Goal: Transaction & Acquisition: Purchase product/service

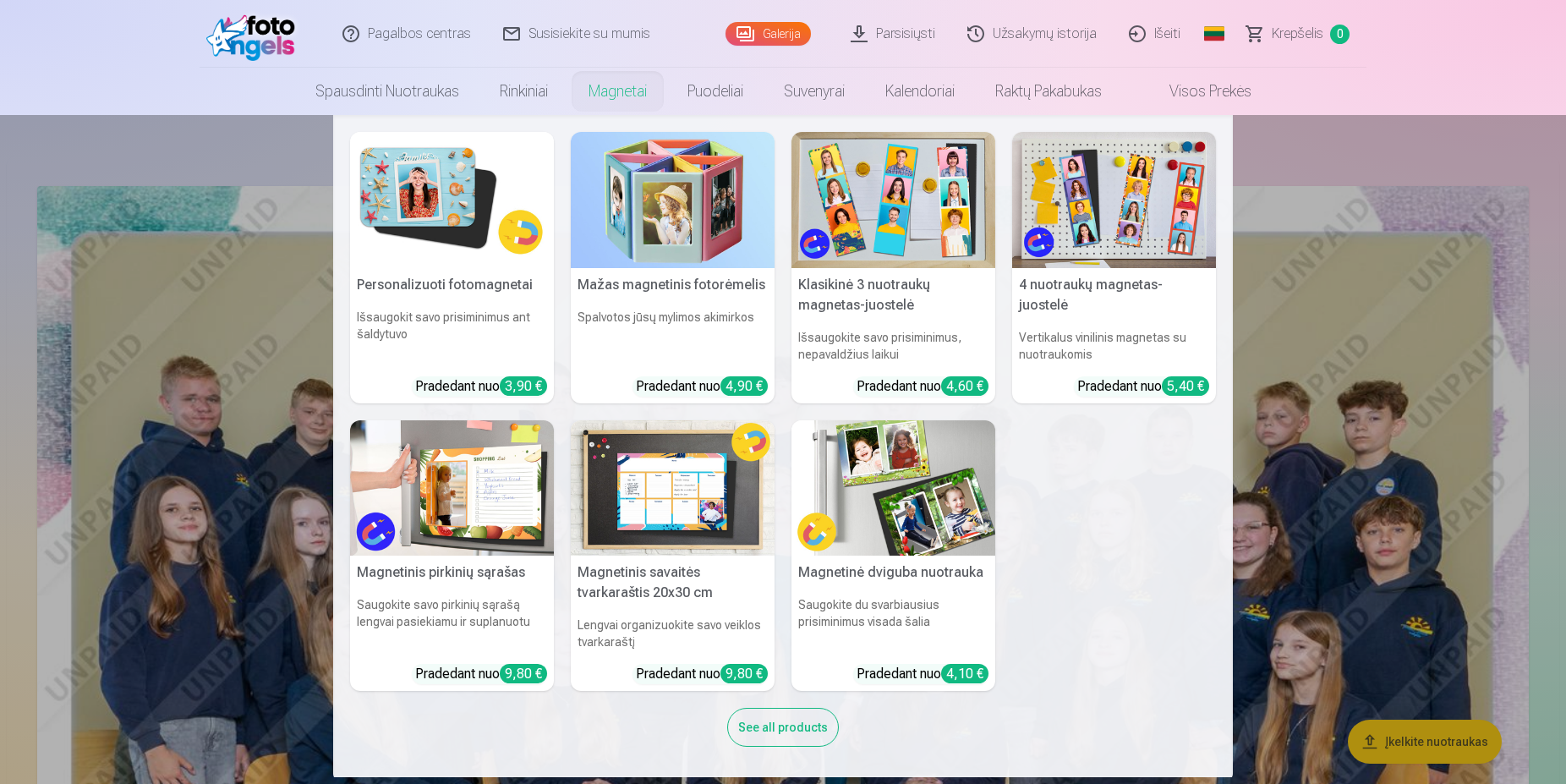
click at [639, 220] on img at bounding box center [672, 200] width 203 height 136
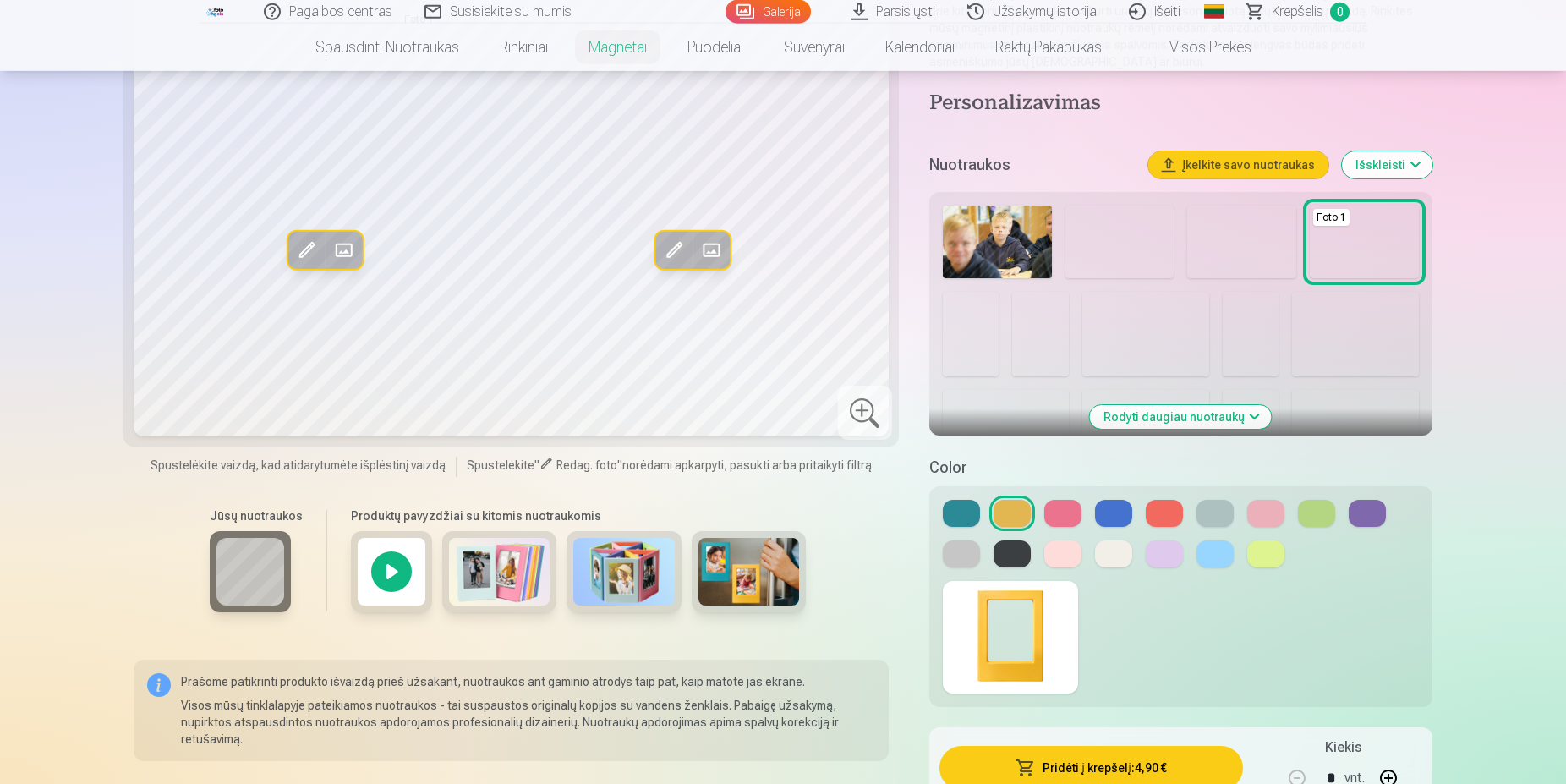
scroll to position [345, 0]
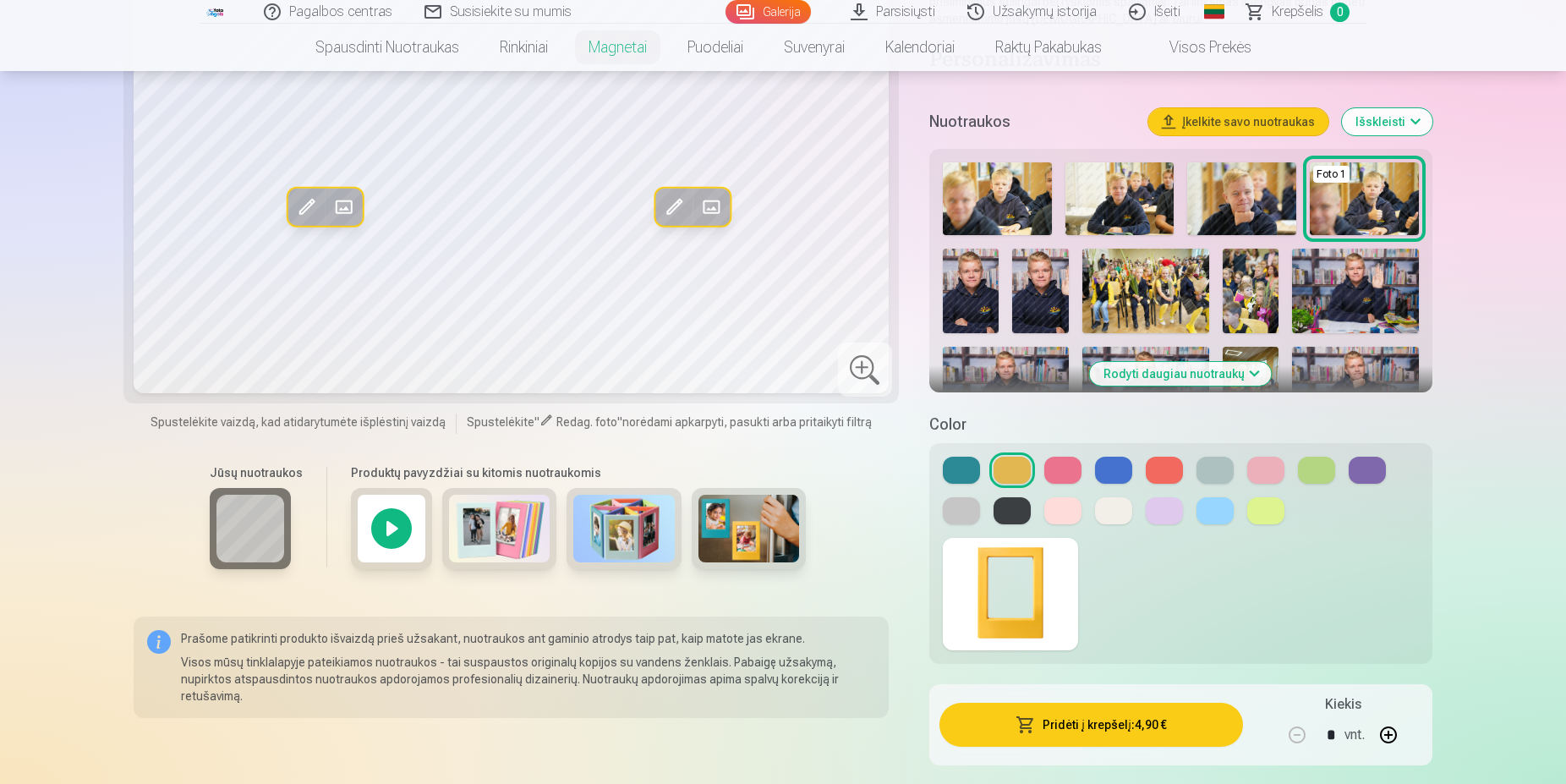
click at [625, 554] on img at bounding box center [624, 527] width 102 height 67
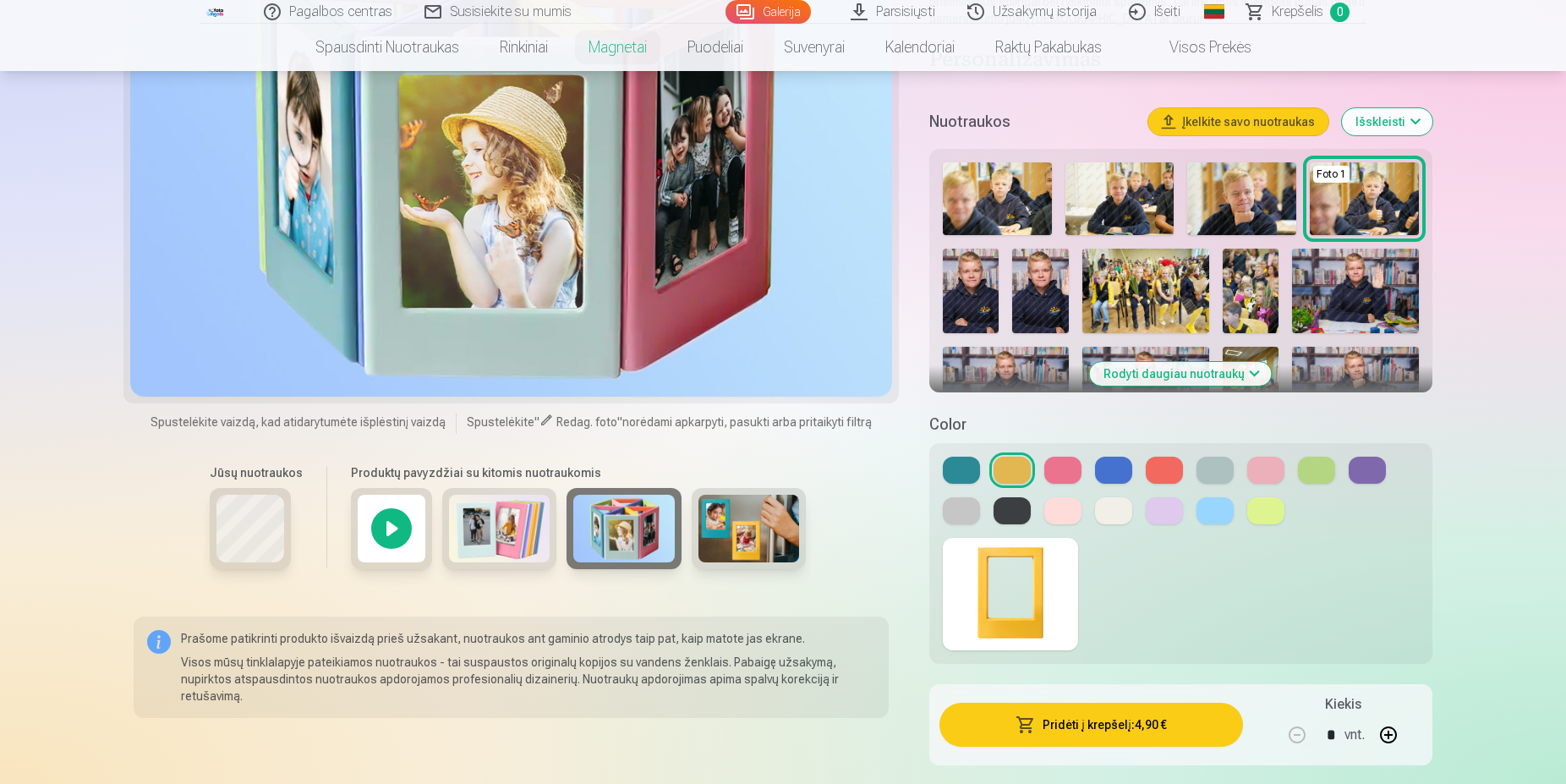
scroll to position [0, 0]
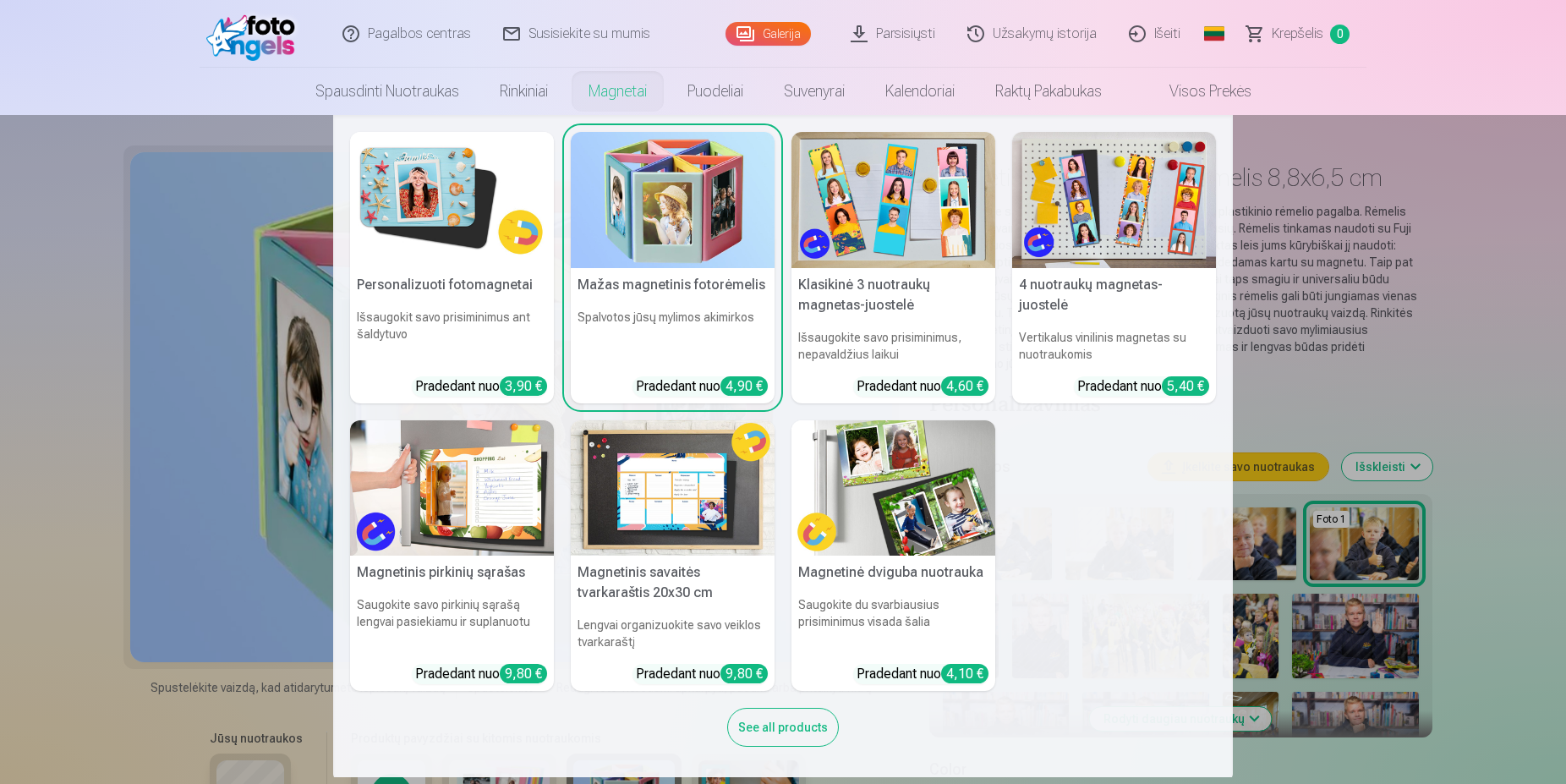
click at [389, 226] on img at bounding box center [452, 200] width 203 height 136
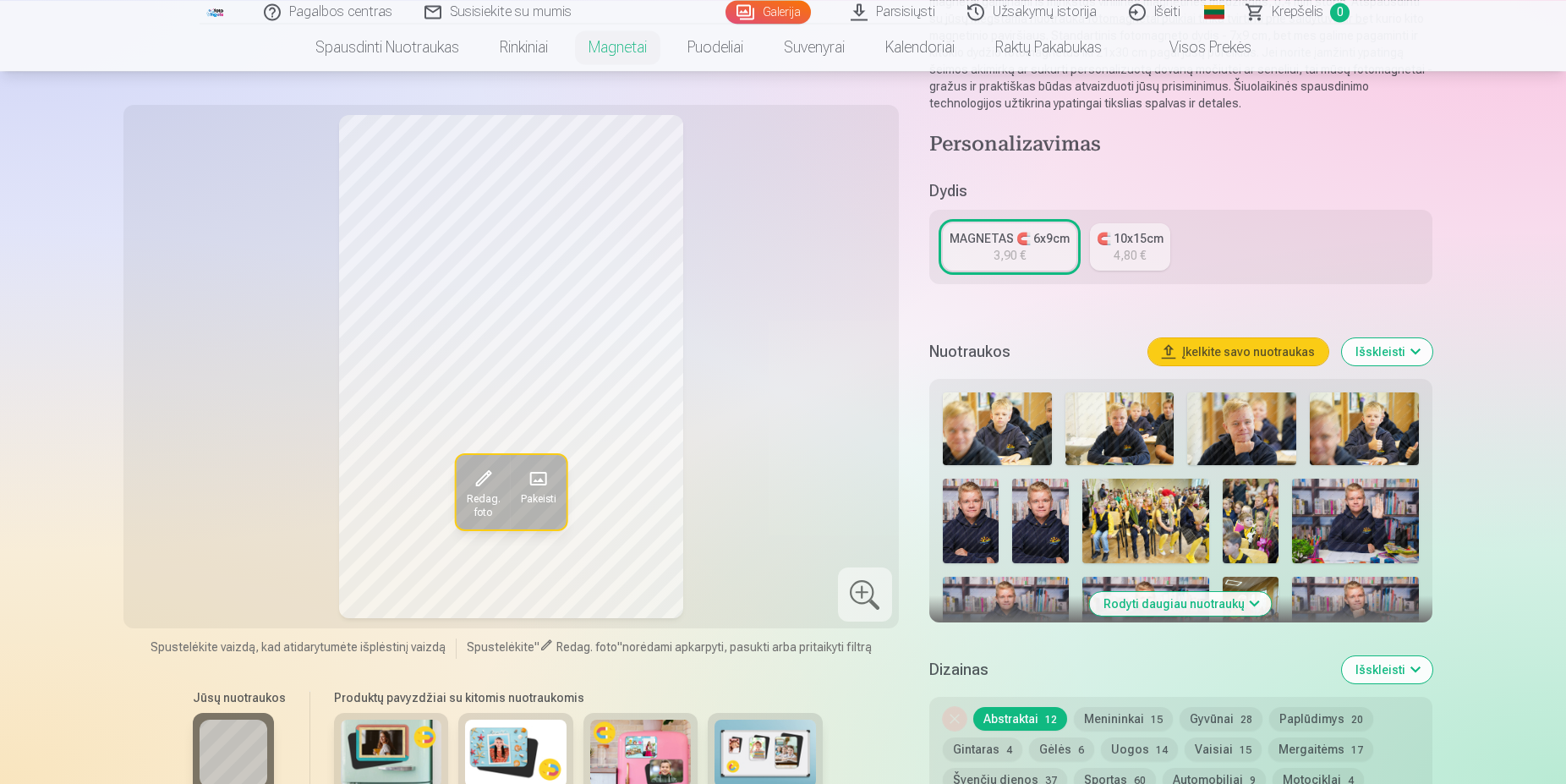
scroll to position [258, 0]
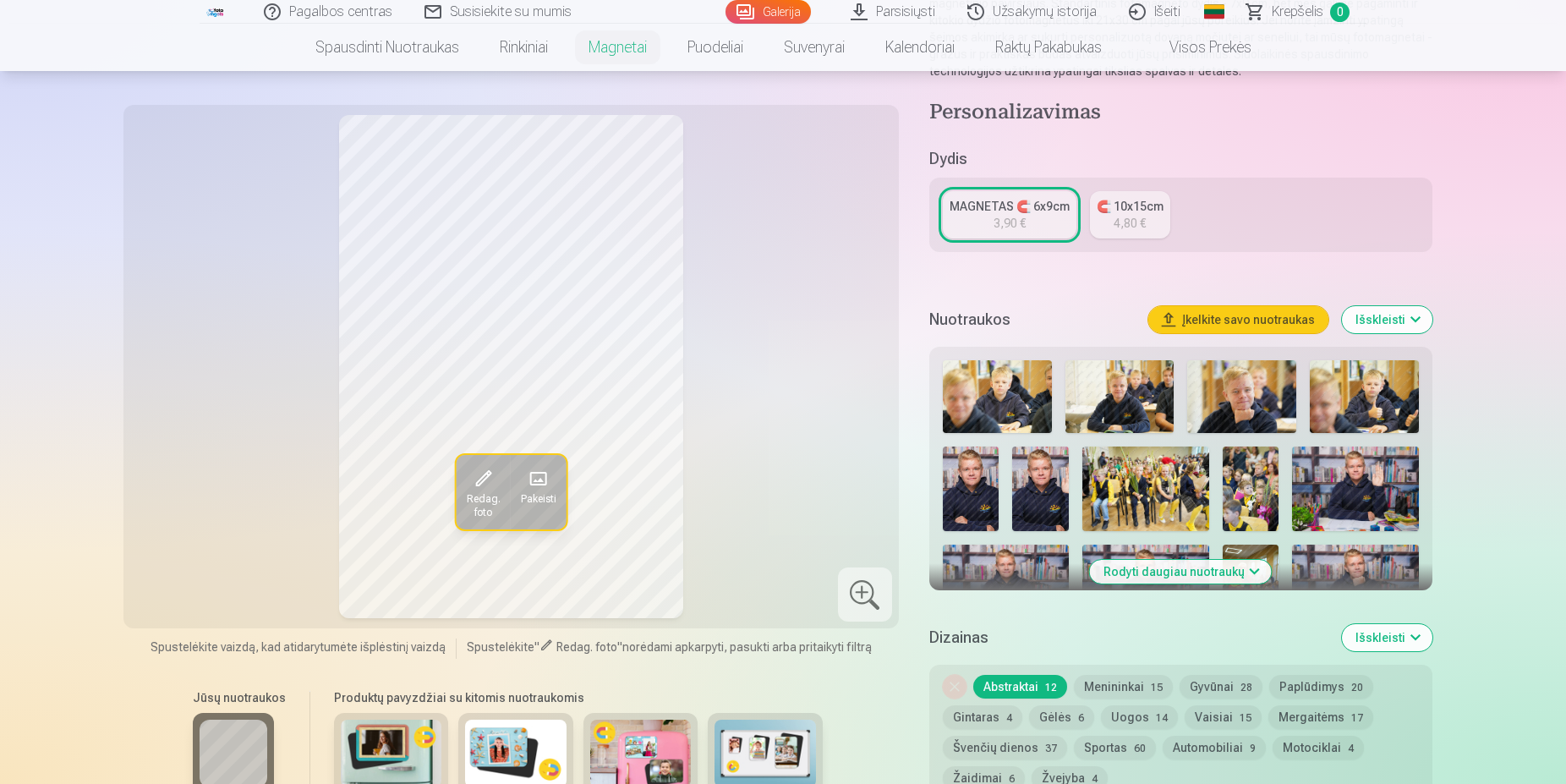
click at [1130, 685] on button "Menininkai 15" at bounding box center [1124, 686] width 99 height 24
click at [1199, 685] on button "Gyvūnai 28" at bounding box center [1221, 686] width 83 height 24
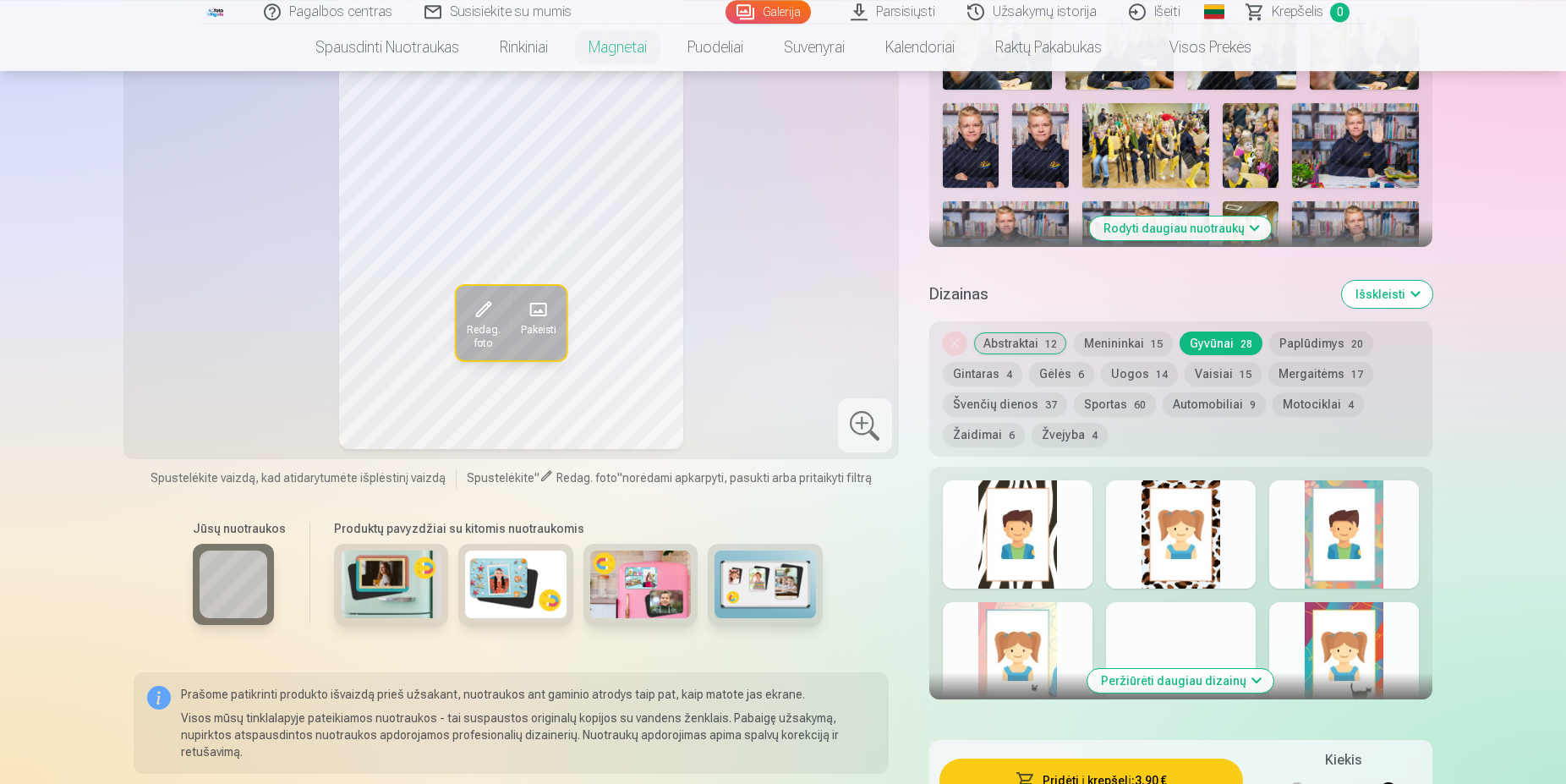
scroll to position [603, 0]
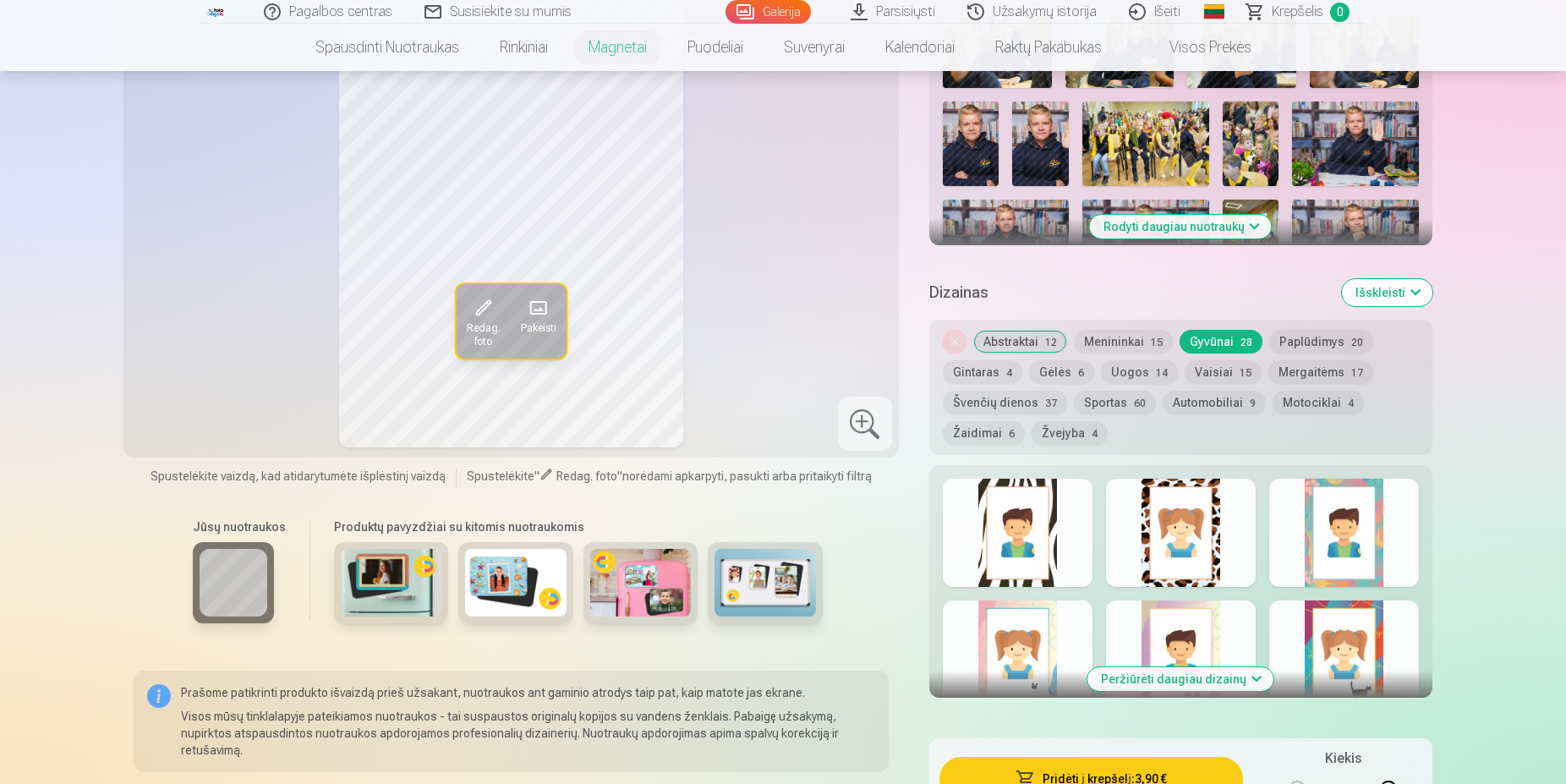
click at [656, 615] on img at bounding box center [641, 582] width 102 height 67
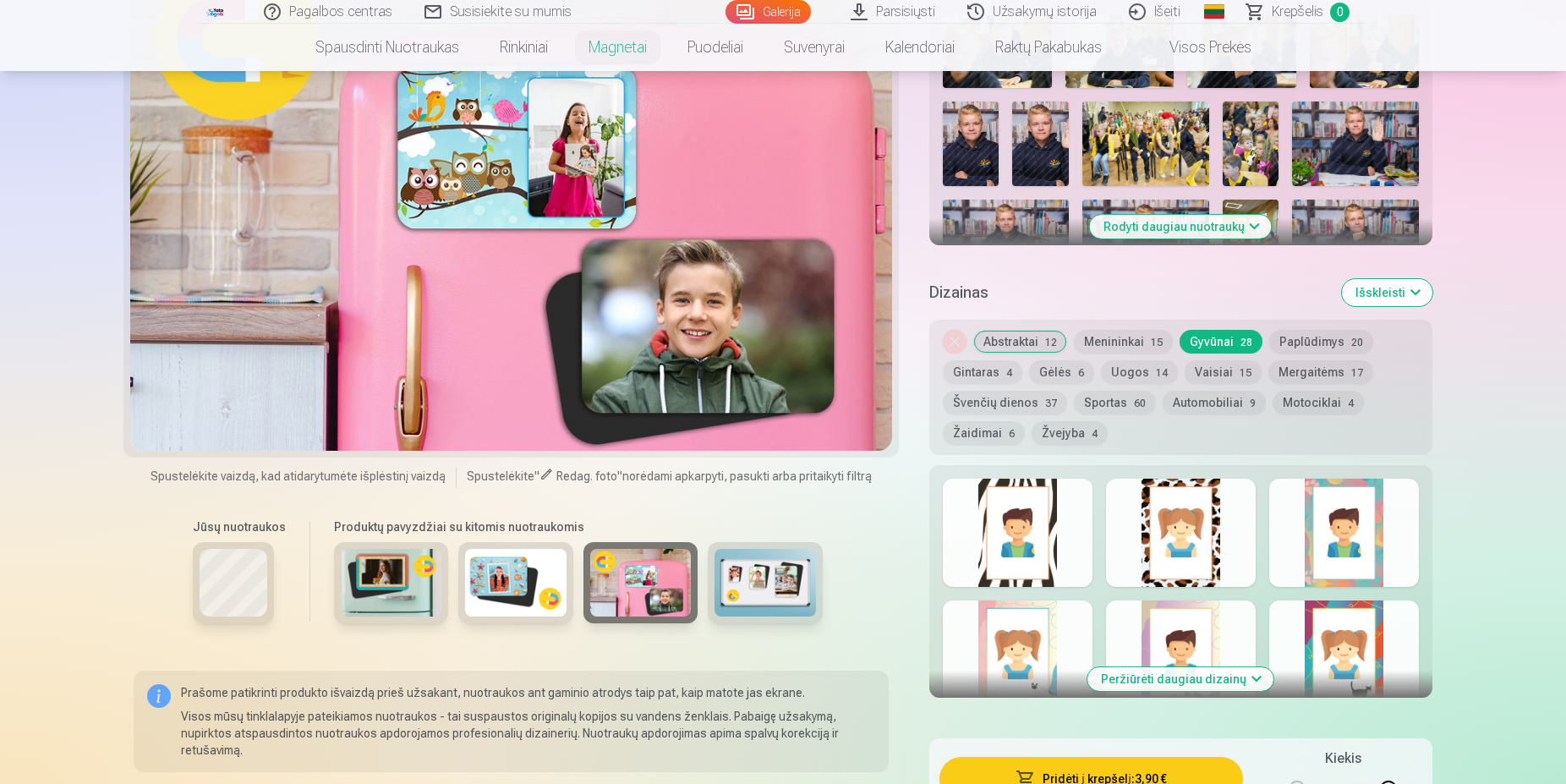
click at [1300, 341] on button "Paplūdimys 20" at bounding box center [1321, 341] width 104 height 24
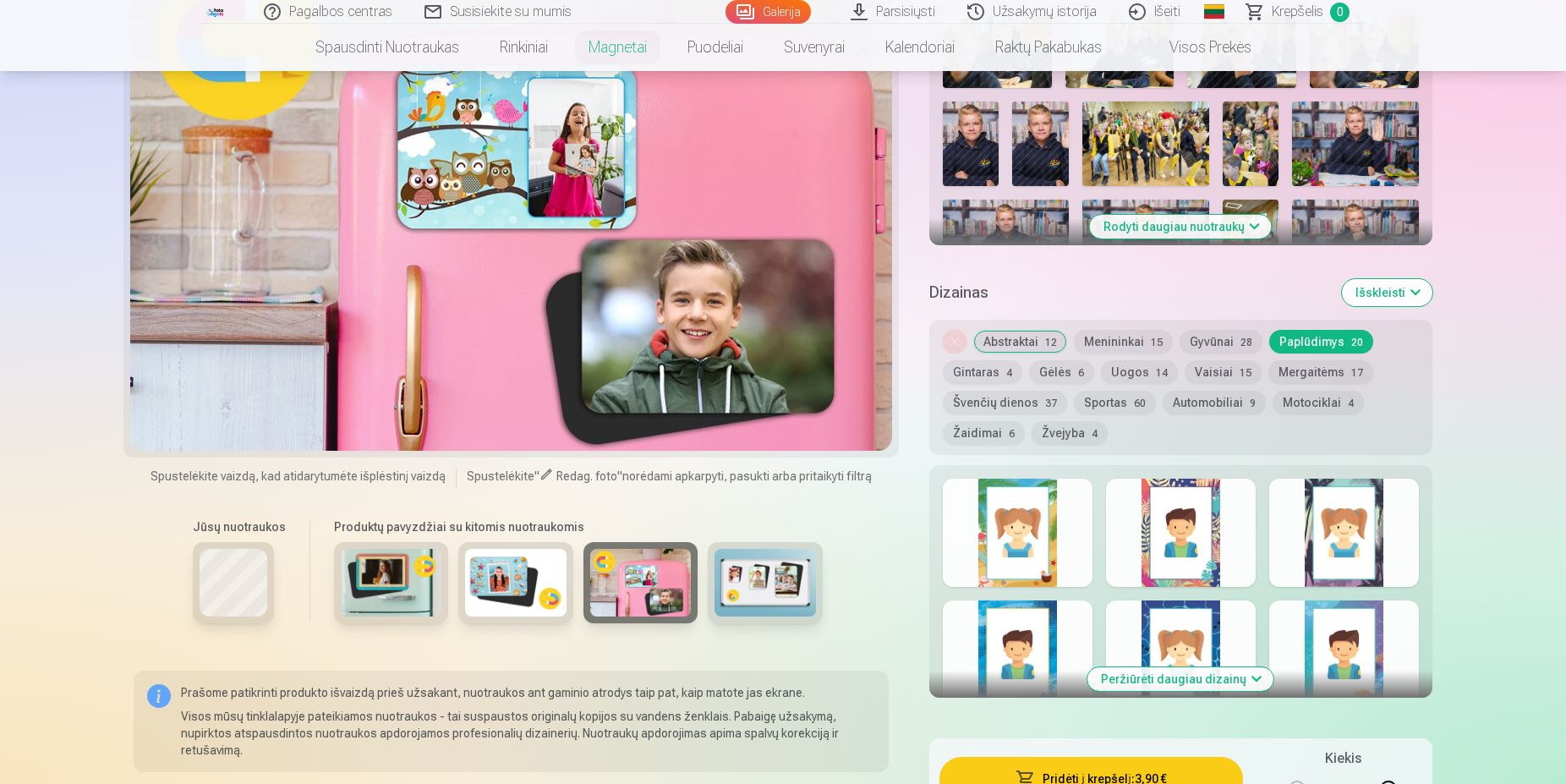
click at [960, 375] on button "Gintaras 4" at bounding box center [983, 372] width 80 height 24
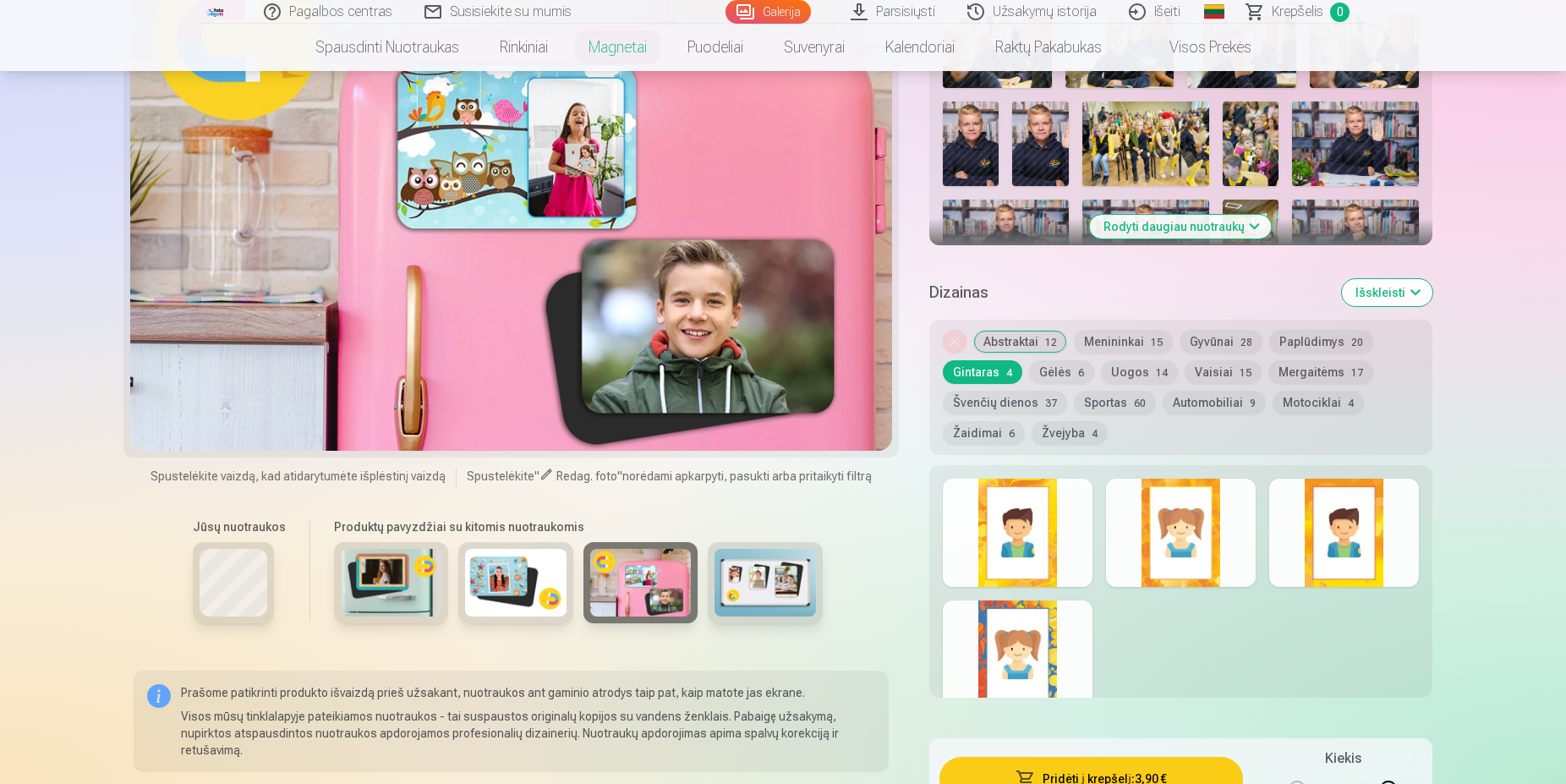
click at [1063, 379] on button "Gėlės 6" at bounding box center [1062, 372] width 65 height 24
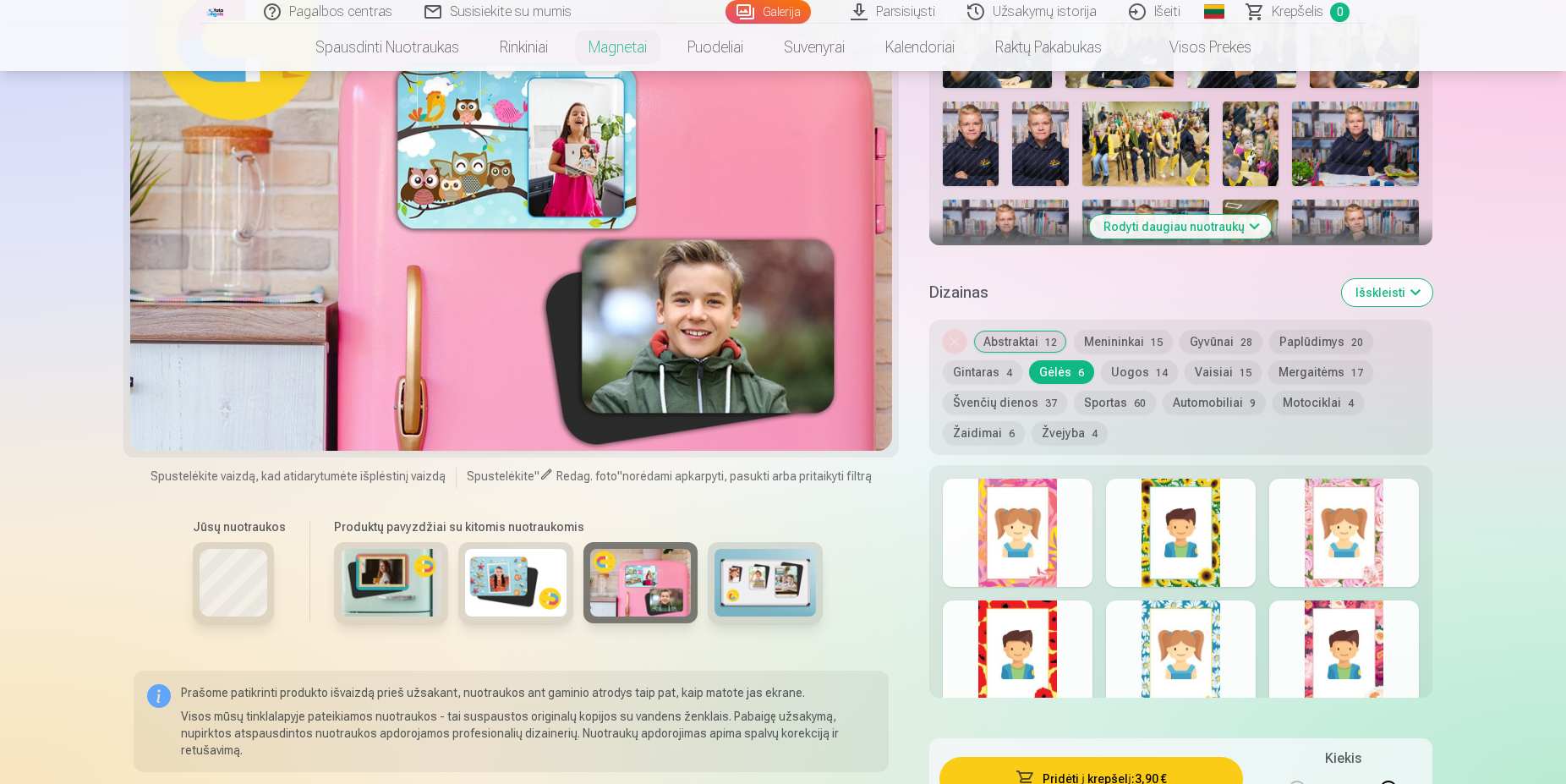
click at [1130, 376] on button "Uogos 14" at bounding box center [1139, 372] width 77 height 24
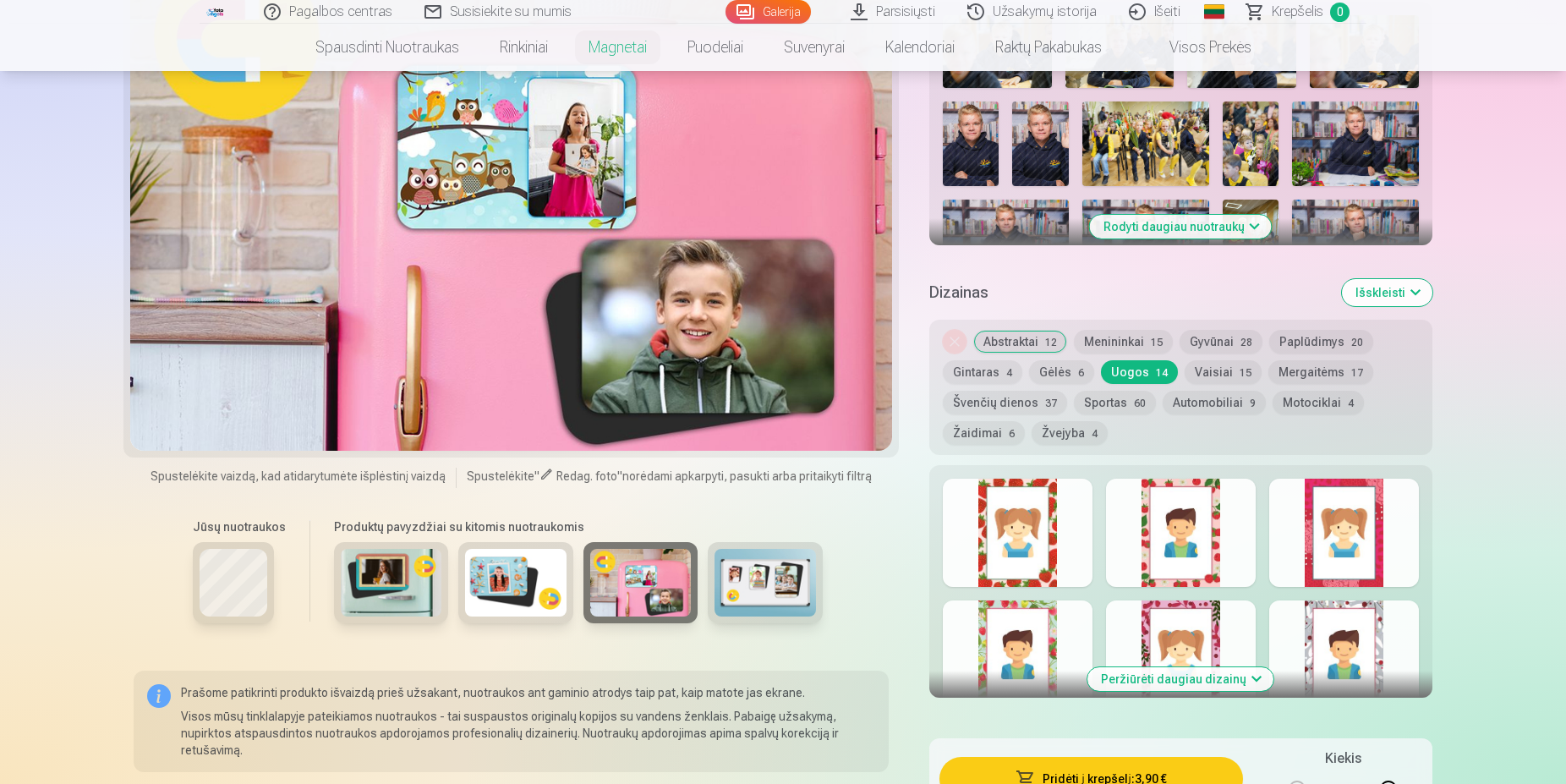
click at [782, 587] on img at bounding box center [765, 582] width 102 height 67
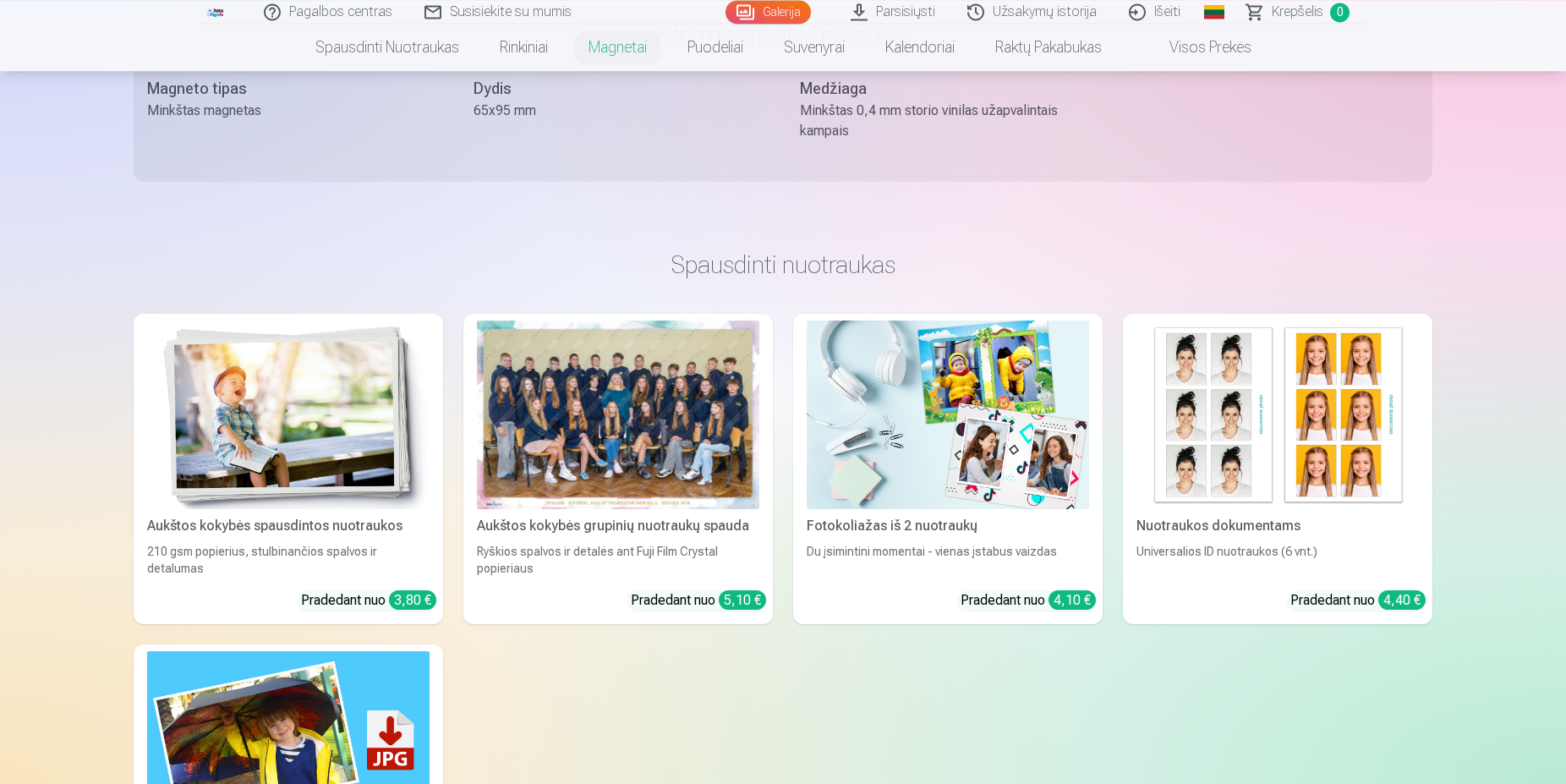
scroll to position [1552, 0]
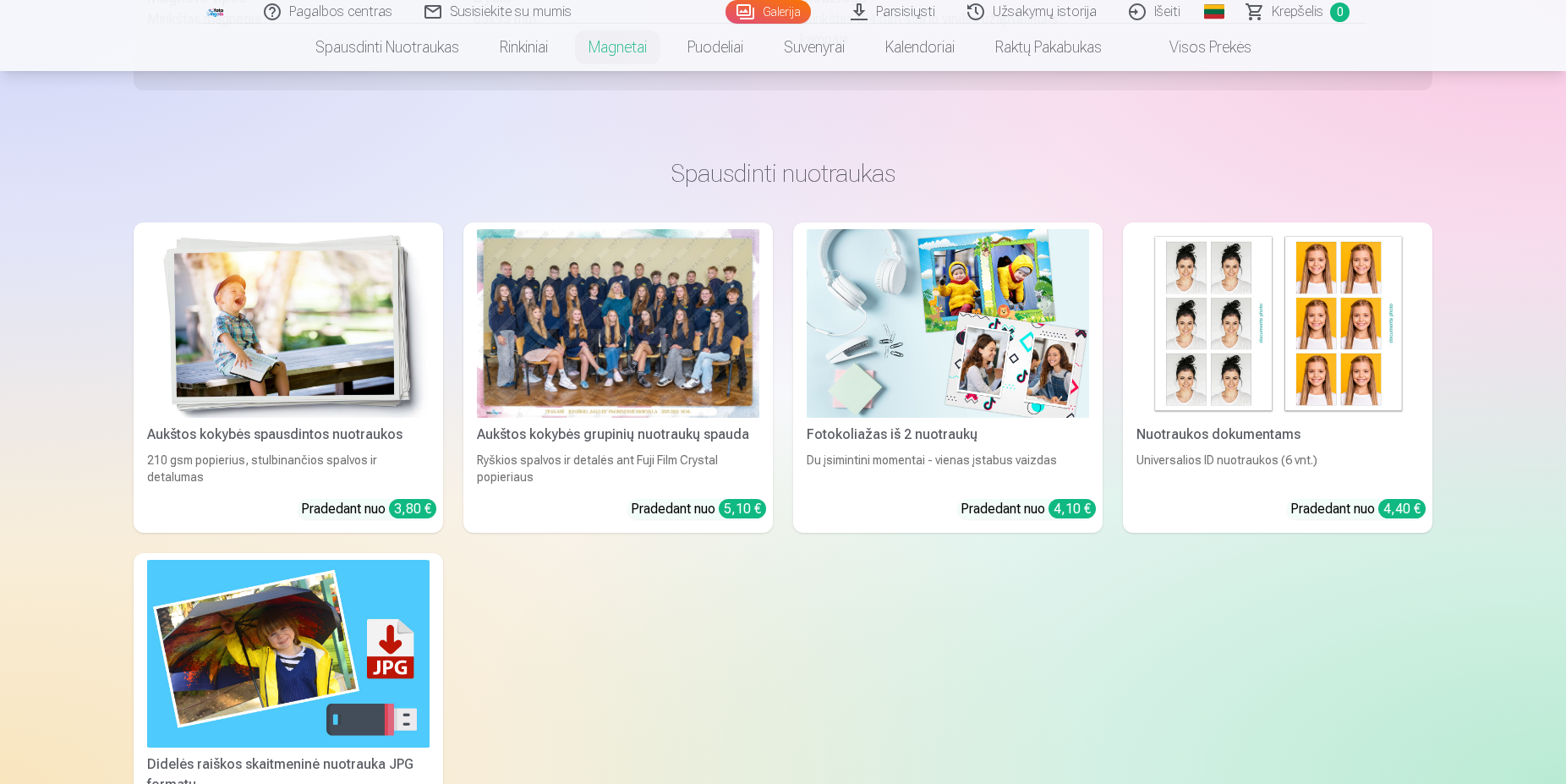
click at [587, 342] on div at bounding box center [618, 323] width 282 height 188
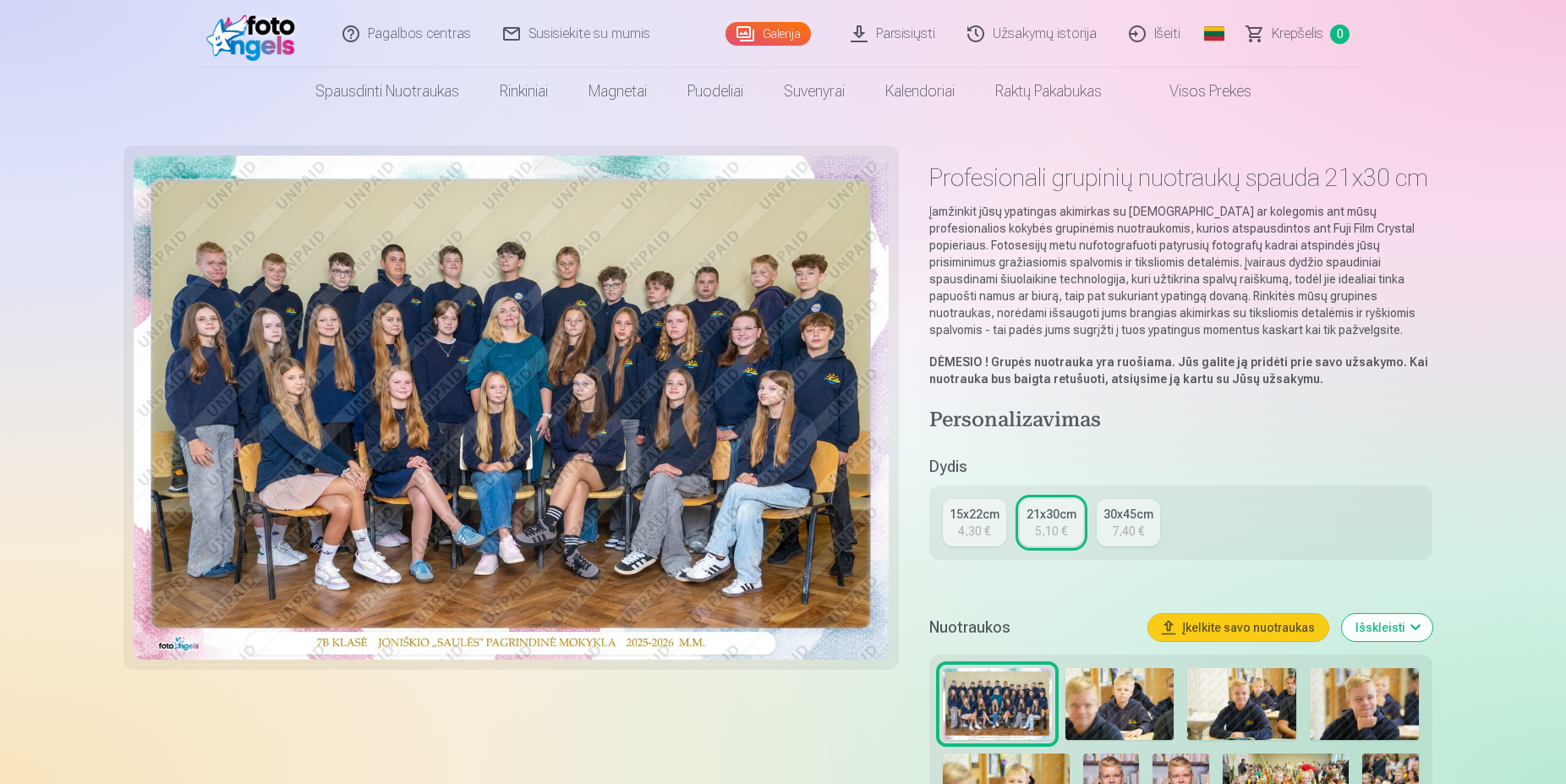
click at [985, 540] on link "15x22cm 4,30 €" at bounding box center [975, 523] width 64 height 48
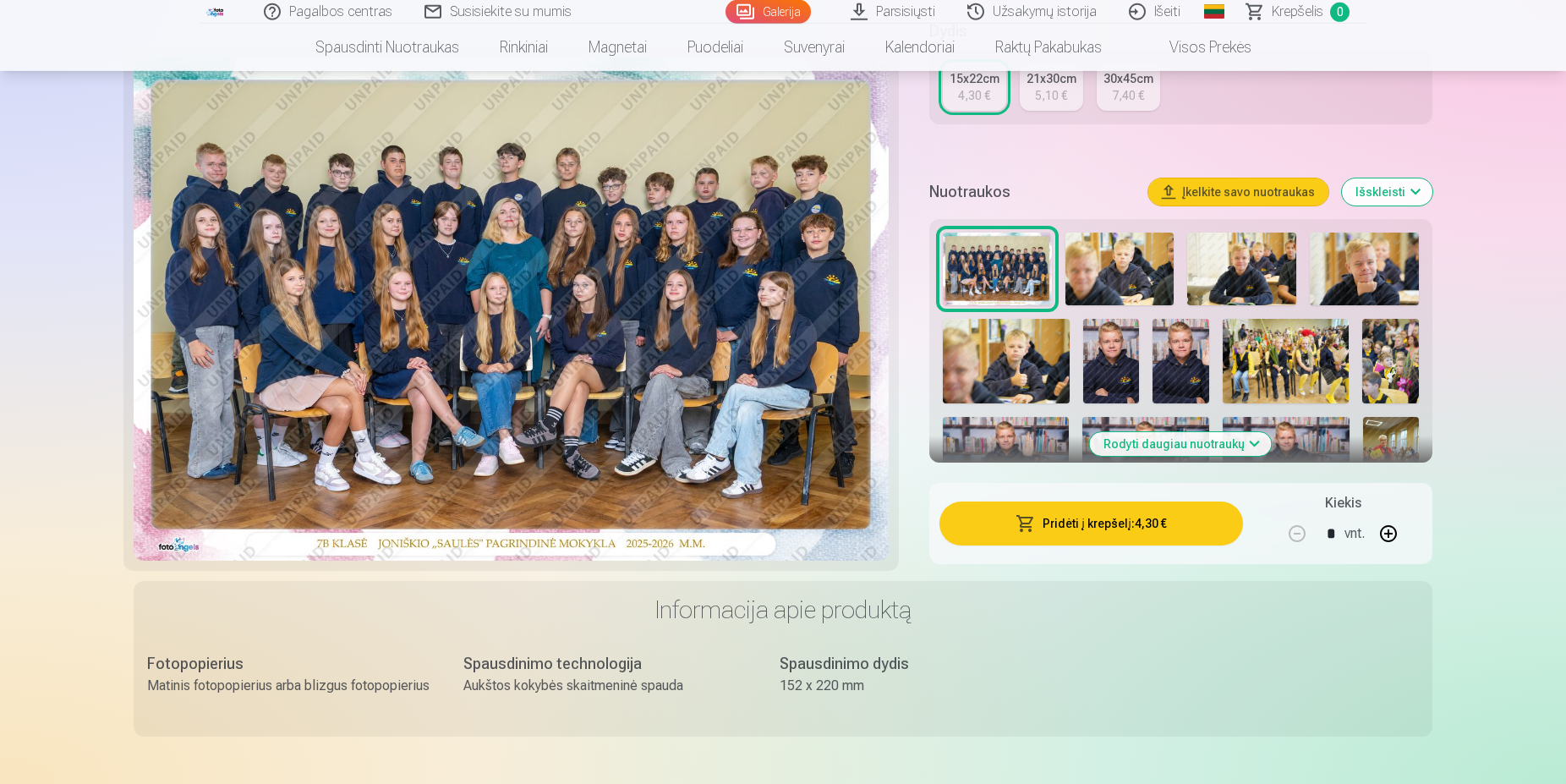
scroll to position [431, 0]
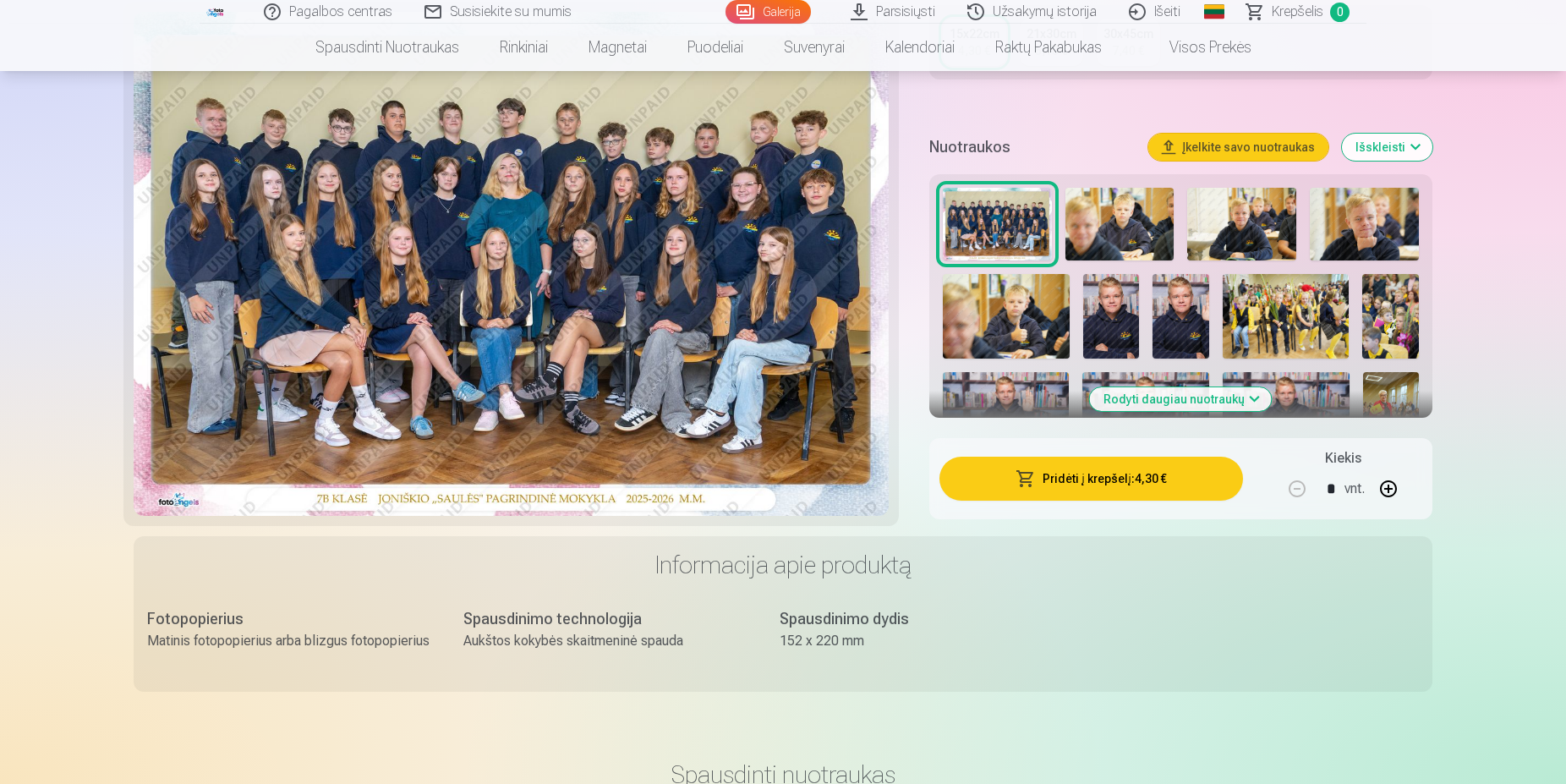
click at [1127, 491] on button "Pridėti į krepšelį : 4,30 €" at bounding box center [1091, 478] width 303 height 44
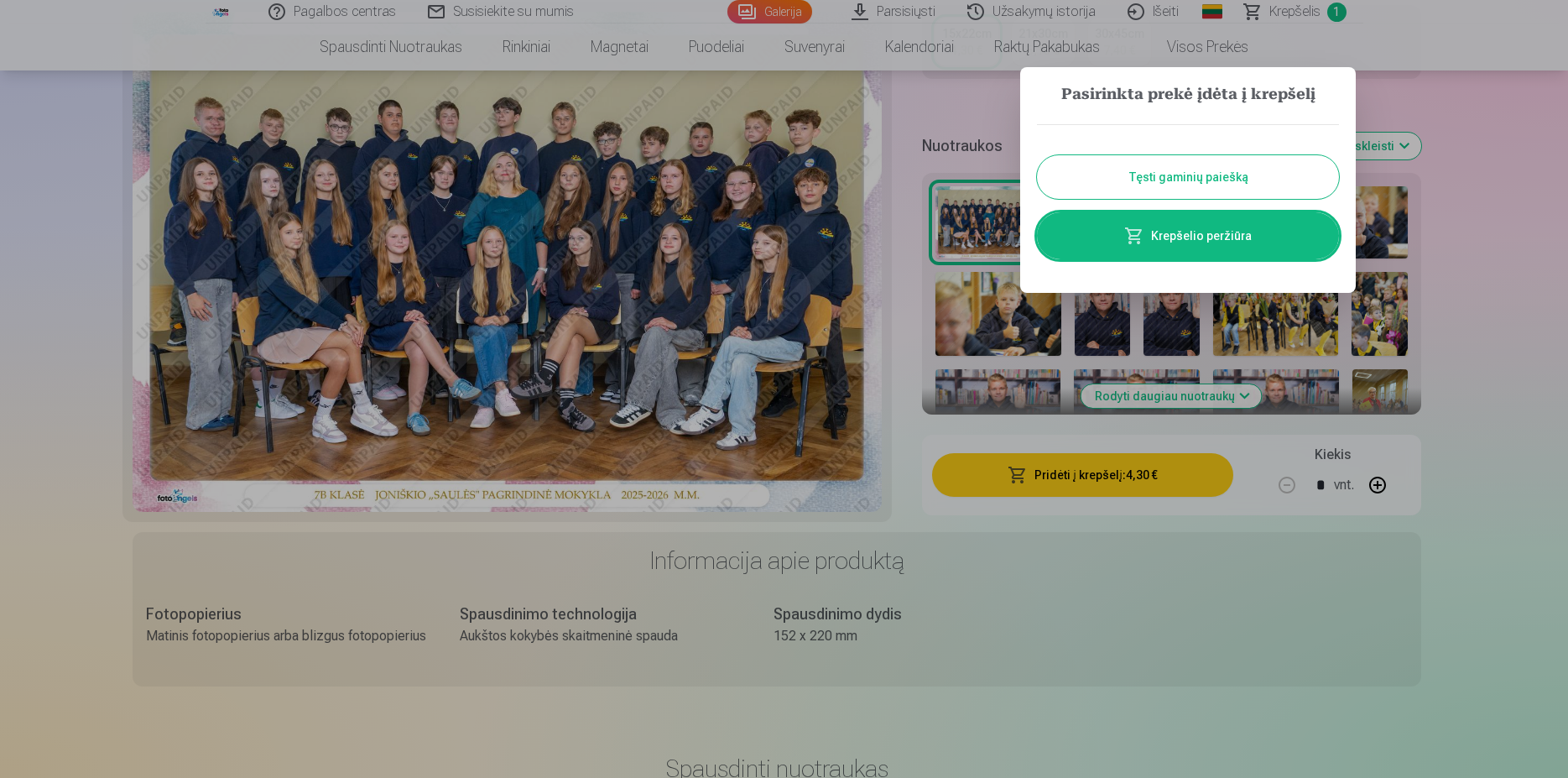
click at [1200, 184] on button "Tęsti gaminių paiešką" at bounding box center [1188, 177] width 302 height 43
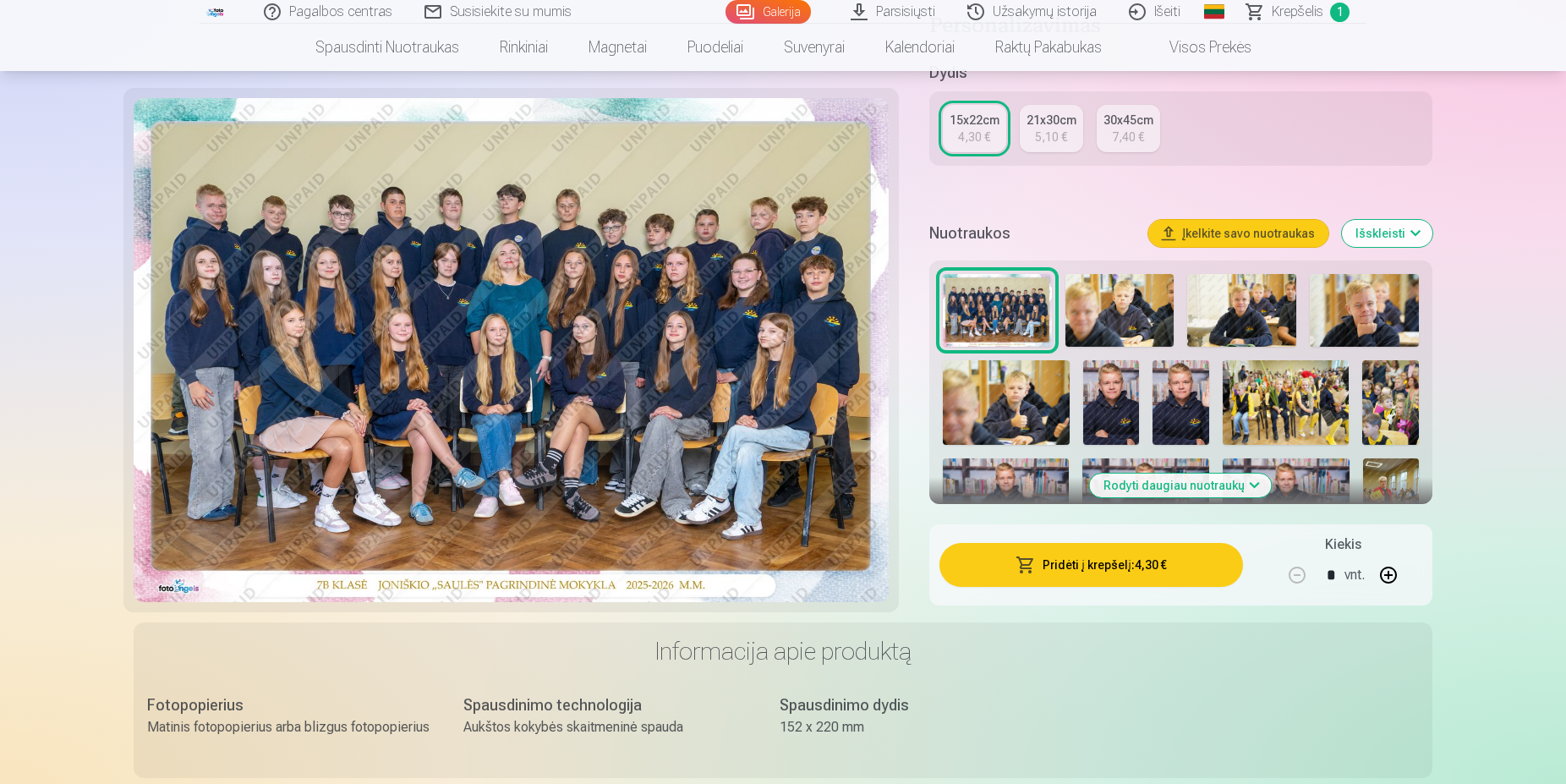
scroll to position [0, 0]
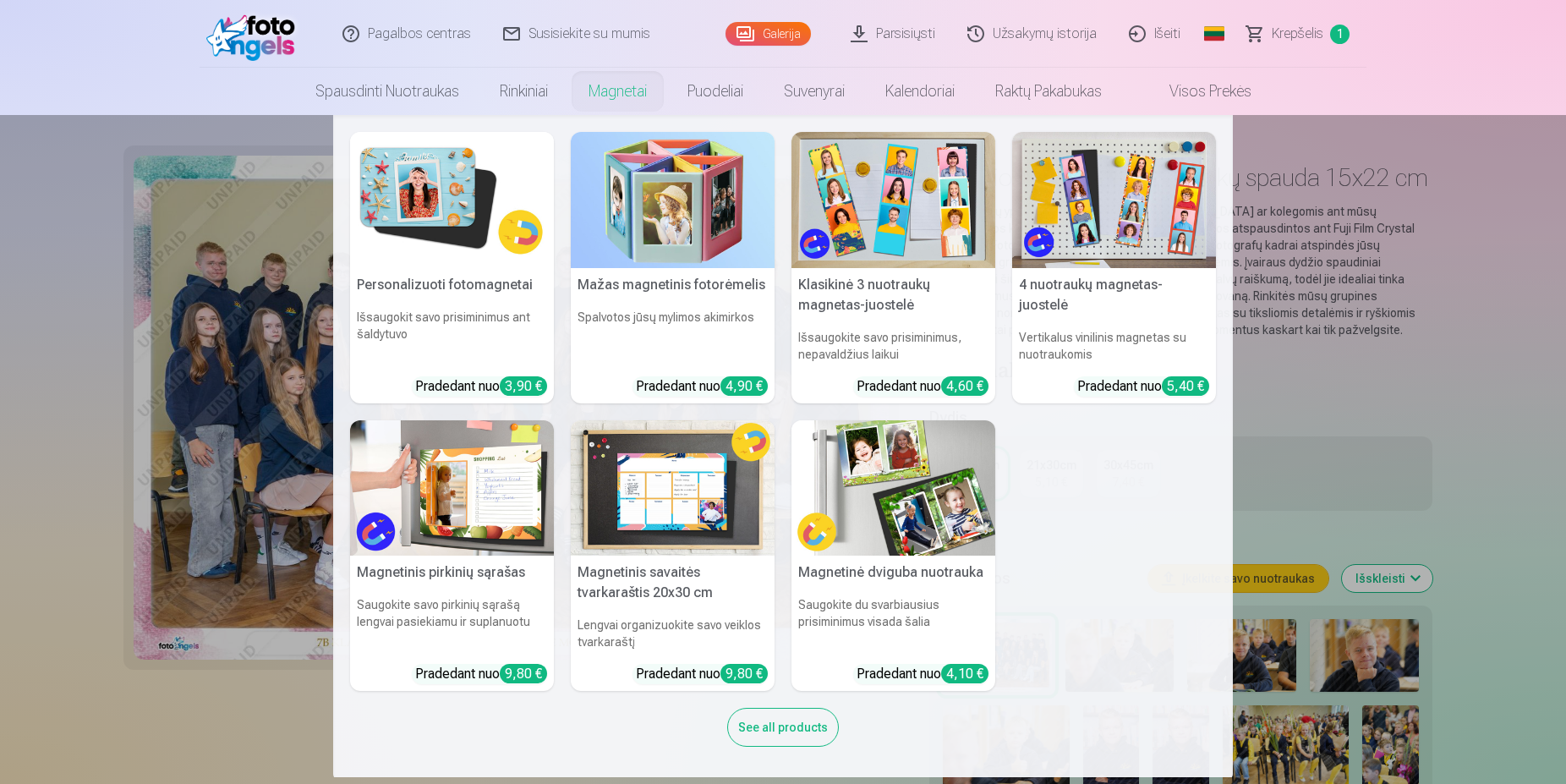
click at [693, 185] on img at bounding box center [672, 200] width 203 height 136
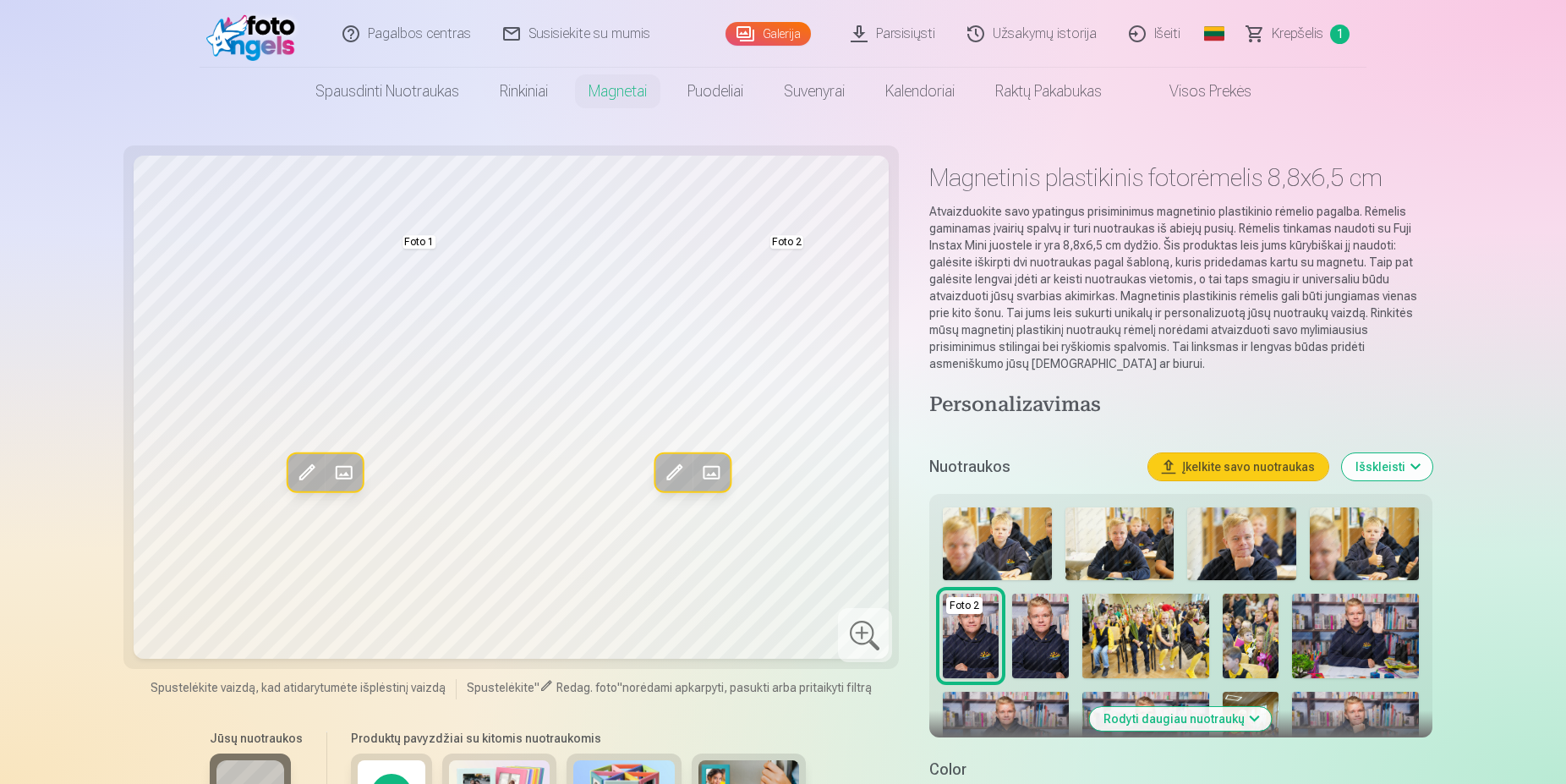
click at [992, 548] on img at bounding box center [997, 544] width 109 height 73
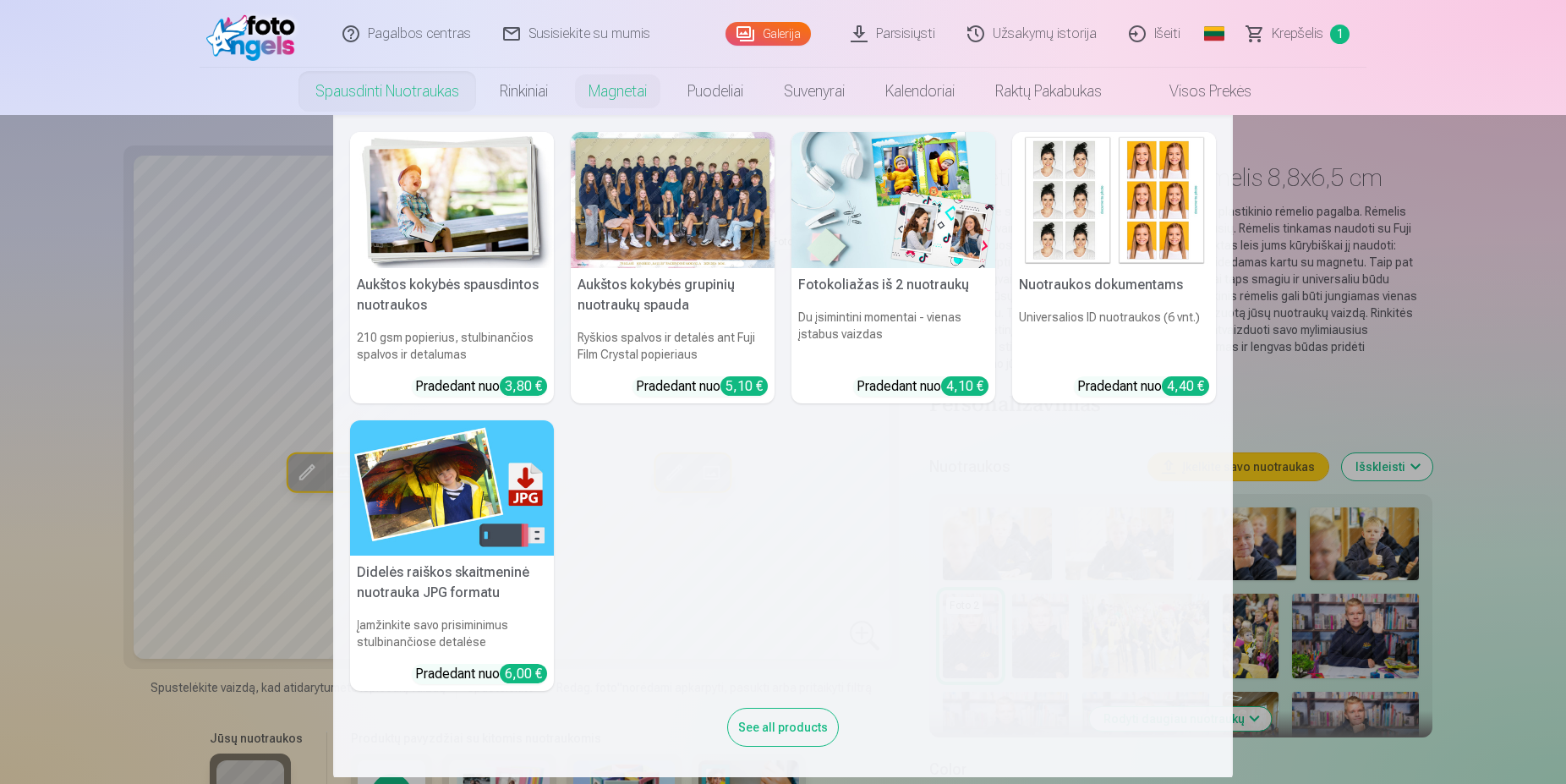
click at [383, 104] on link "Spausdinti nuotraukas" at bounding box center [387, 91] width 184 height 48
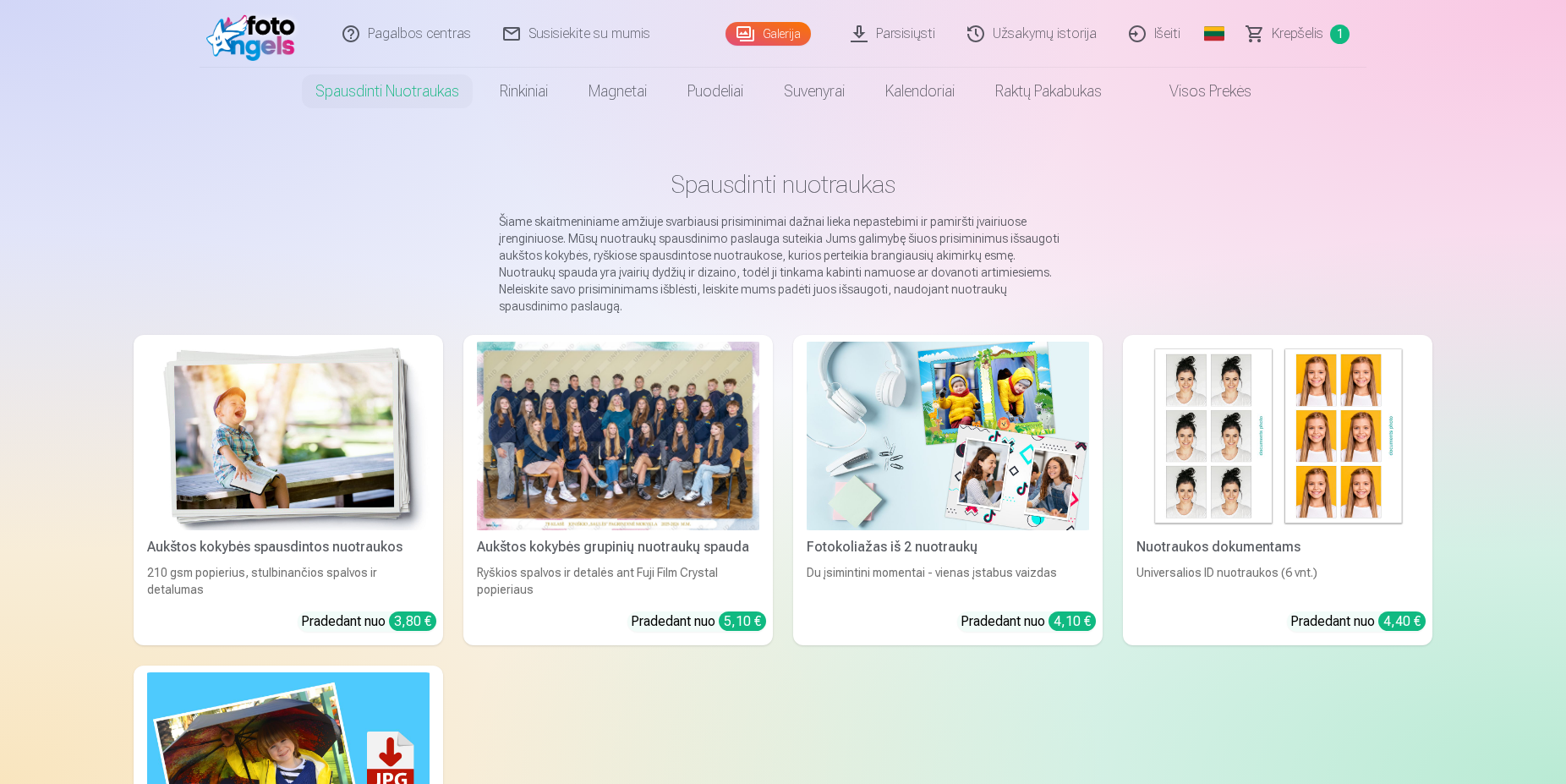
click at [793, 36] on link "Galerija" at bounding box center [768, 33] width 86 height 24
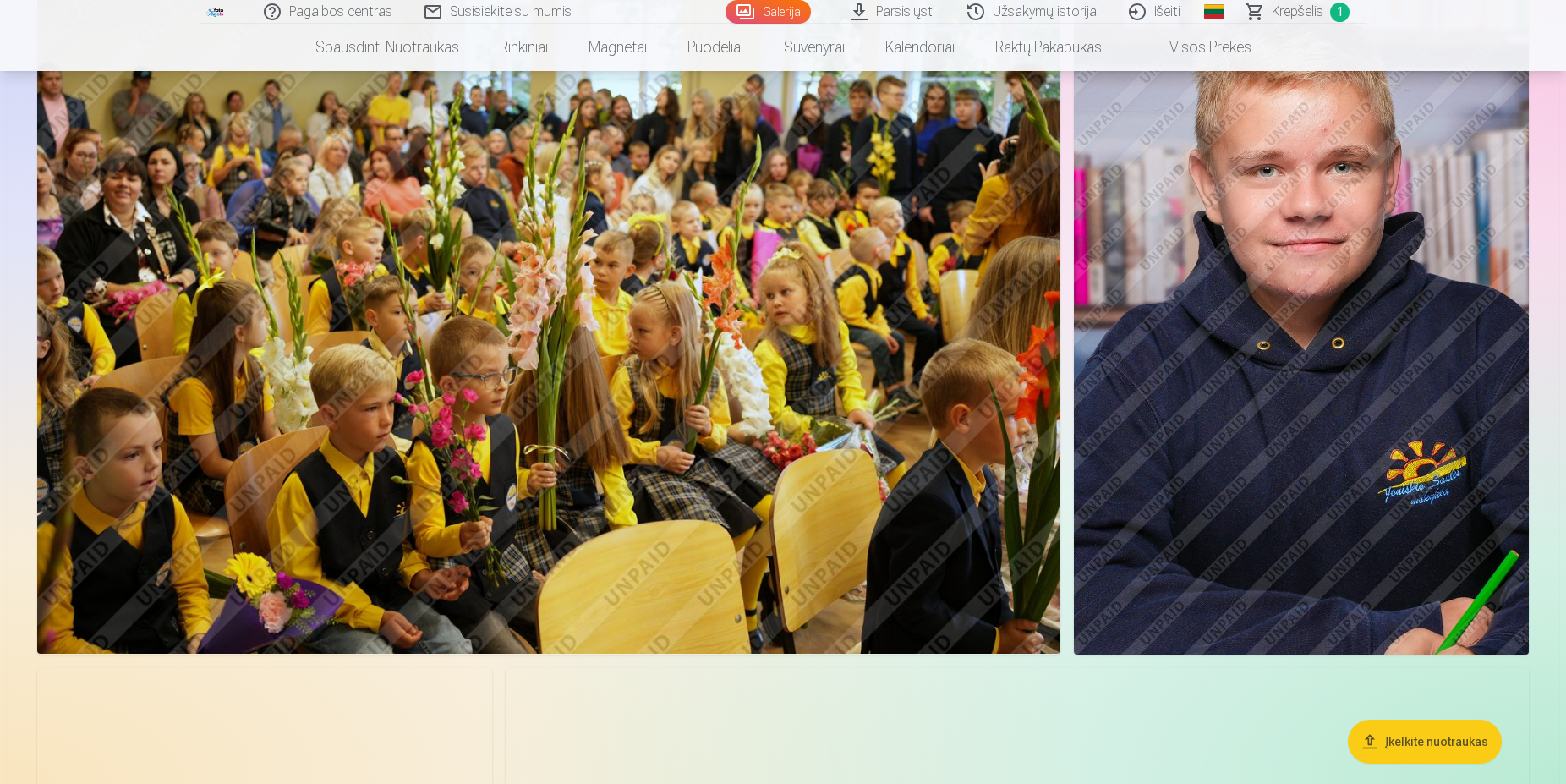
scroll to position [18453, 0]
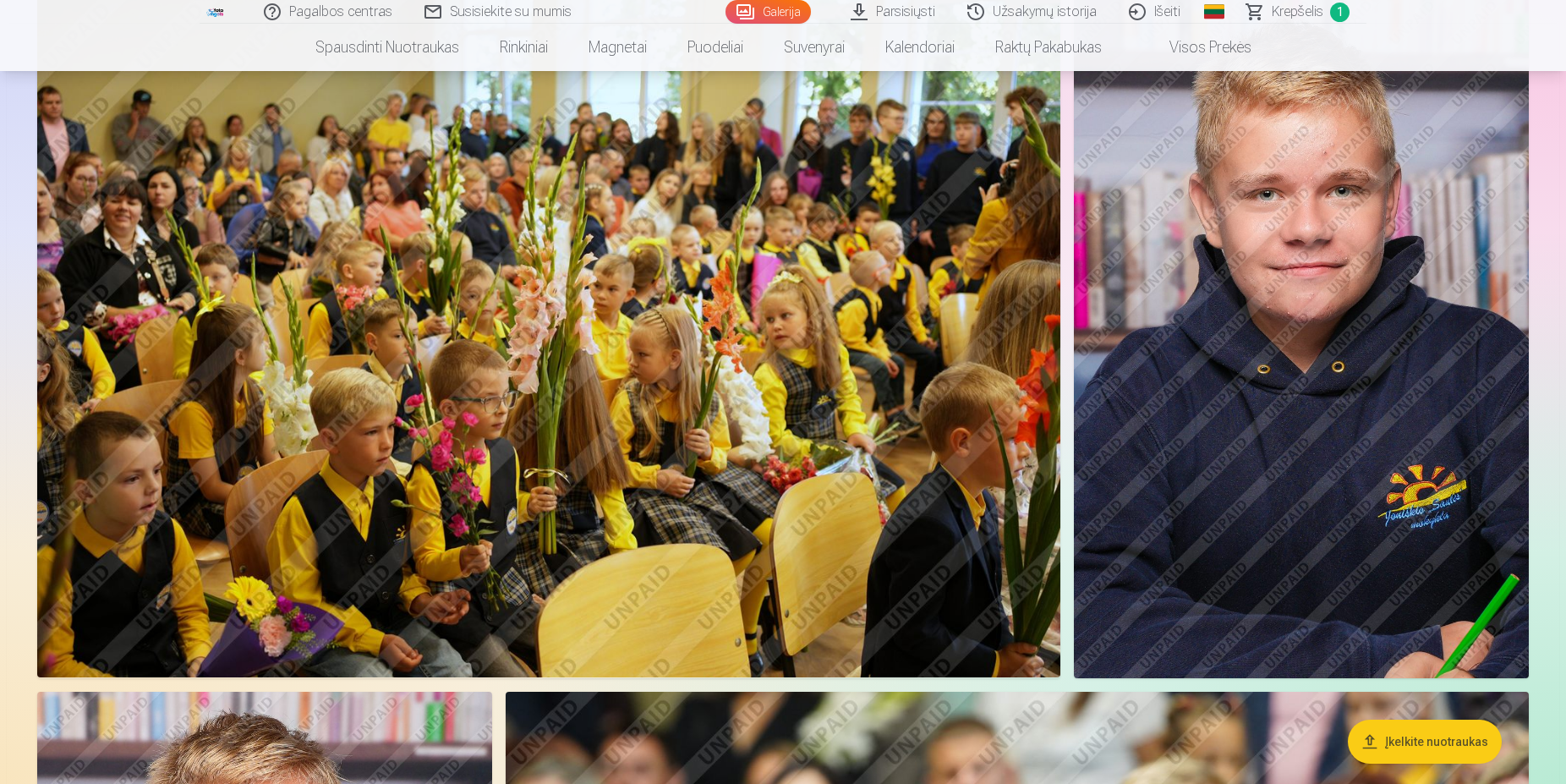
click at [1207, 43] on link "Visos prekės" at bounding box center [1196, 48] width 149 height 48
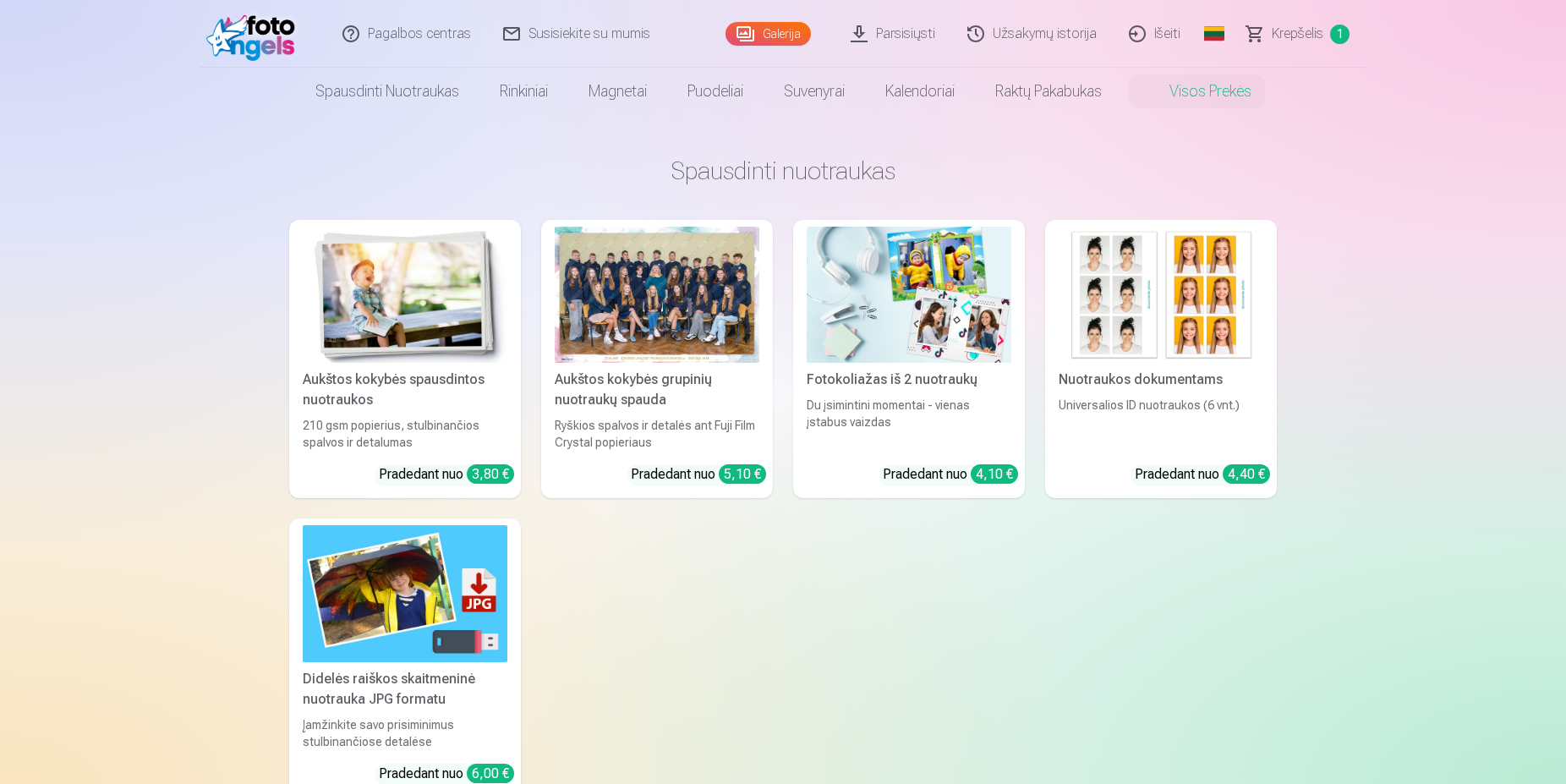
click at [770, 47] on div "Galerija" at bounding box center [772, 33] width 93 height 67
click at [783, 38] on link "Galerija" at bounding box center [768, 33] width 86 height 24
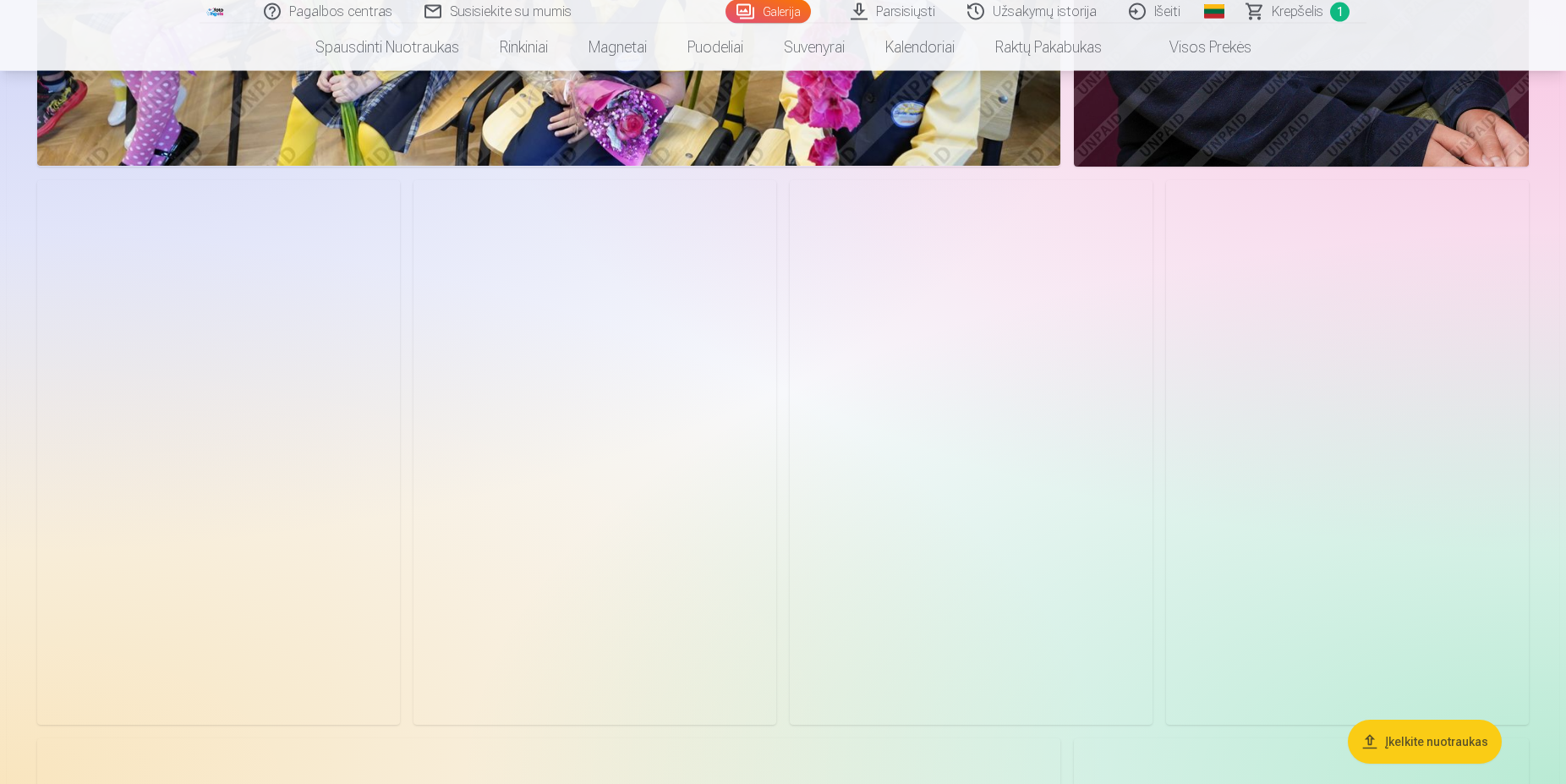
scroll to position [14313, 0]
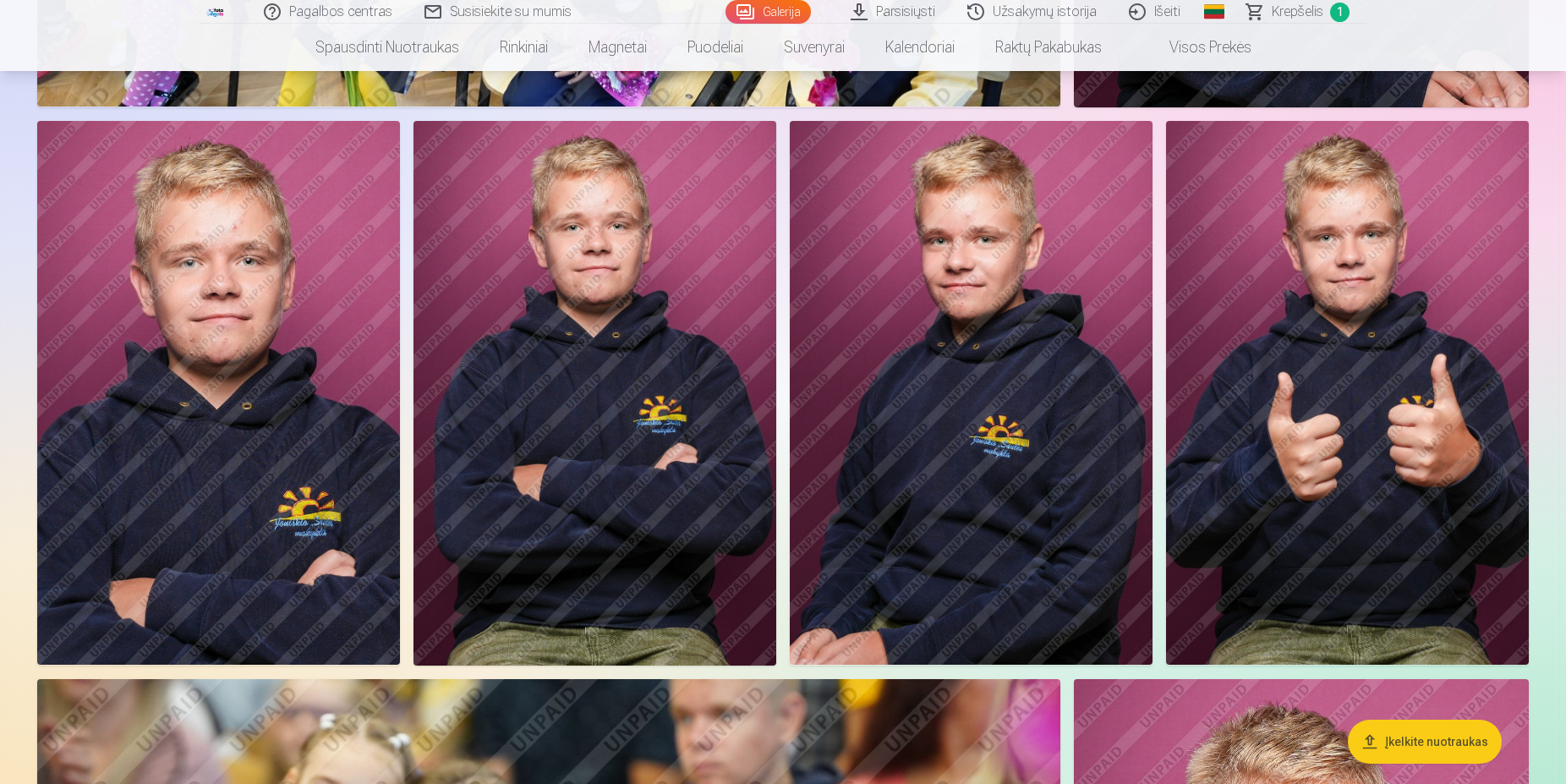
click at [944, 582] on img at bounding box center [972, 392] width 363 height 545
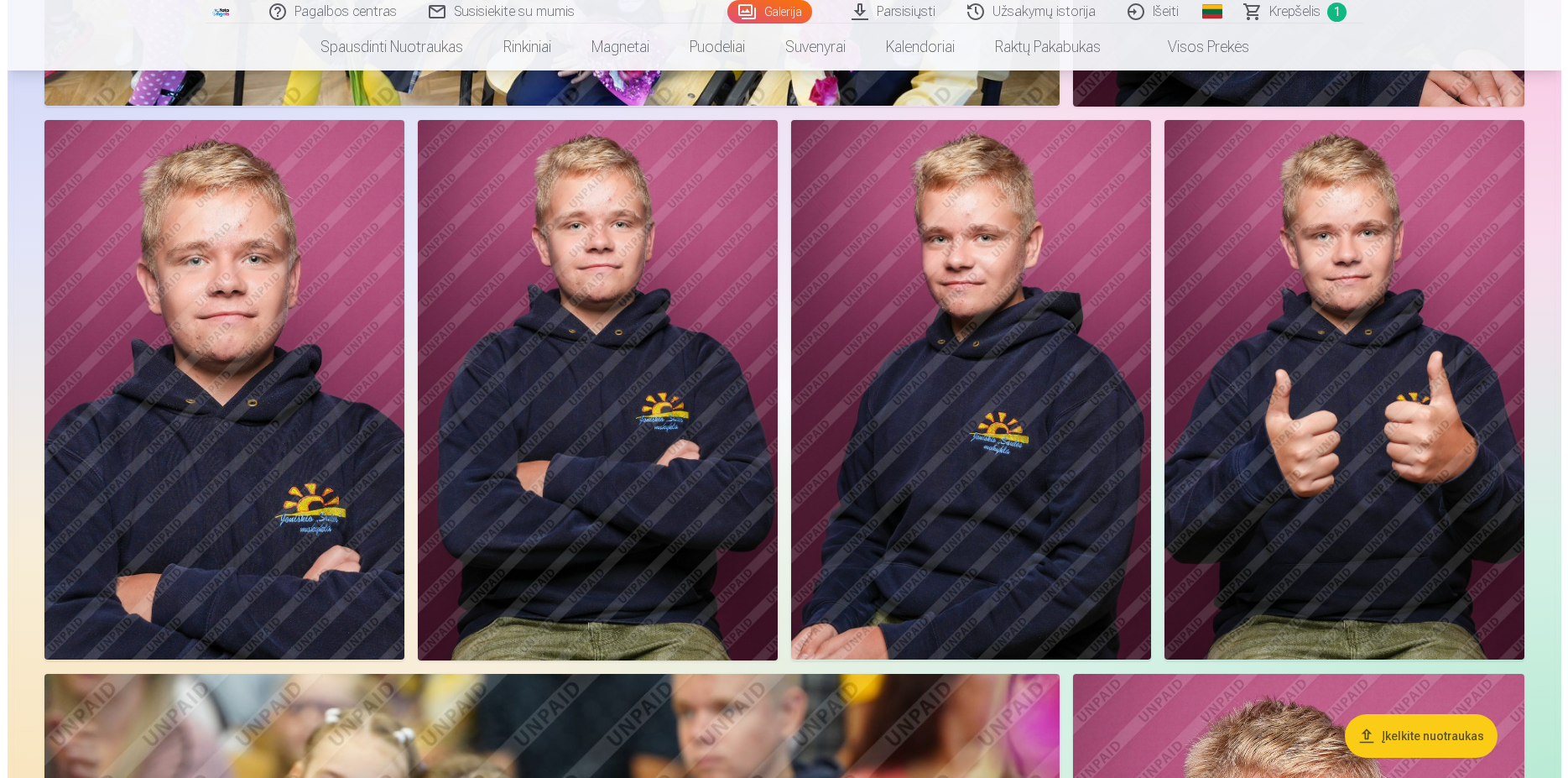
scroll to position [14332, 0]
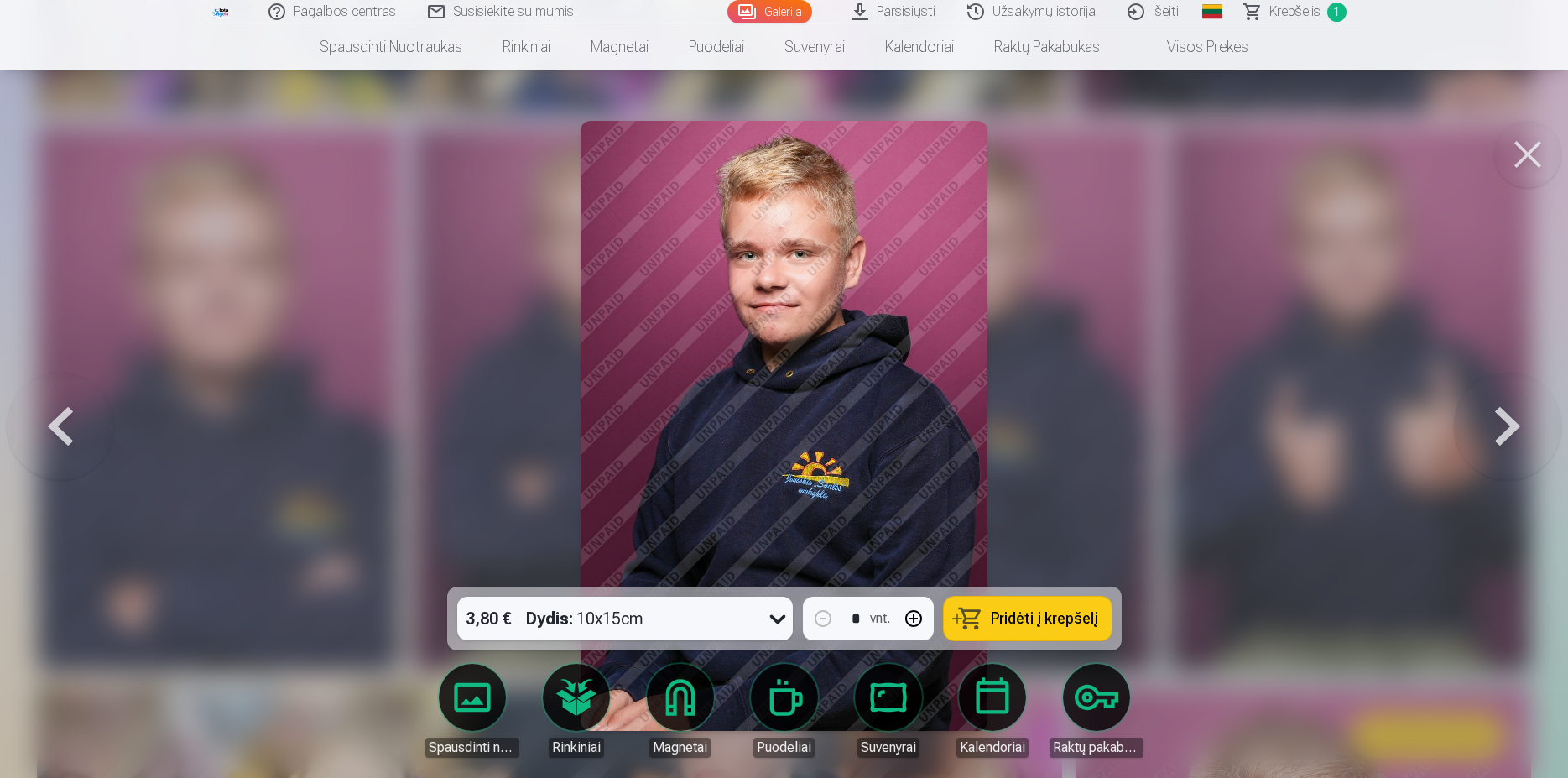
click at [774, 612] on icon at bounding box center [777, 618] width 26 height 26
click at [1058, 616] on span "Pridėti į krepšelį" at bounding box center [1045, 619] width 107 height 15
click at [1515, 156] on button at bounding box center [1527, 154] width 67 height 67
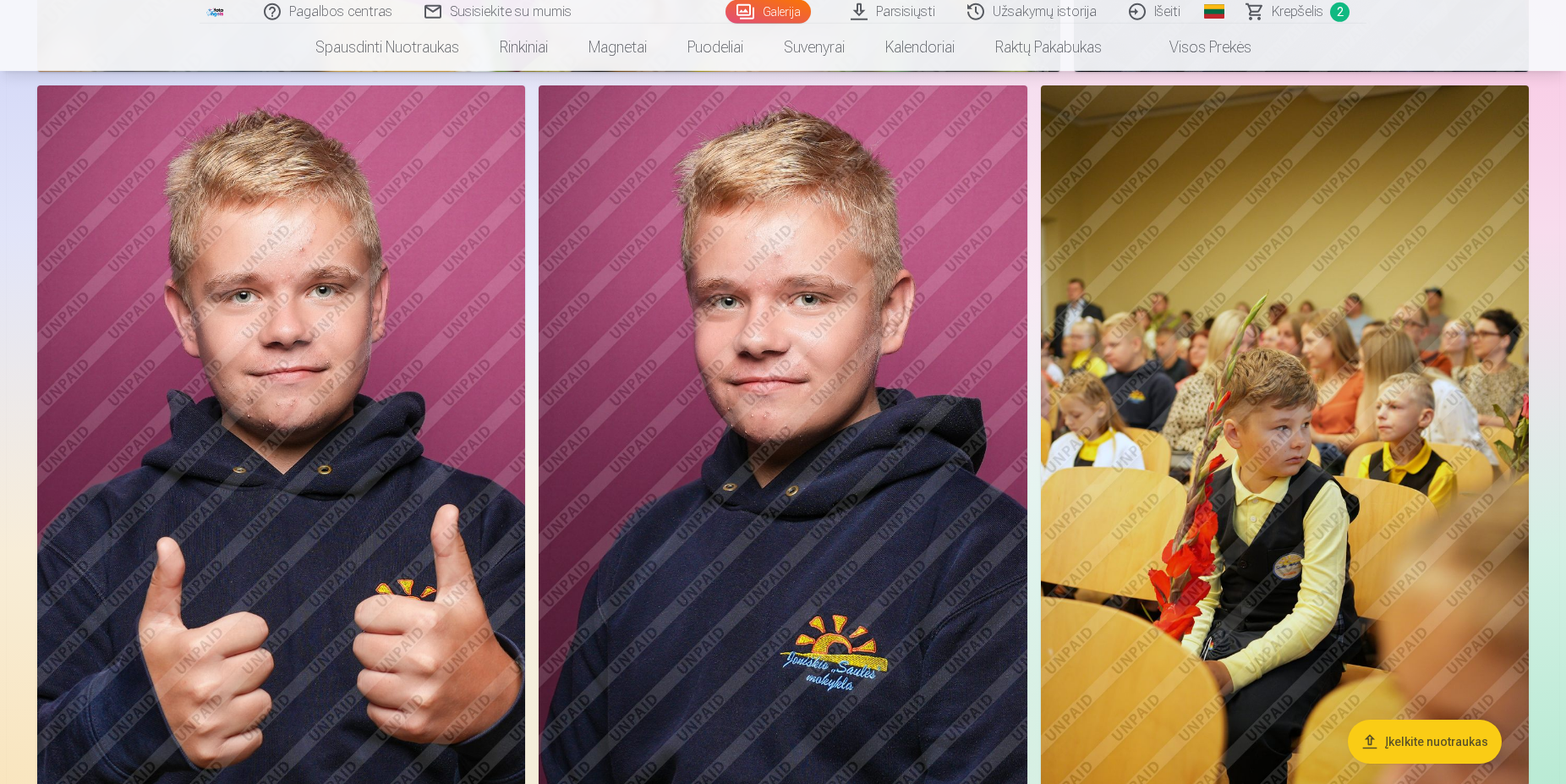
scroll to position [15607, 0]
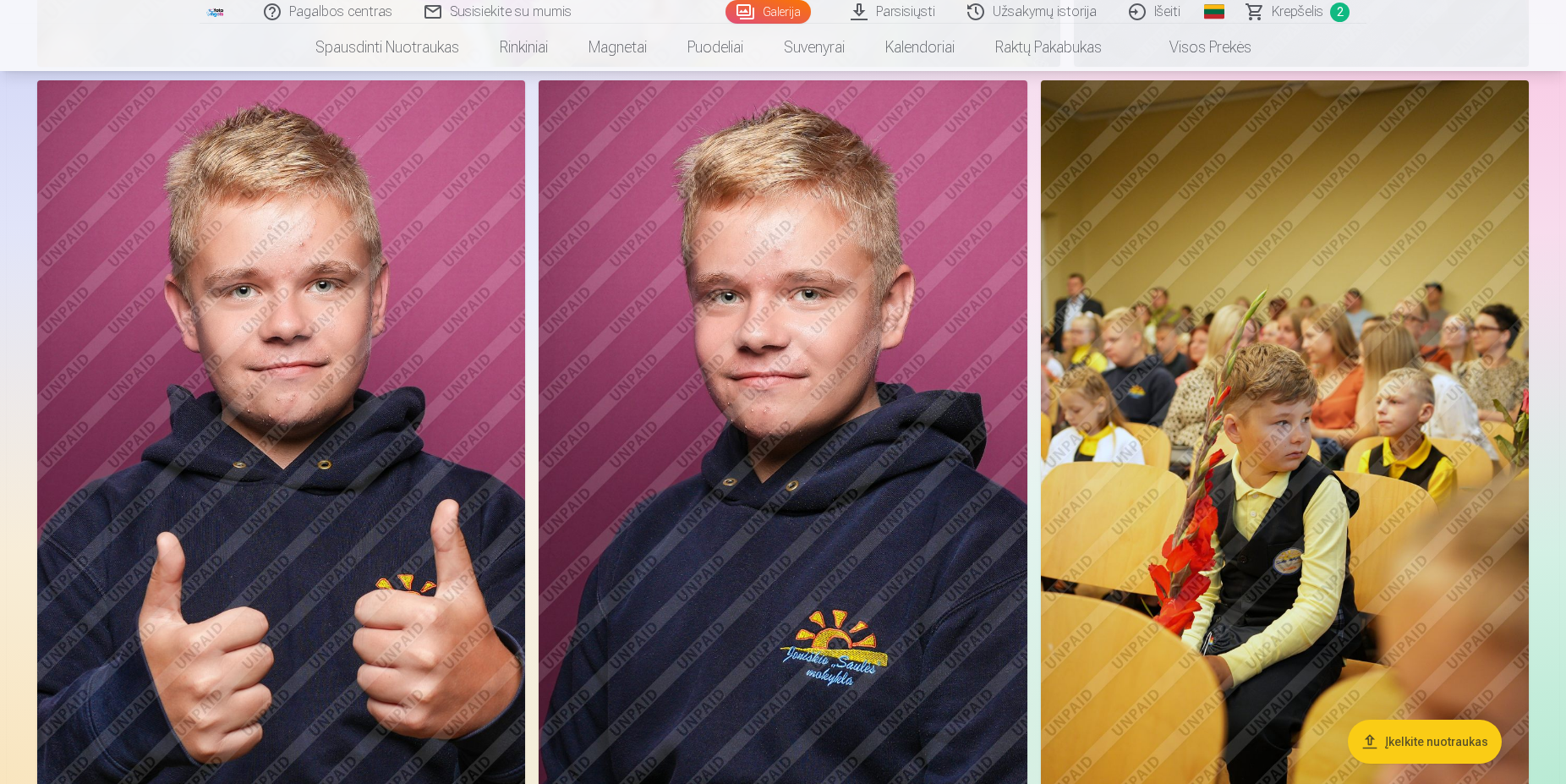
click at [873, 560] on img at bounding box center [783, 447] width 488 height 732
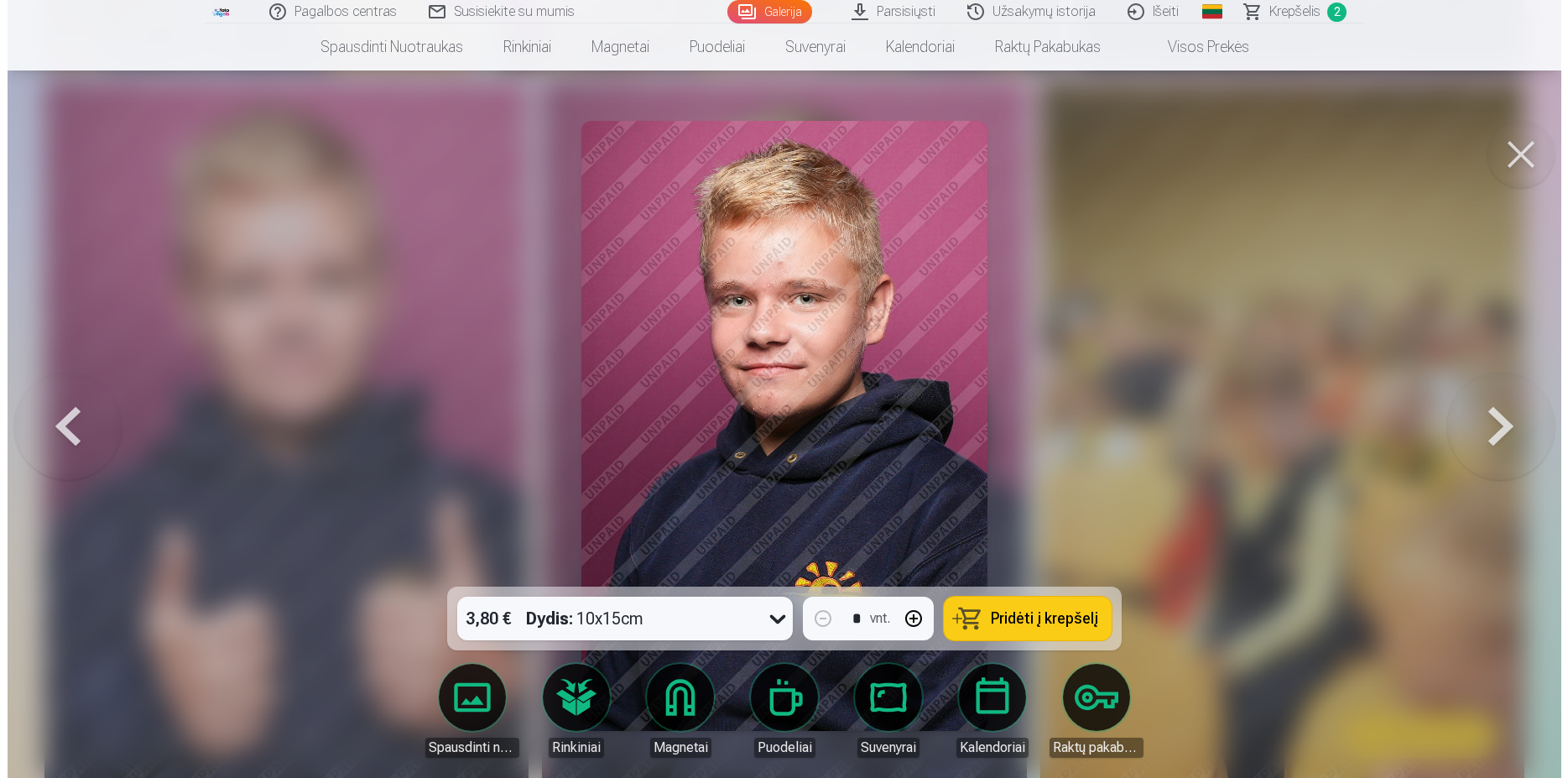
scroll to position [15627, 0]
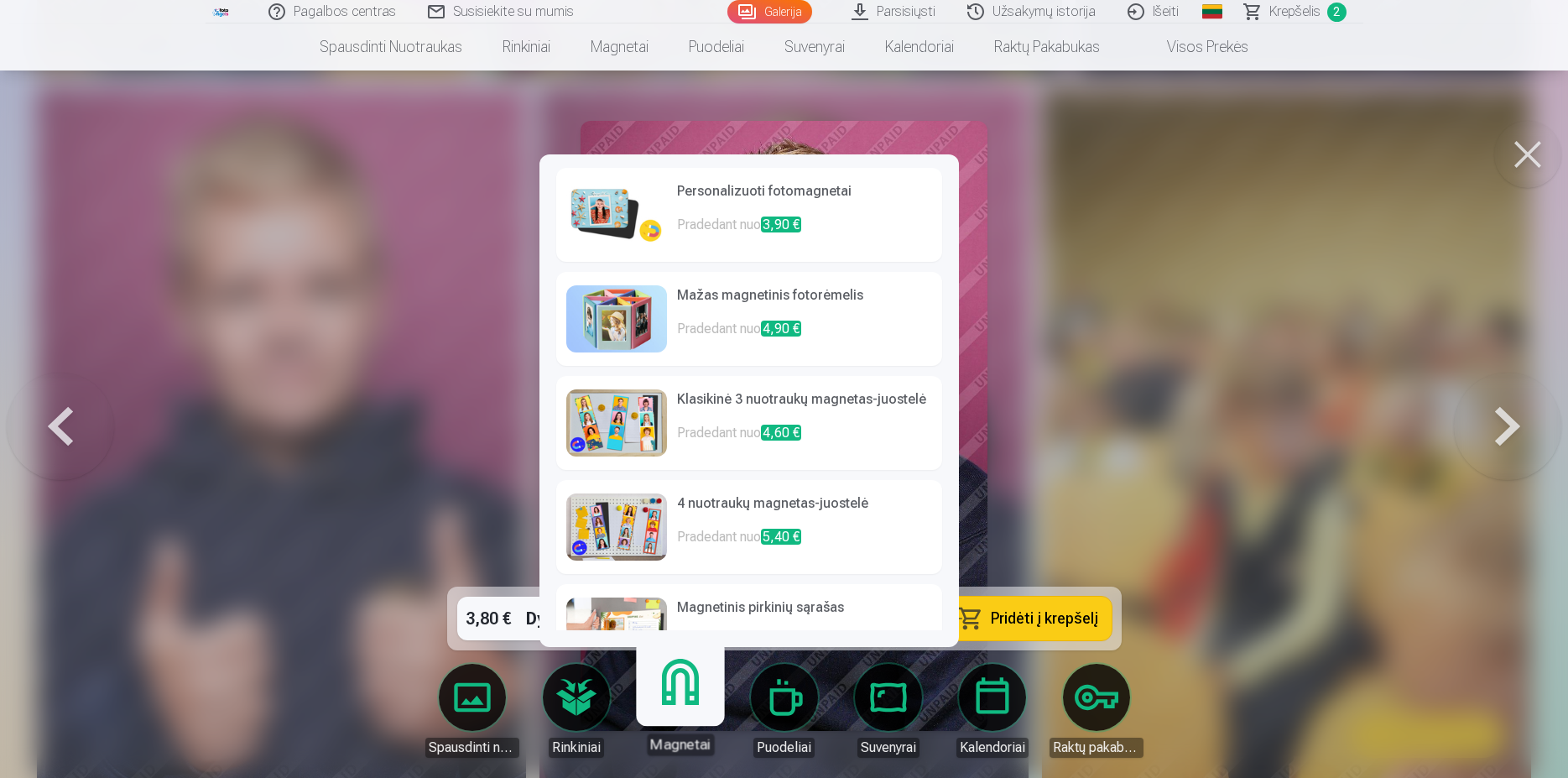
click at [721, 331] on p "Pradedant nuo 4,90 €" at bounding box center [804, 336] width 255 height 34
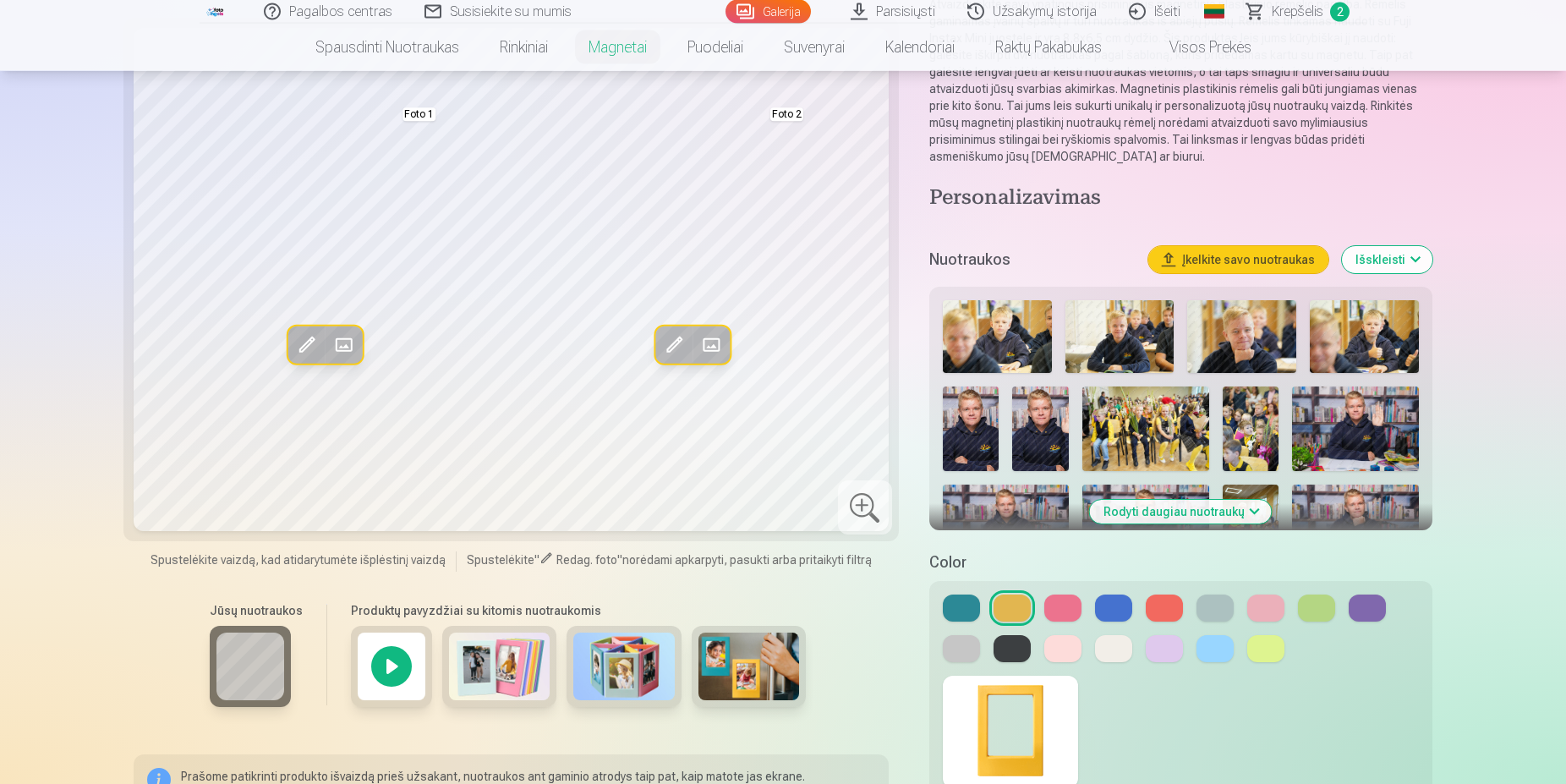
scroll to position [172, 0]
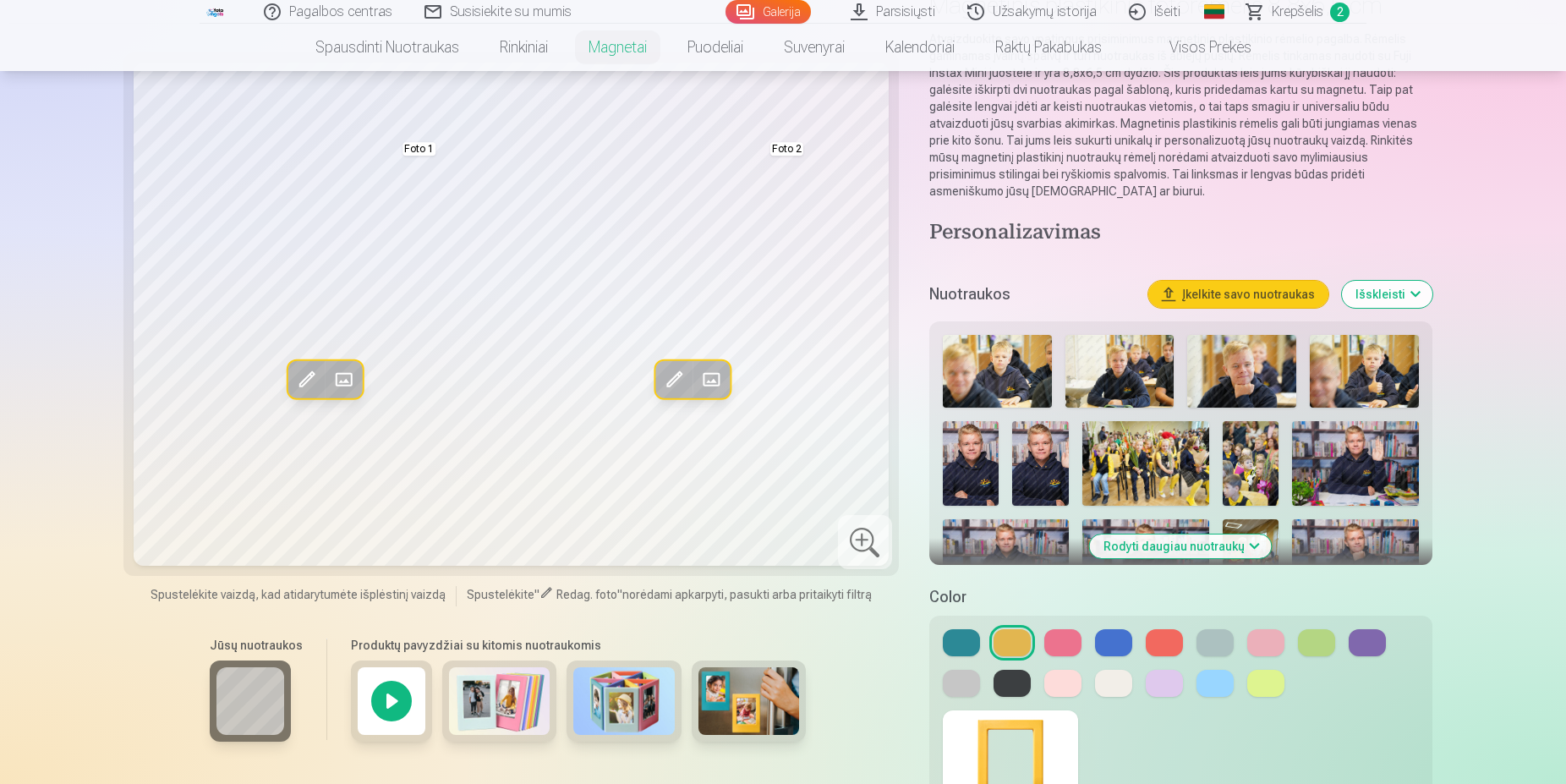
click at [984, 476] on img at bounding box center [972, 463] width 57 height 85
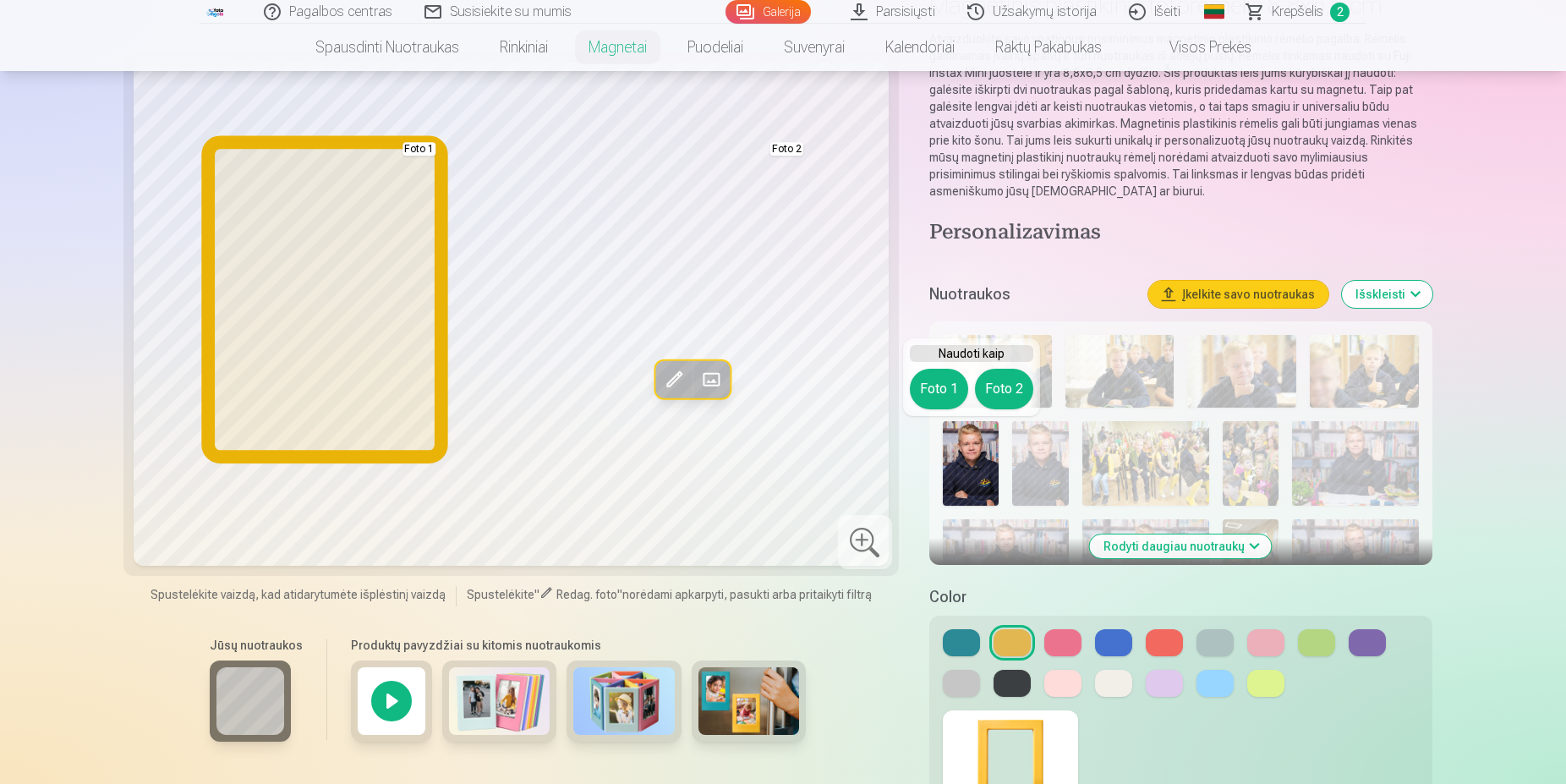
click at [940, 392] on button "Foto 1" at bounding box center [938, 389] width 58 height 41
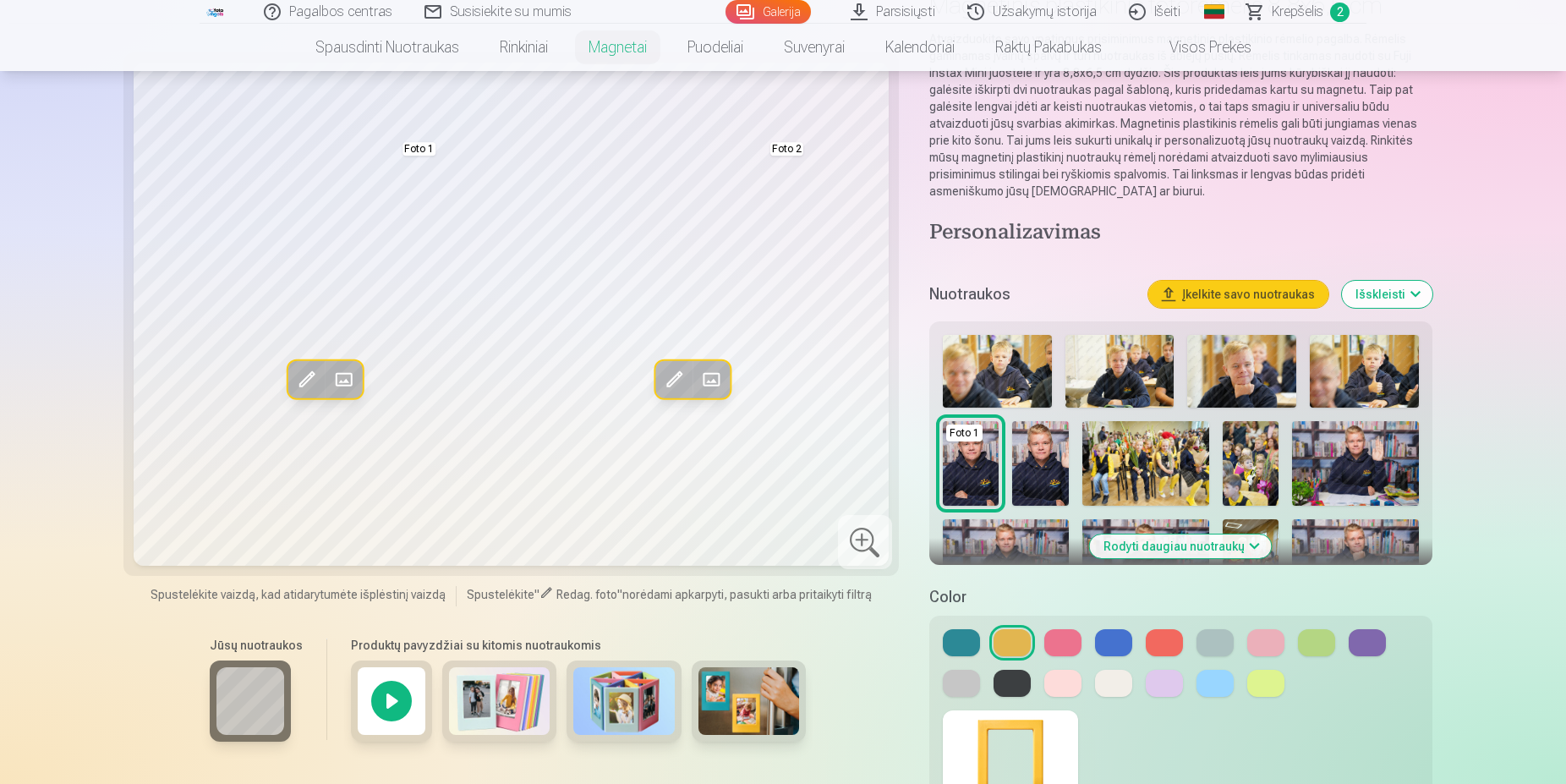
click at [1038, 479] on img at bounding box center [1041, 463] width 57 height 85
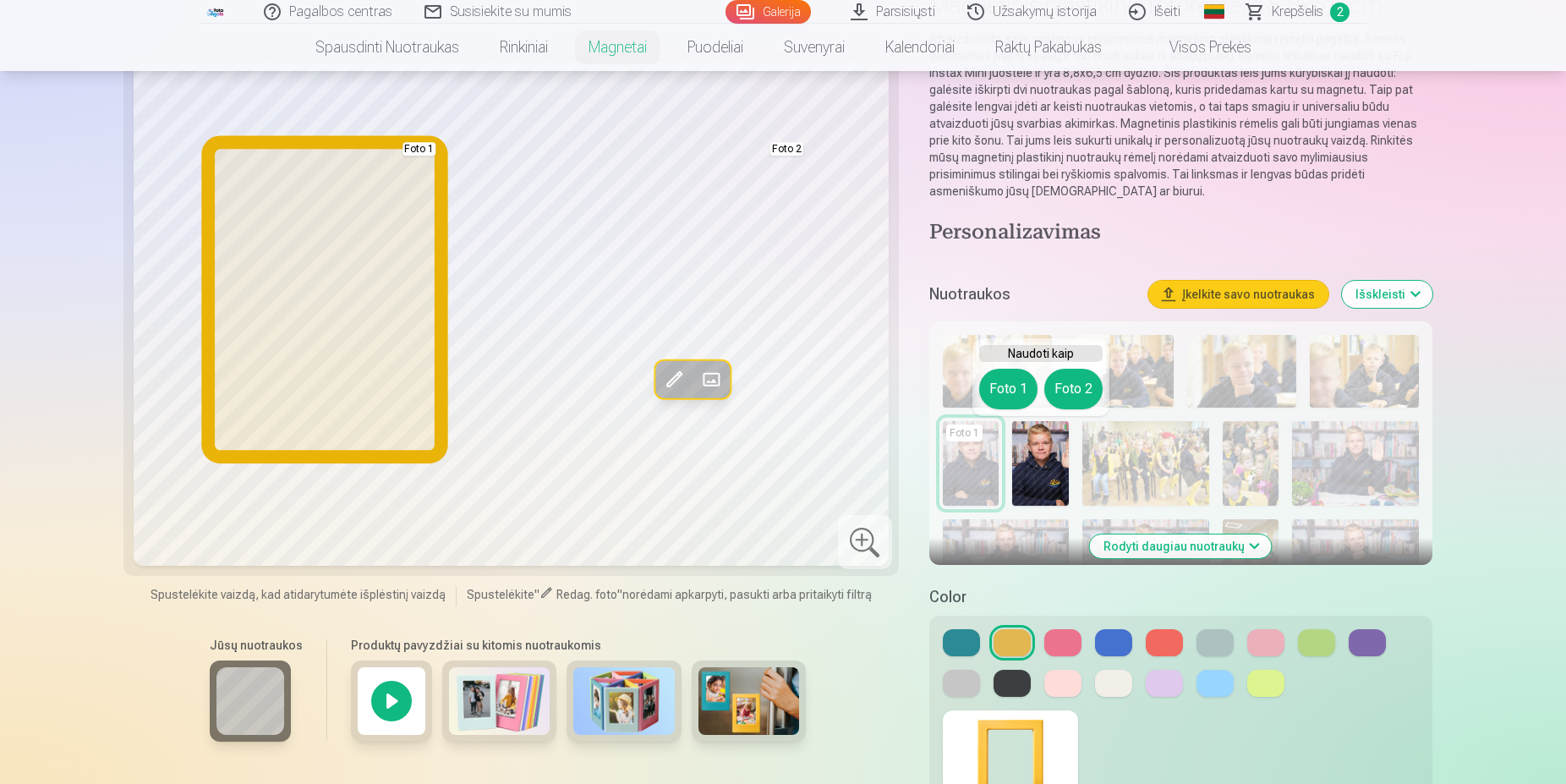
click at [1012, 392] on button "Foto 1" at bounding box center [1008, 389] width 58 height 41
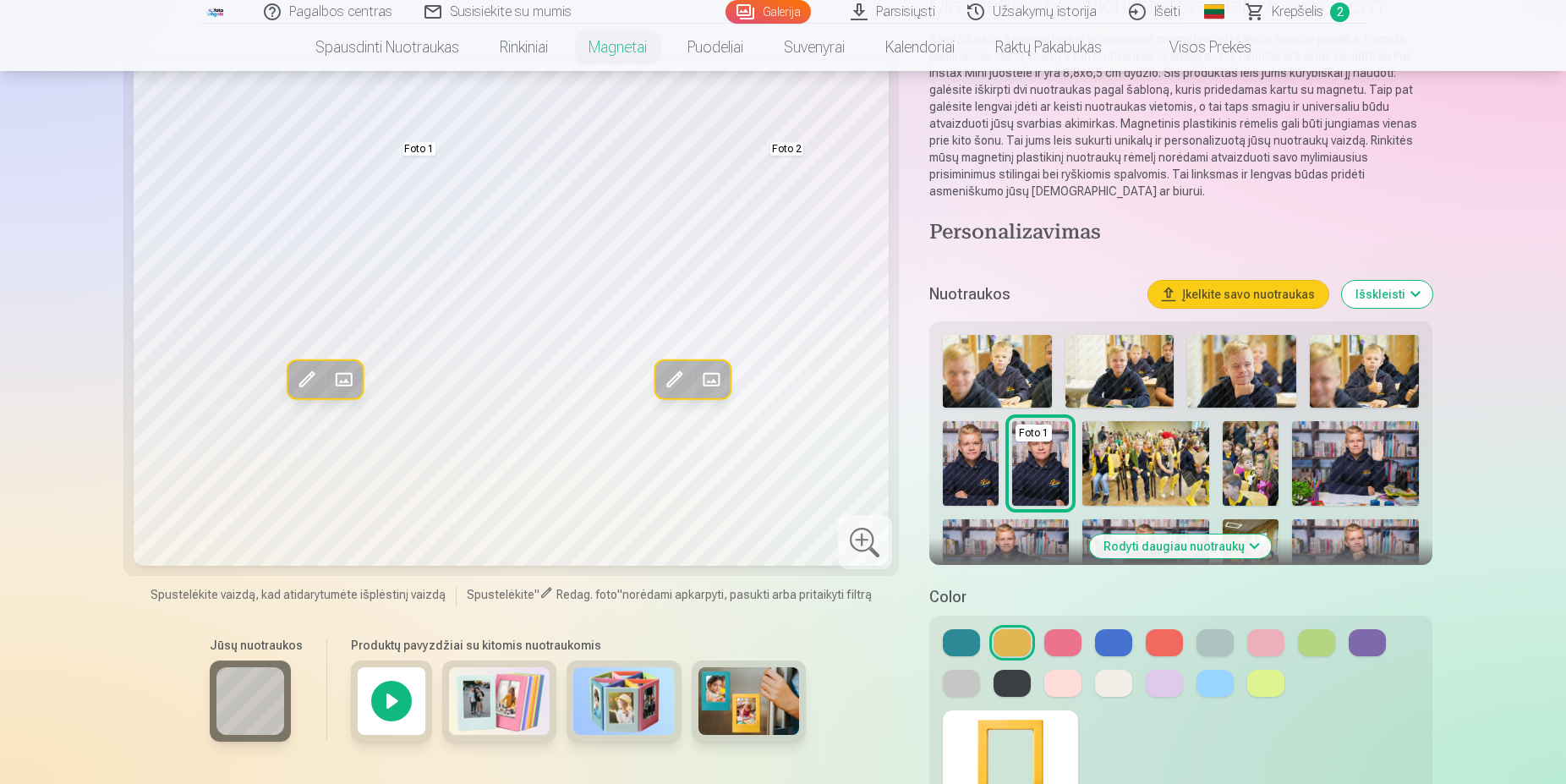
click at [1370, 458] on img at bounding box center [1355, 463] width 126 height 85
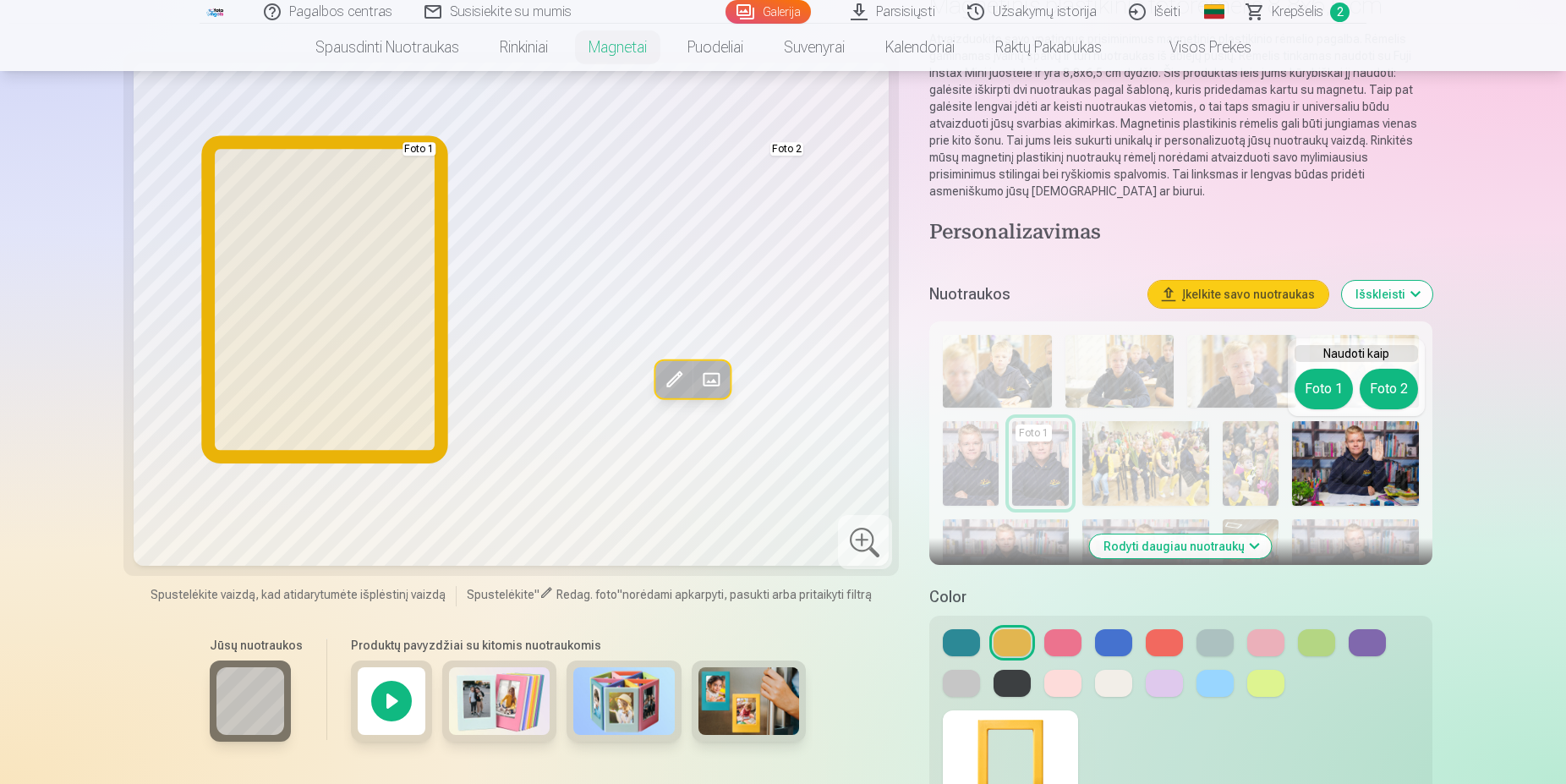
click at [1339, 396] on button "Foto 1" at bounding box center [1324, 389] width 58 height 41
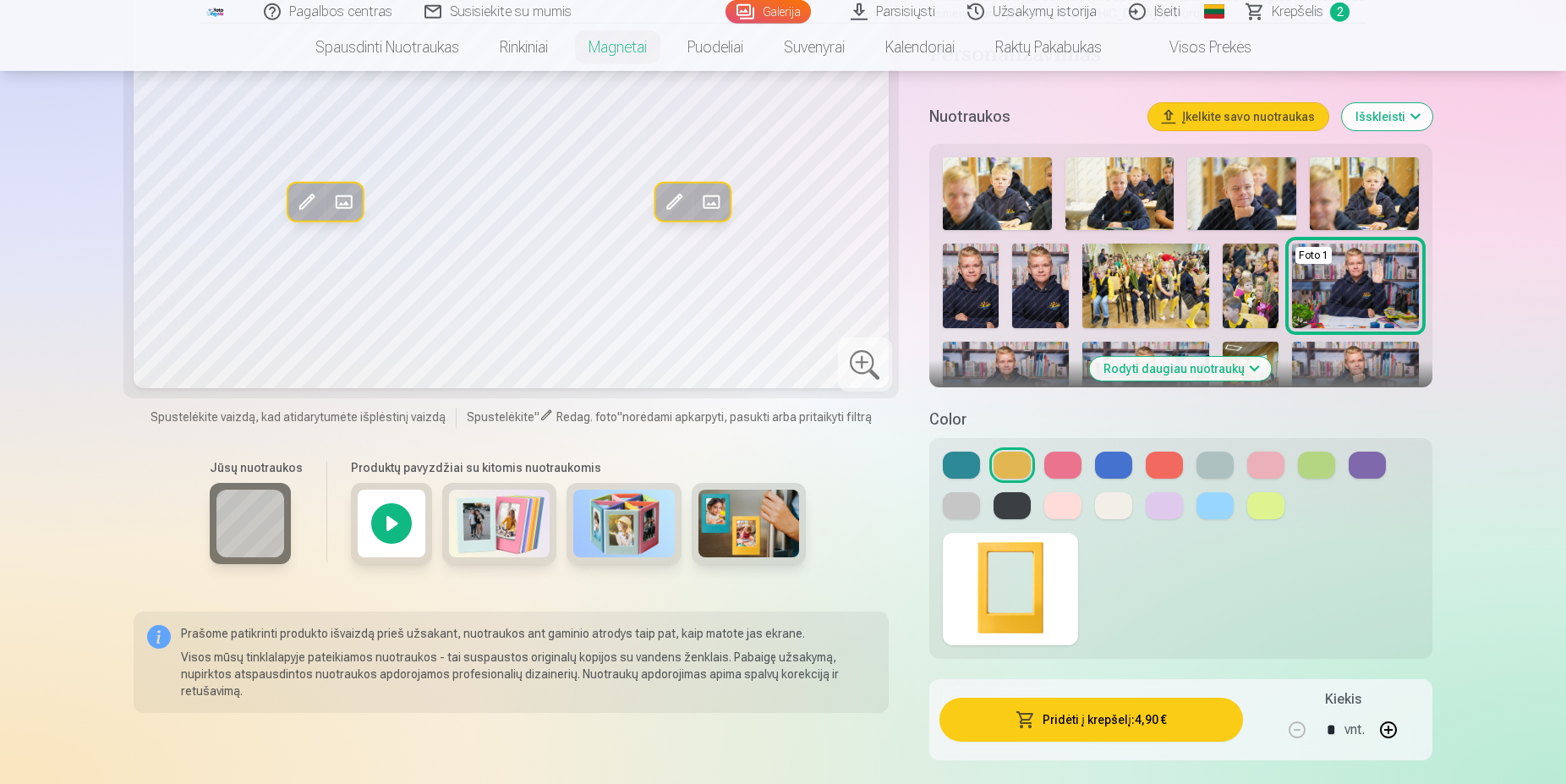
scroll to position [258, 0]
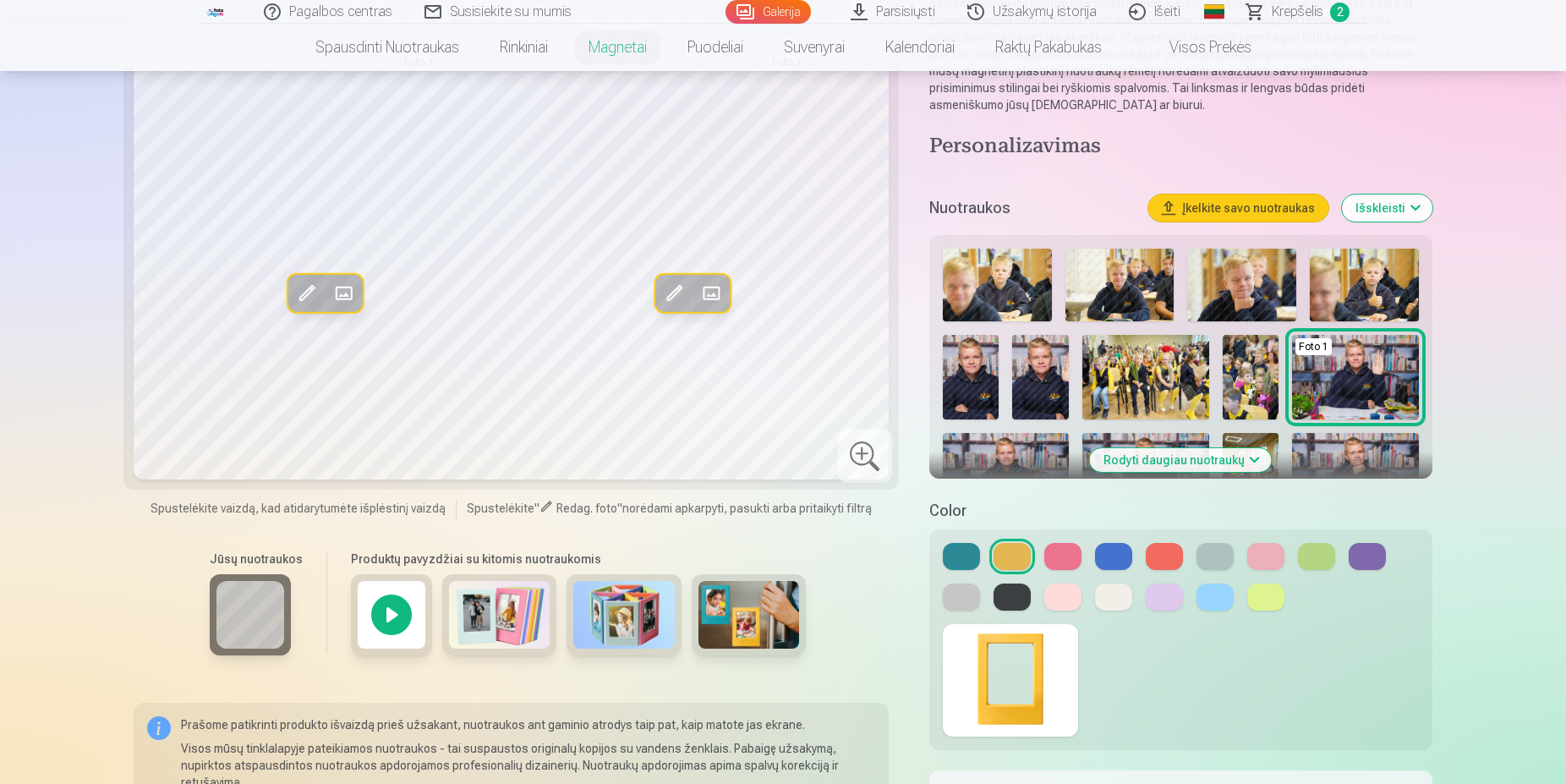
click at [1229, 453] on button "Rodyti daugiau nuotraukų" at bounding box center [1181, 459] width 182 height 24
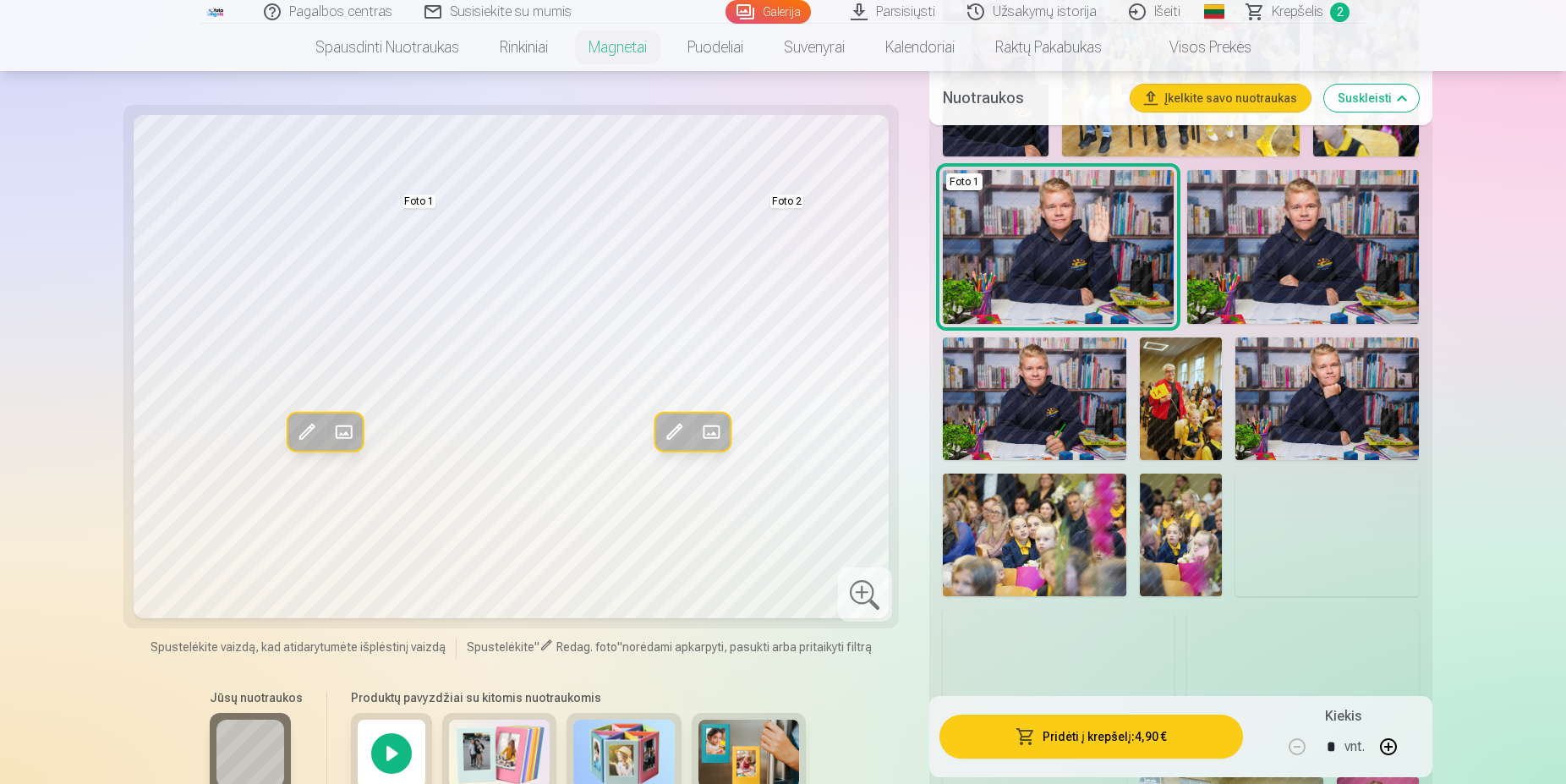
scroll to position [862, 0]
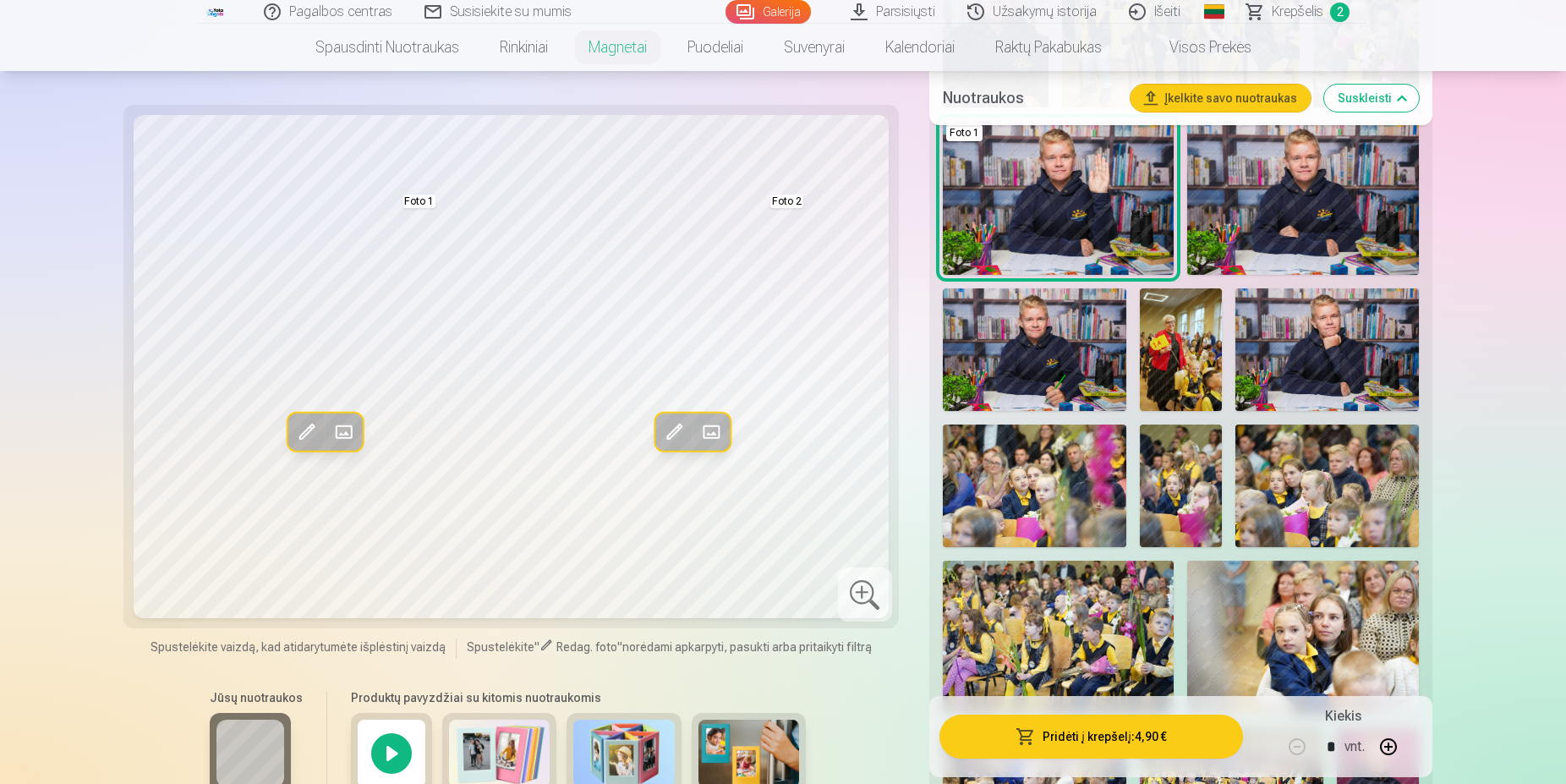
click at [1084, 349] on img at bounding box center [1034, 349] width 184 height 123
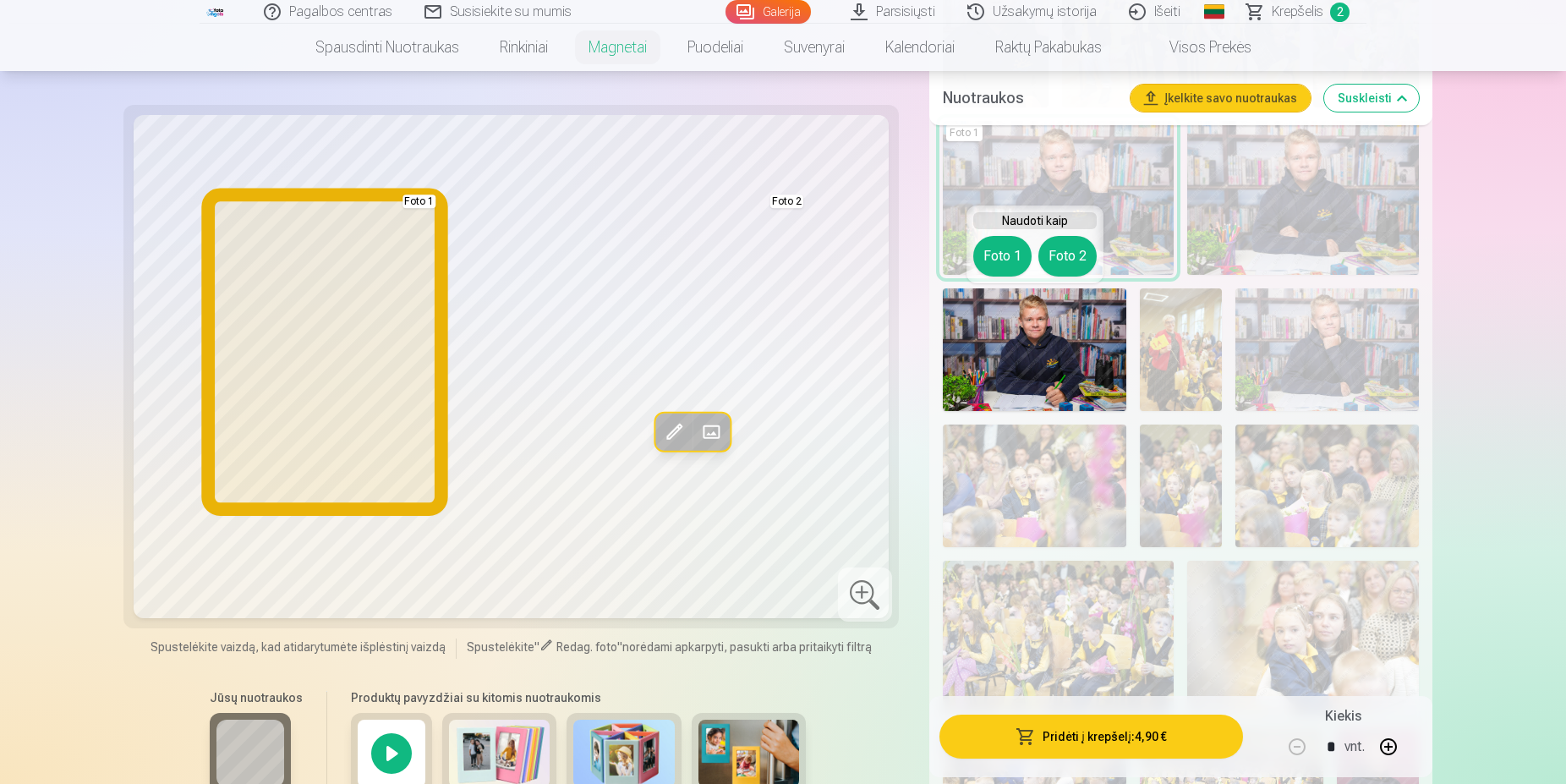
click at [1008, 258] on button "Foto 1" at bounding box center [1002, 256] width 58 height 41
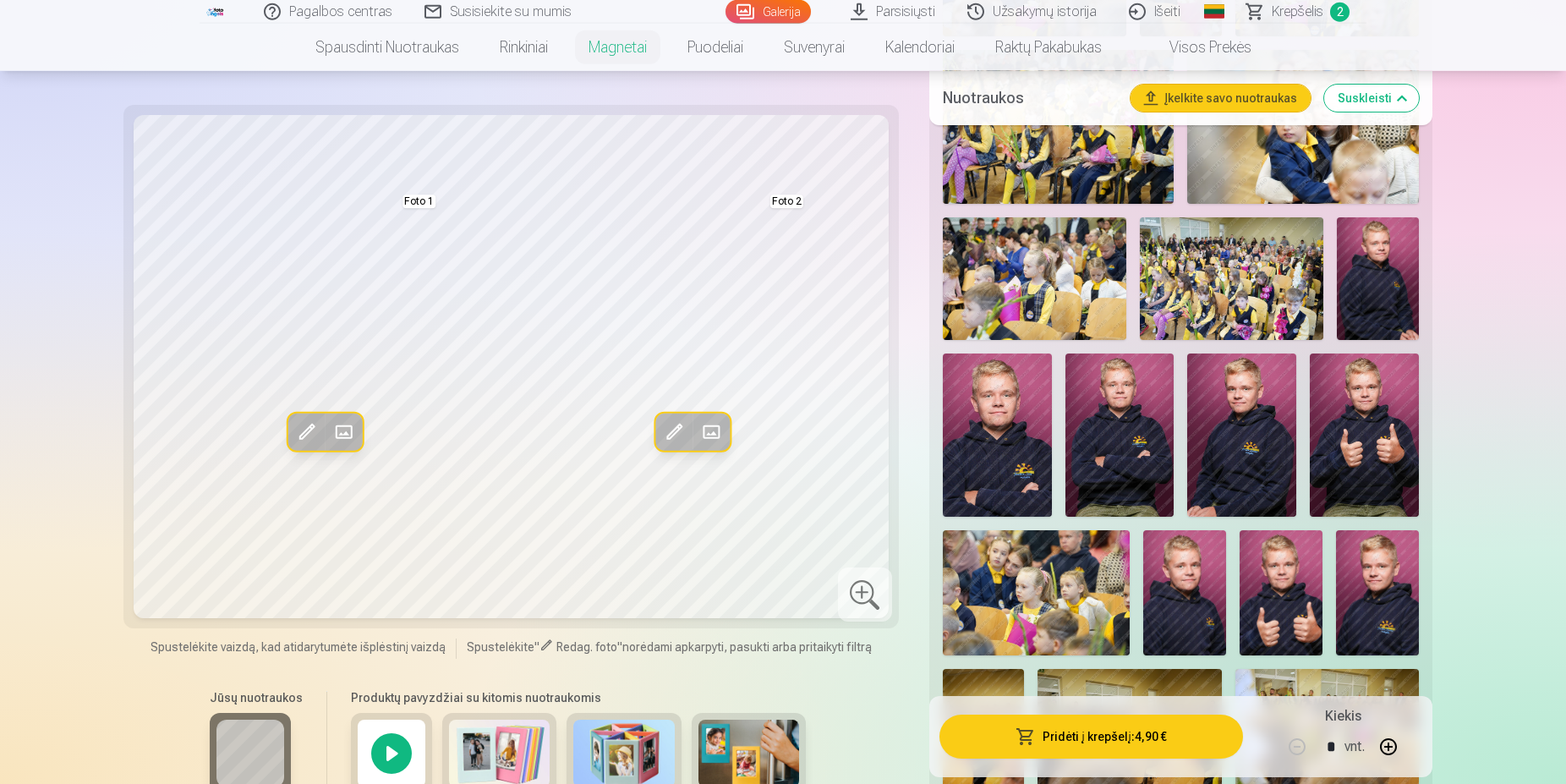
scroll to position [1380, 0]
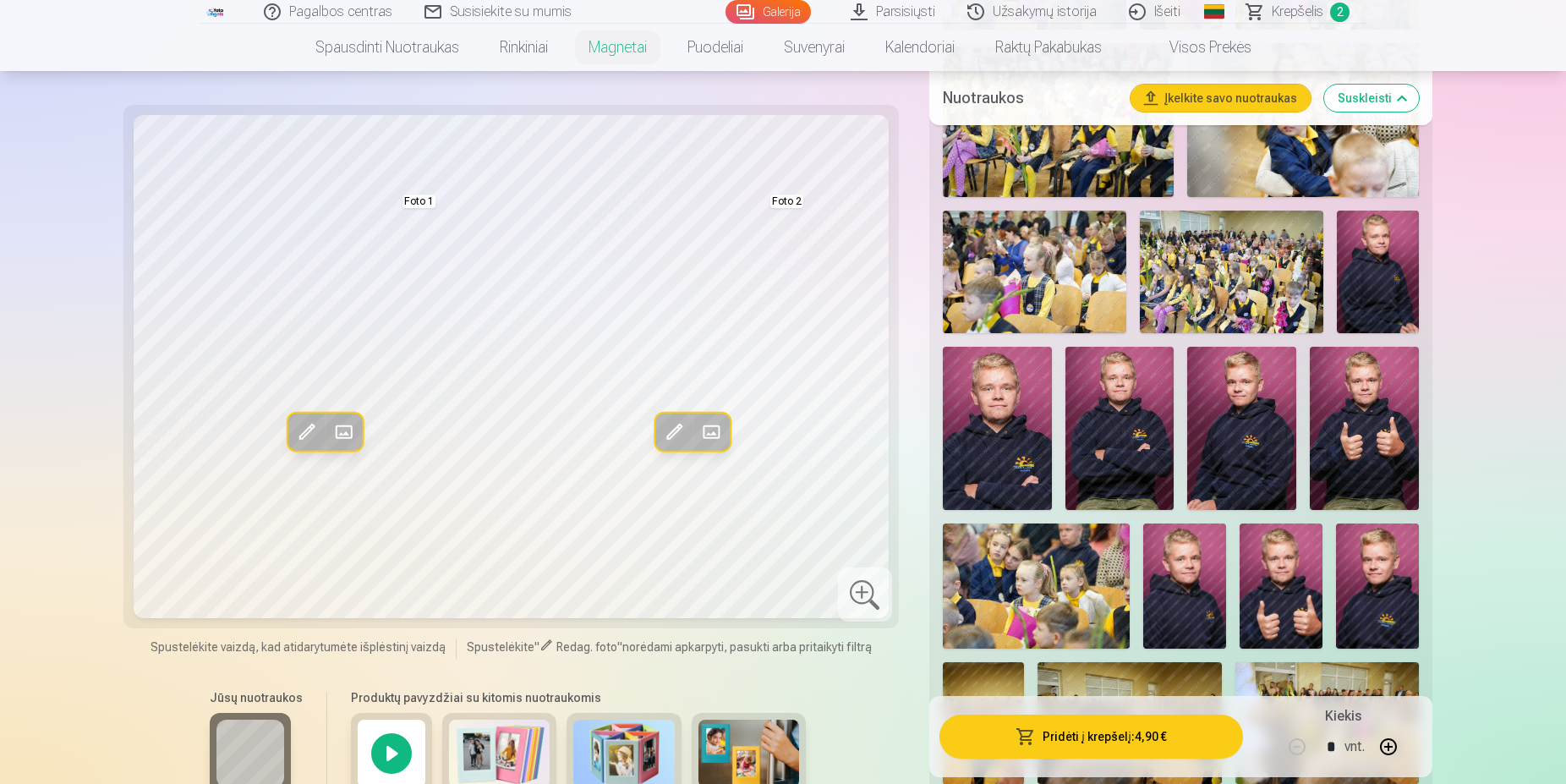
click at [1374, 289] on img at bounding box center [1378, 272] width 82 height 123
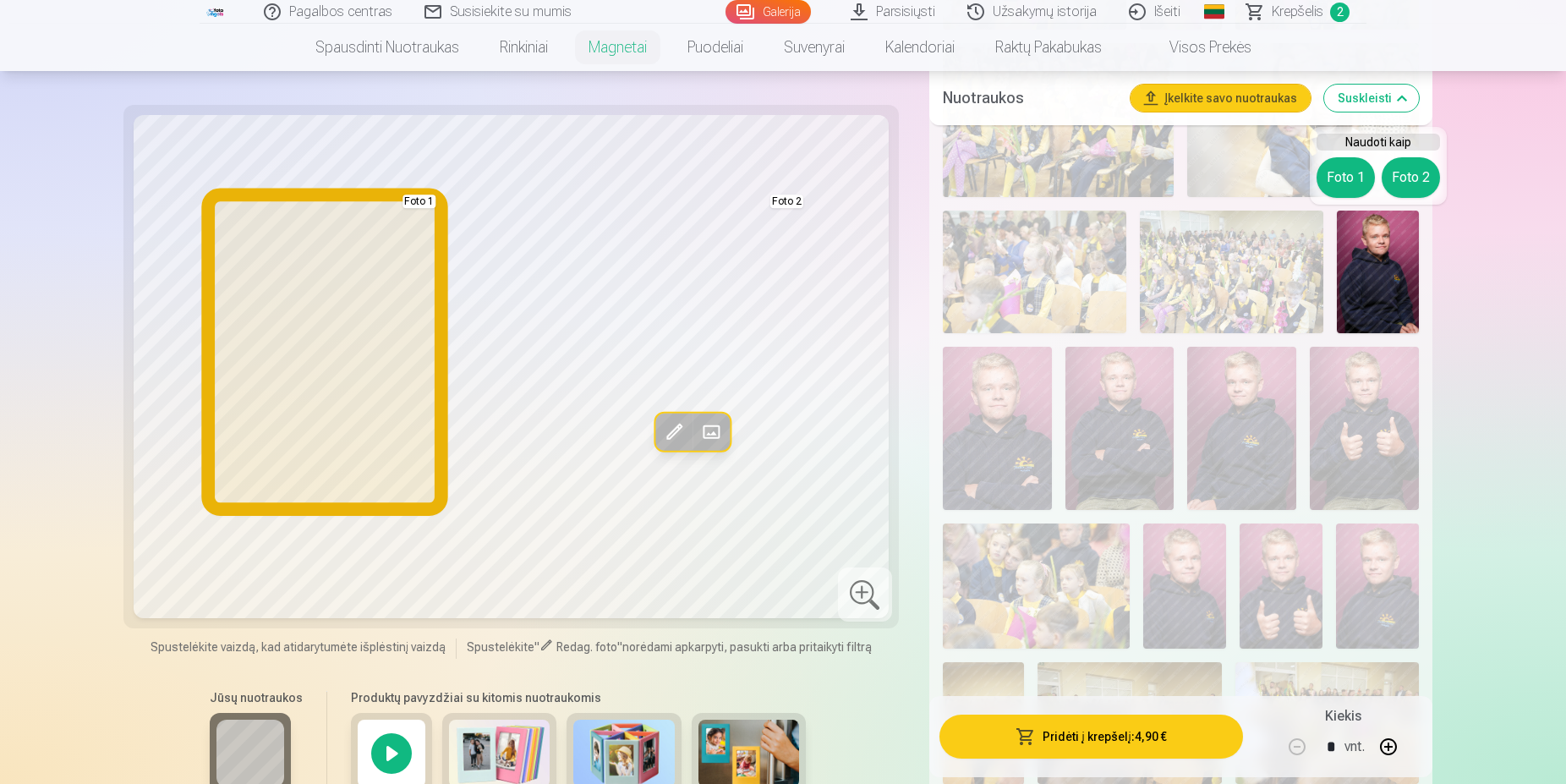
click at [1328, 187] on button "Foto 1" at bounding box center [1345, 177] width 58 height 41
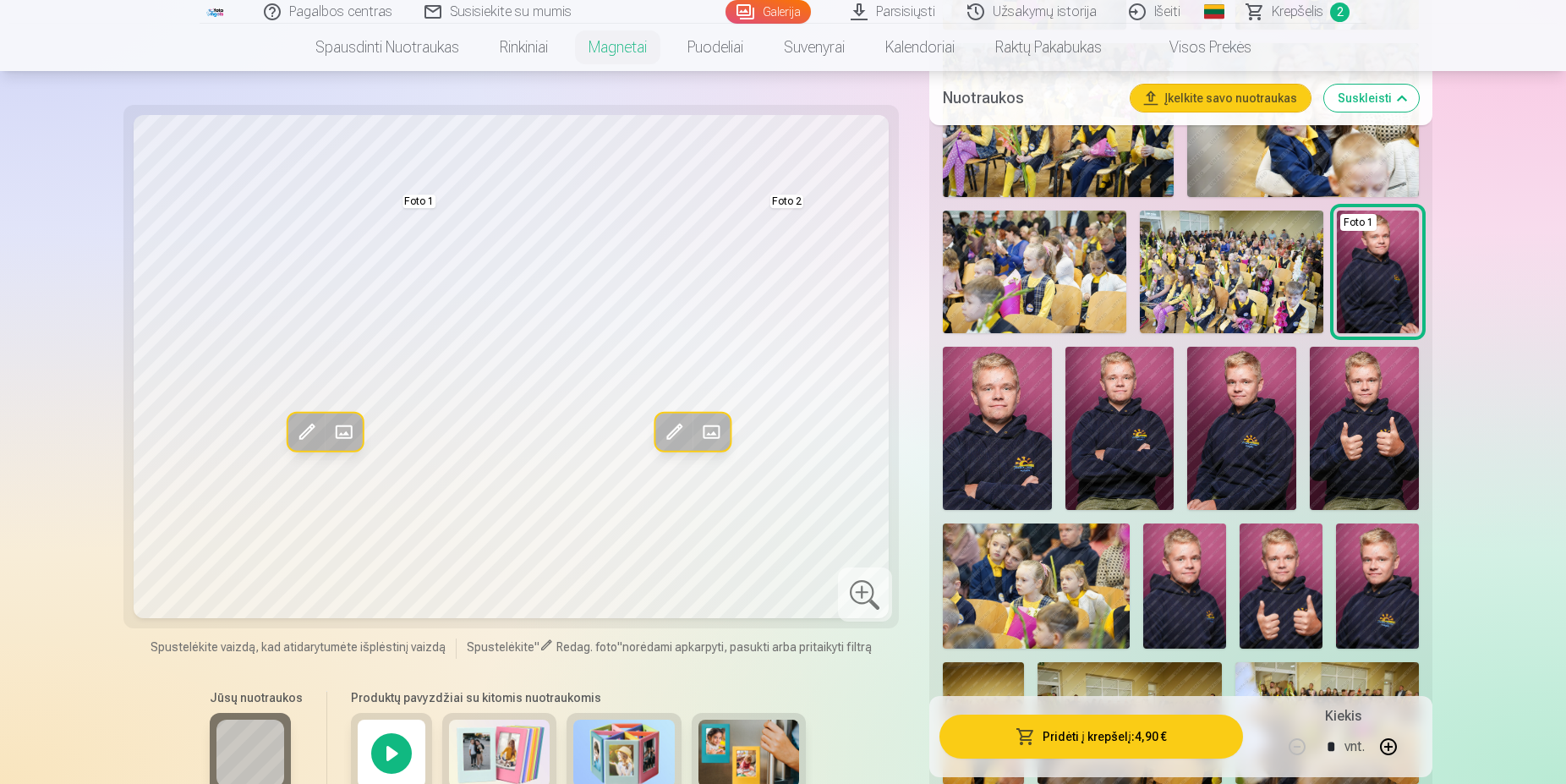
click at [1375, 576] on img at bounding box center [1378, 585] width 83 height 124
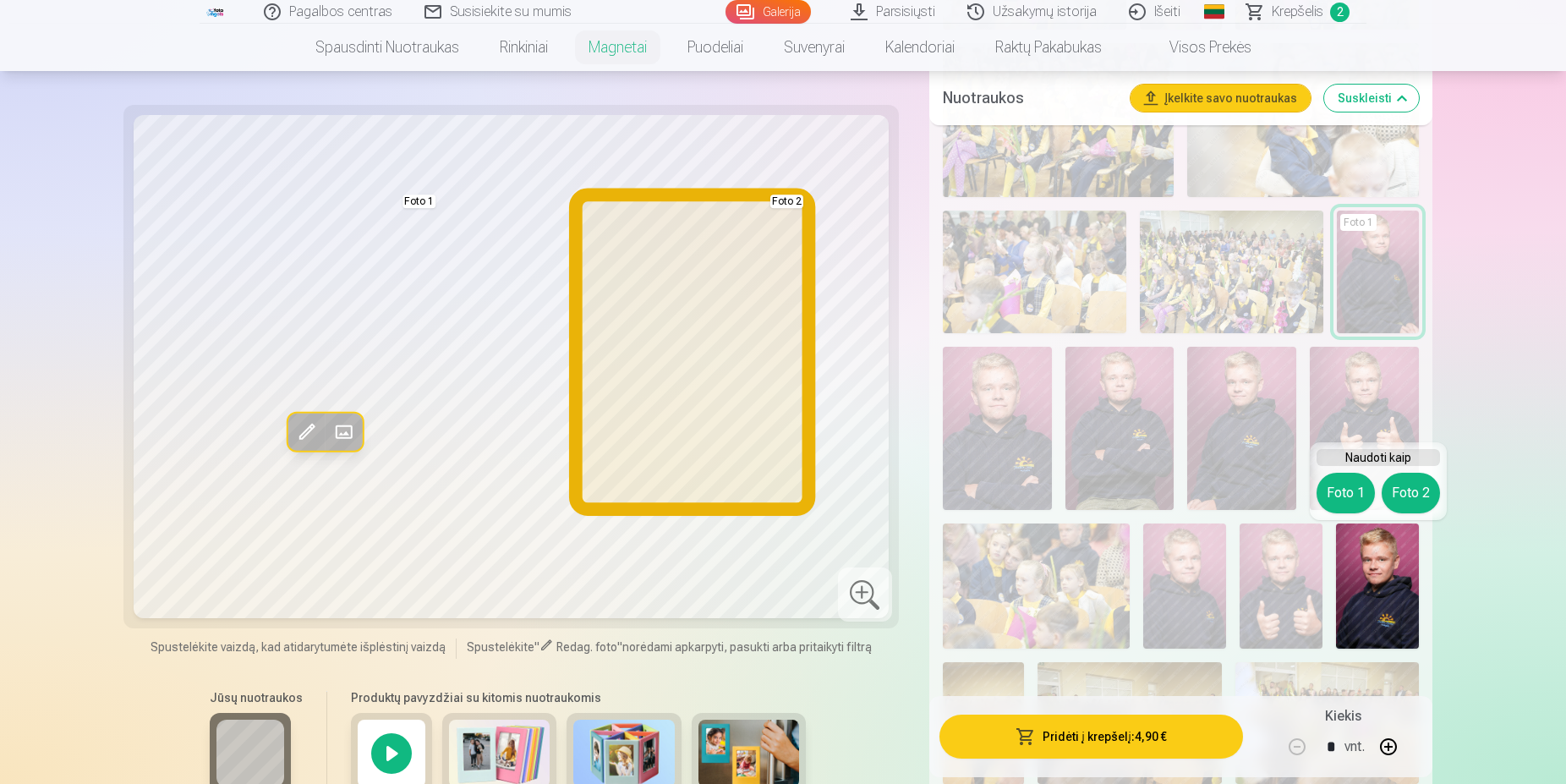
click at [1412, 493] on button "Foto 2" at bounding box center [1411, 492] width 58 height 41
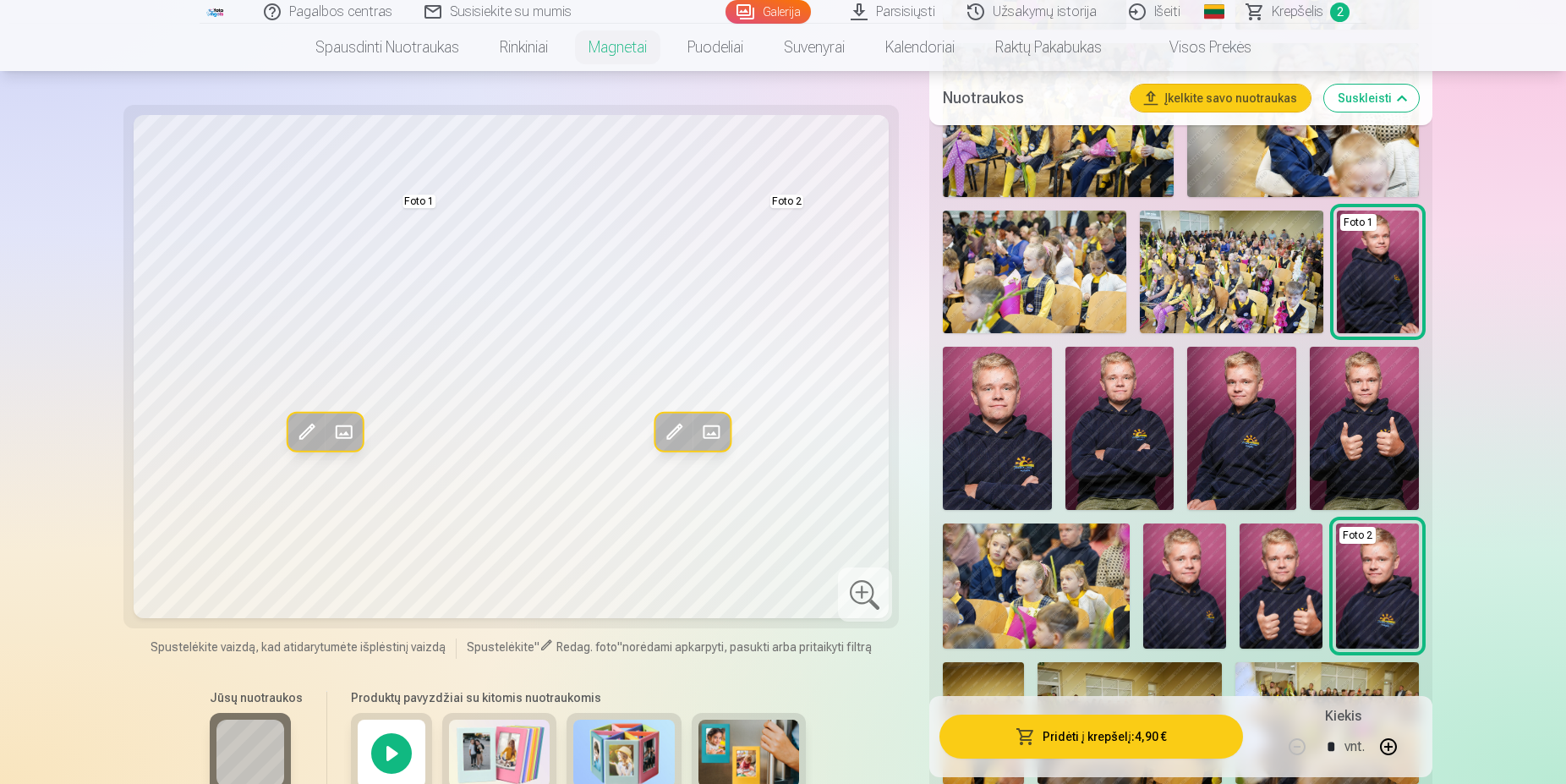
scroll to position [1725, 0]
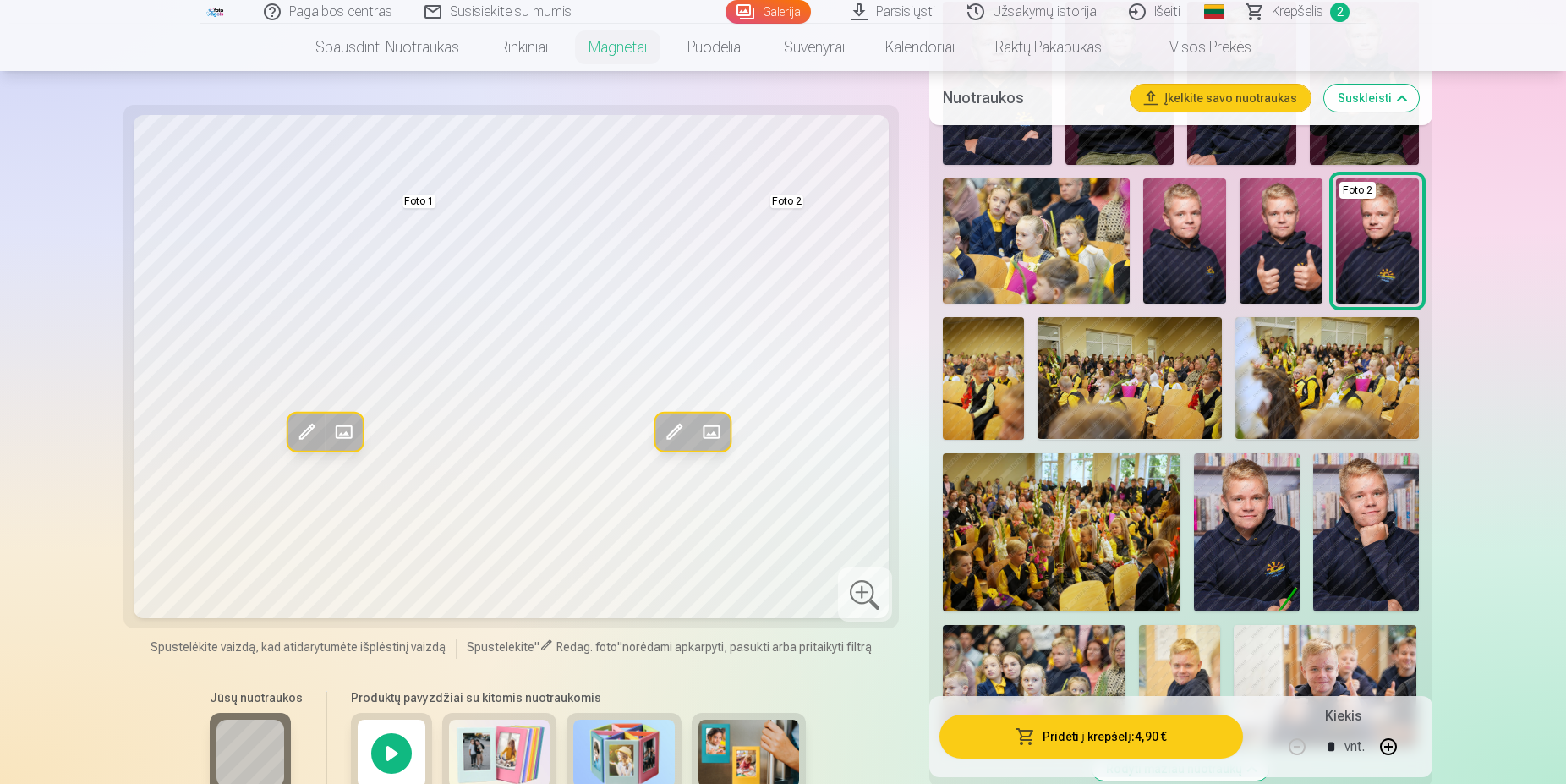
click at [601, 665] on div "Redag. foto Pakeisti Foto 1 Redag. foto Pakeisti Foto 2 Spustelėkite vaizdą, ka…" at bounding box center [512, 547] width 755 height 865
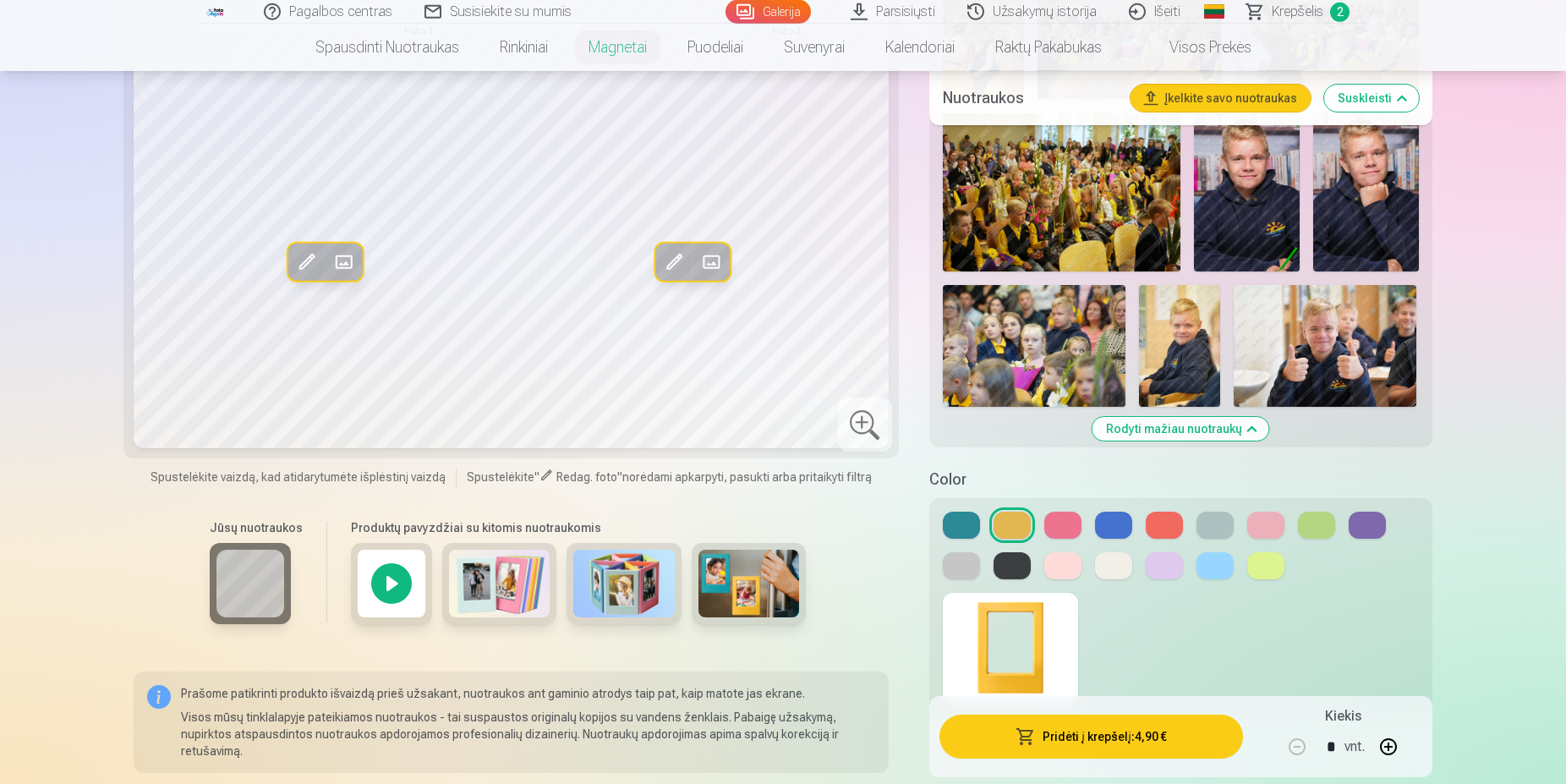
scroll to position [2070, 0]
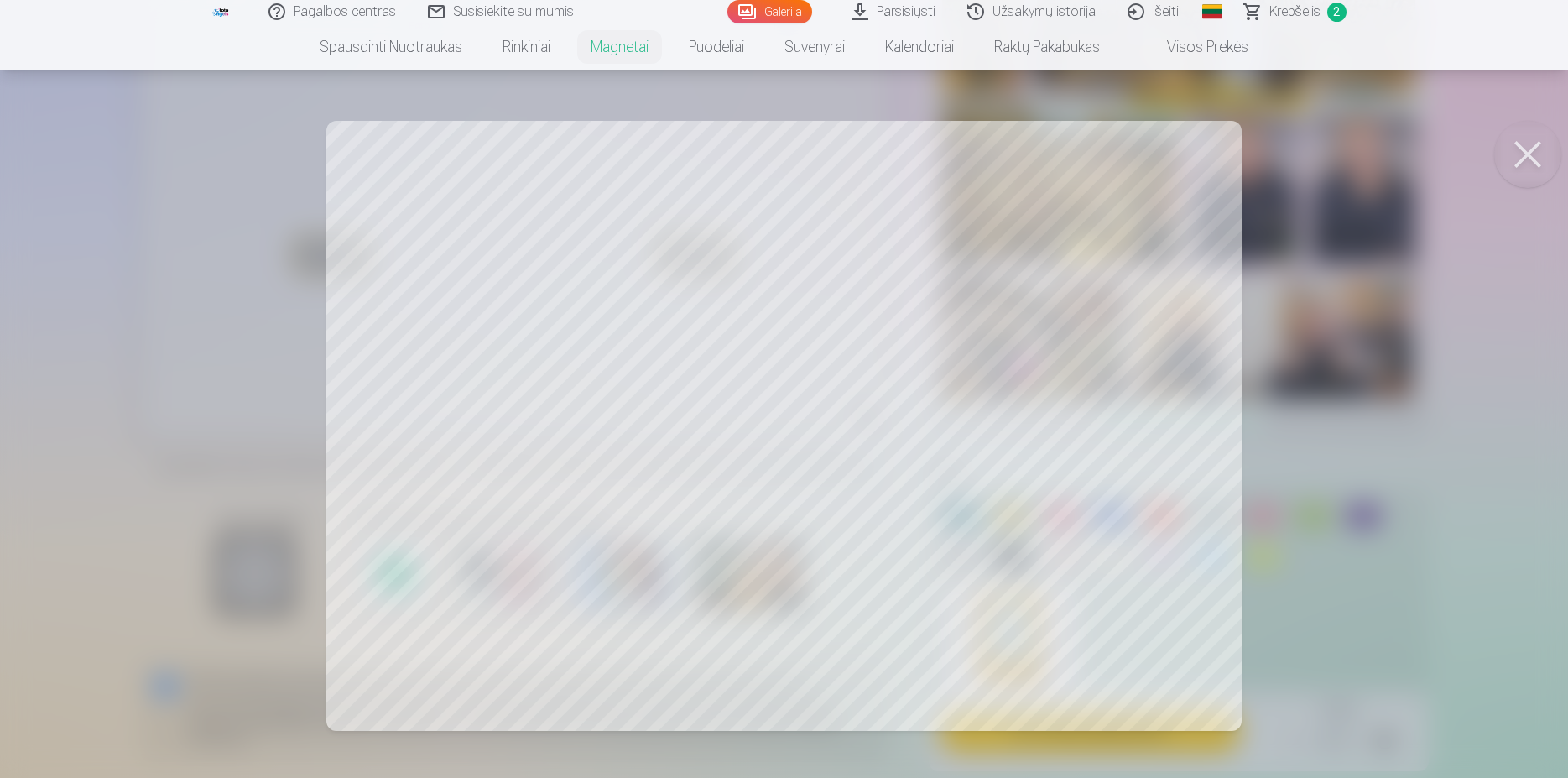
click at [788, 442] on div at bounding box center [784, 389] width 1568 height 778
click at [1380, 437] on div at bounding box center [784, 389] width 1568 height 778
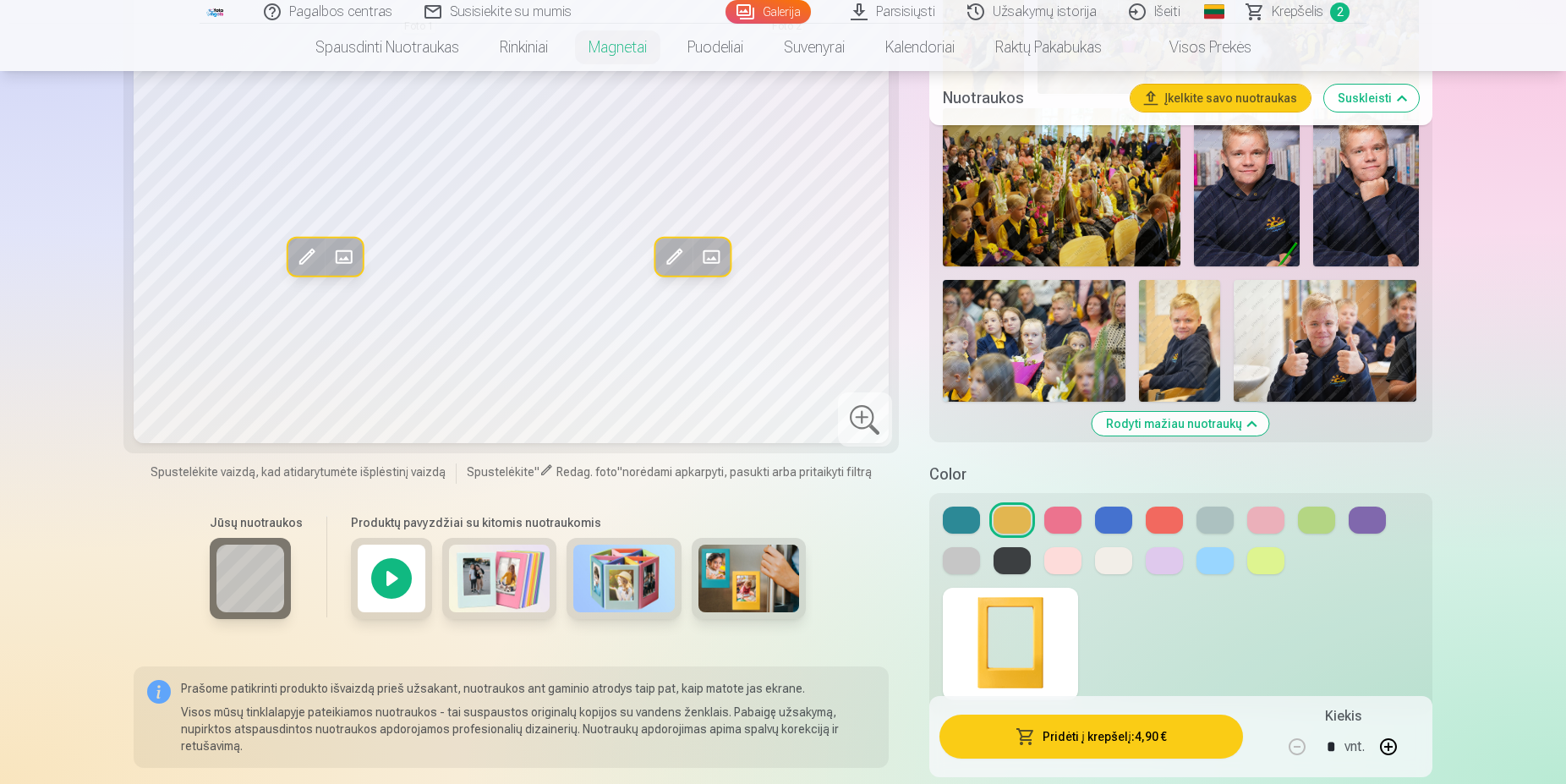
click at [1123, 574] on div at bounding box center [1181, 540] width 476 height 67
click at [1122, 569] on button at bounding box center [1113, 561] width 37 height 27
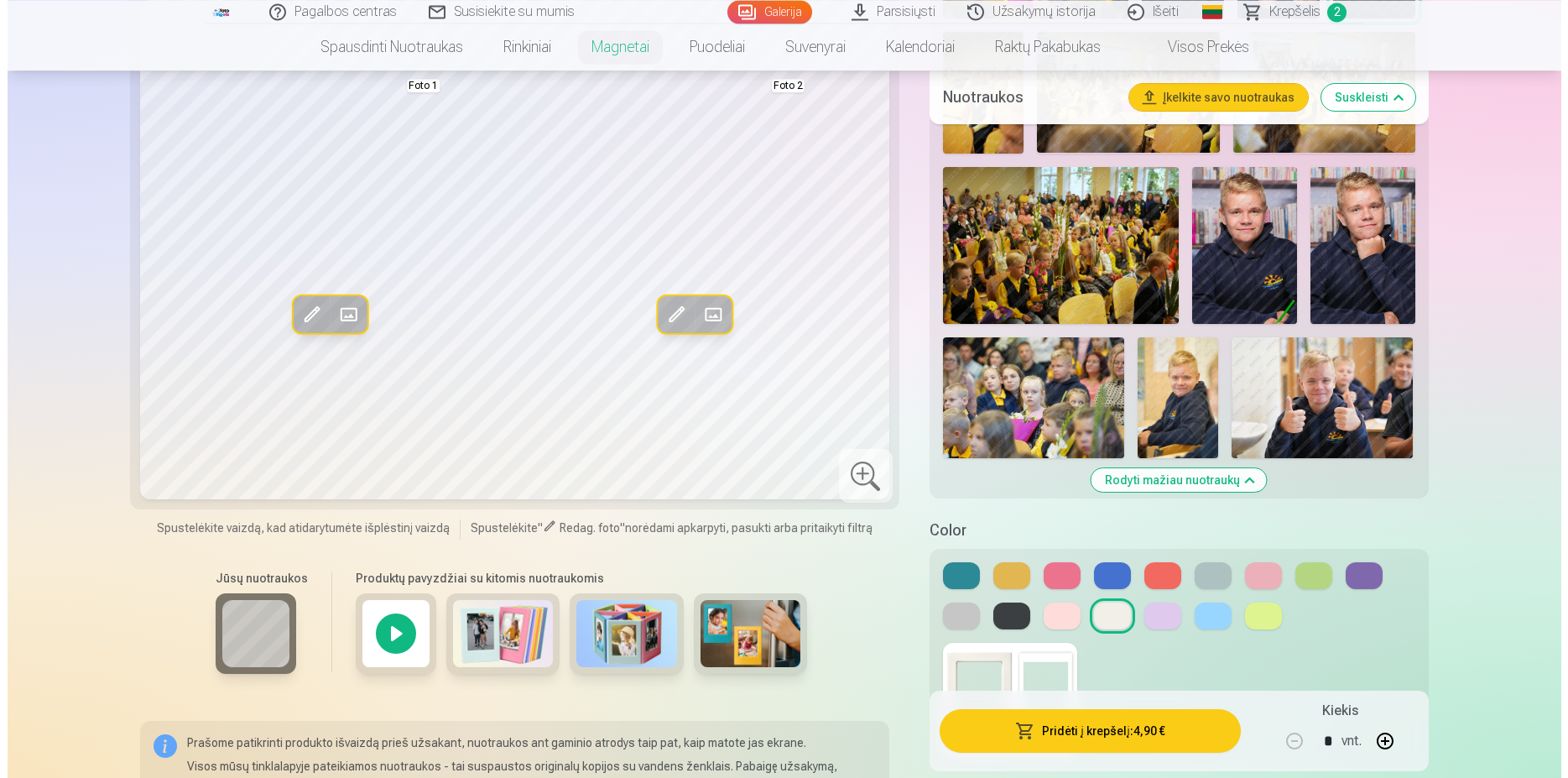
scroll to position [1968, 0]
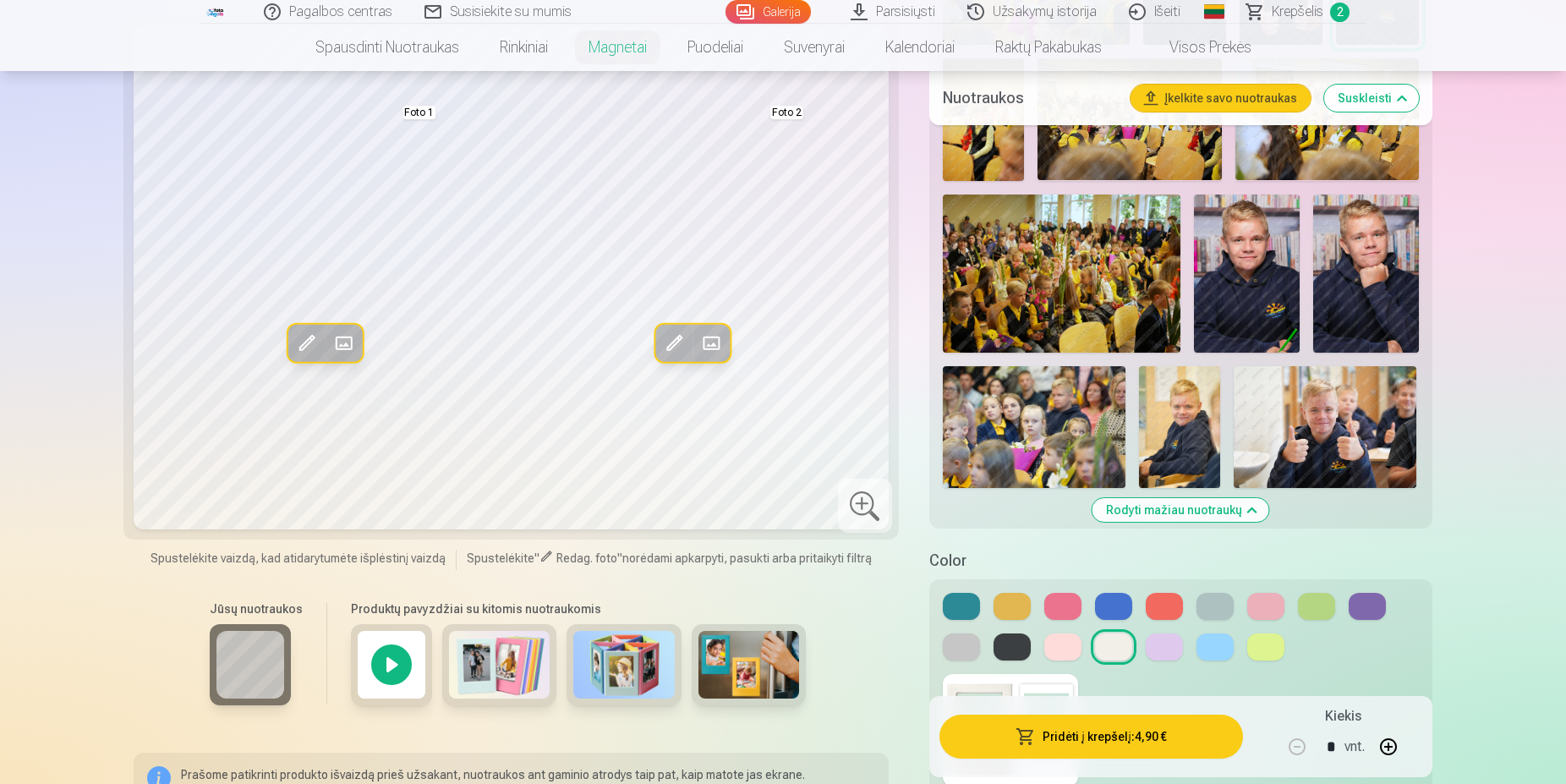
click at [1266, 610] on button at bounding box center [1266, 606] width 37 height 27
click at [1310, 613] on button at bounding box center [1317, 606] width 37 height 27
click at [1368, 616] on button at bounding box center [1367, 606] width 37 height 27
click at [1045, 609] on div at bounding box center [1181, 626] width 476 height 67
click at [1064, 609] on button at bounding box center [1063, 606] width 37 height 27
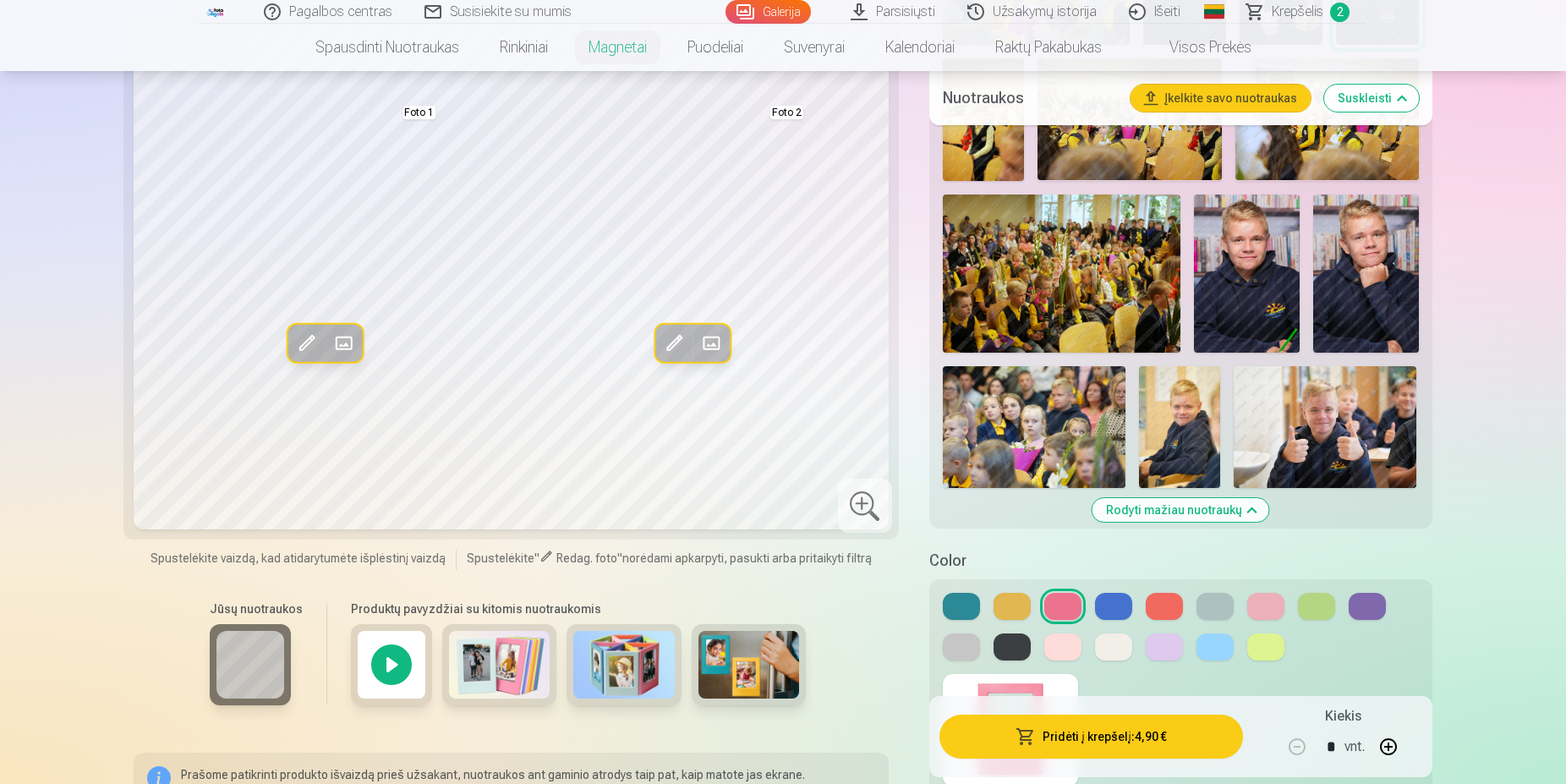
click at [1104, 640] on button at bounding box center [1113, 646] width 37 height 27
click at [1229, 608] on button at bounding box center [1215, 606] width 37 height 27
click at [961, 655] on button at bounding box center [961, 646] width 37 height 27
click at [1122, 748] on button "Pridėti į krepšelį : 4,90 €" at bounding box center [1091, 736] width 303 height 44
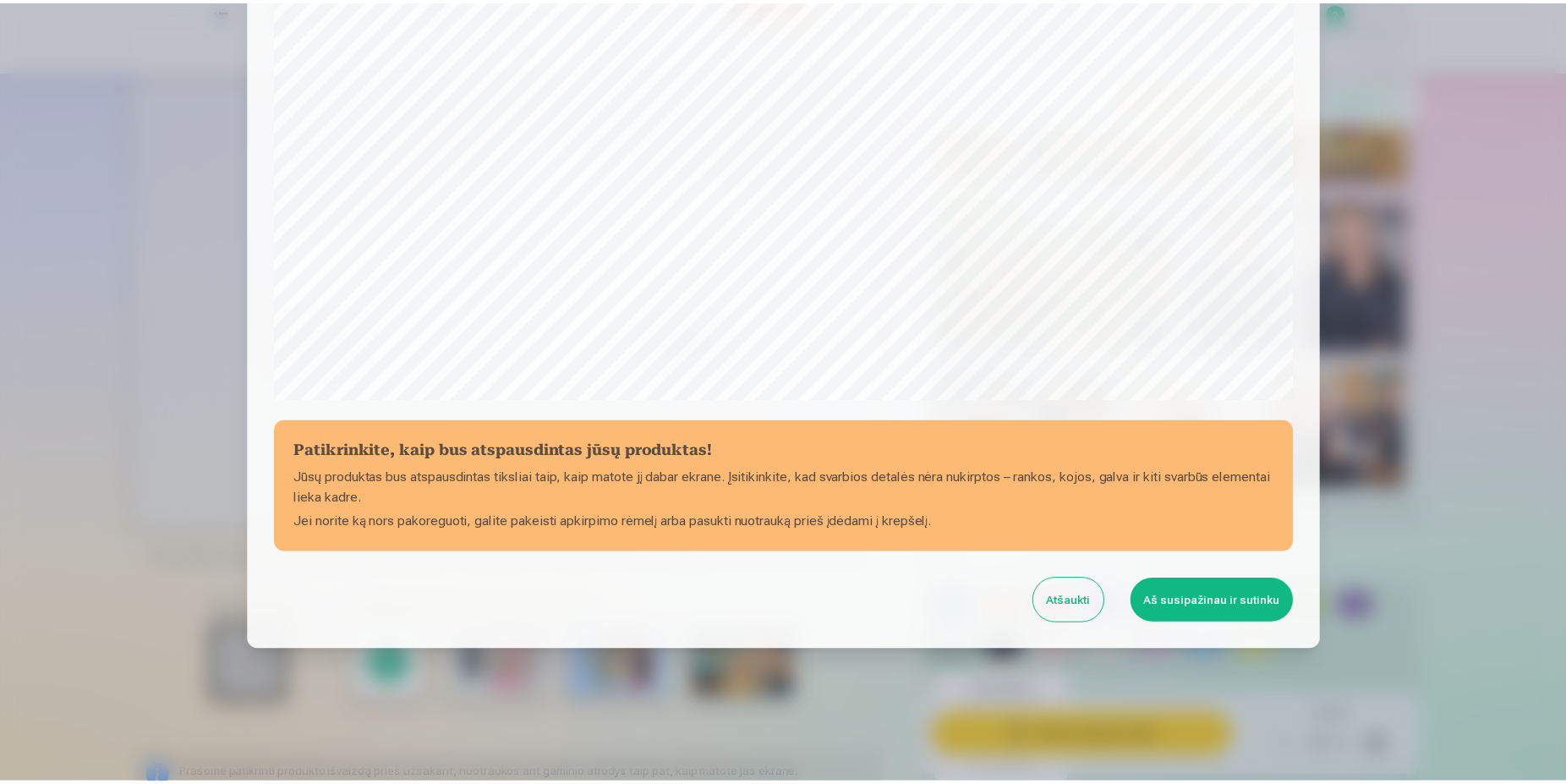
scroll to position [433, 0]
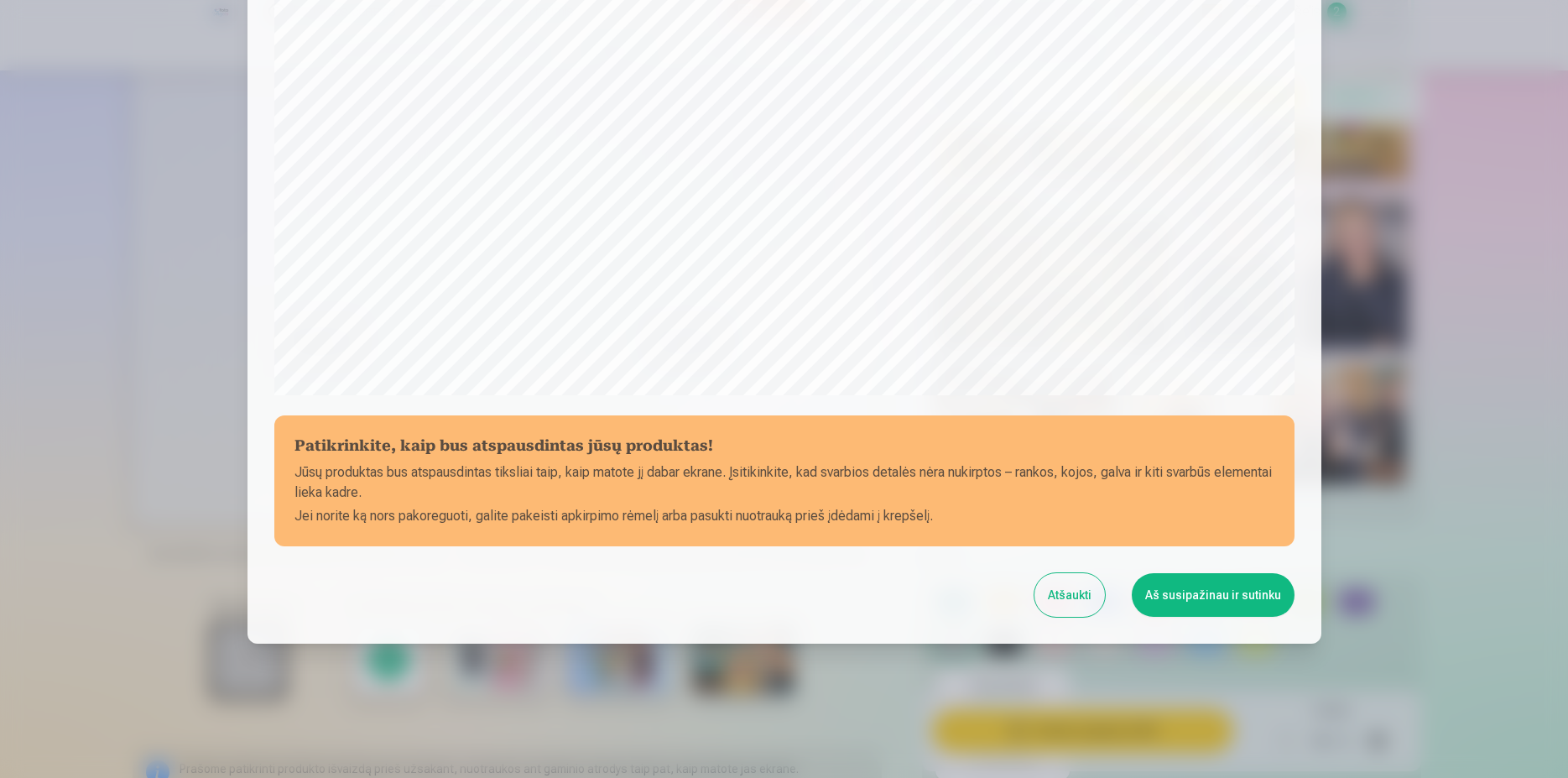
click at [1213, 603] on button "Aš susipažinau ir sutinku" at bounding box center [1213, 595] width 163 height 43
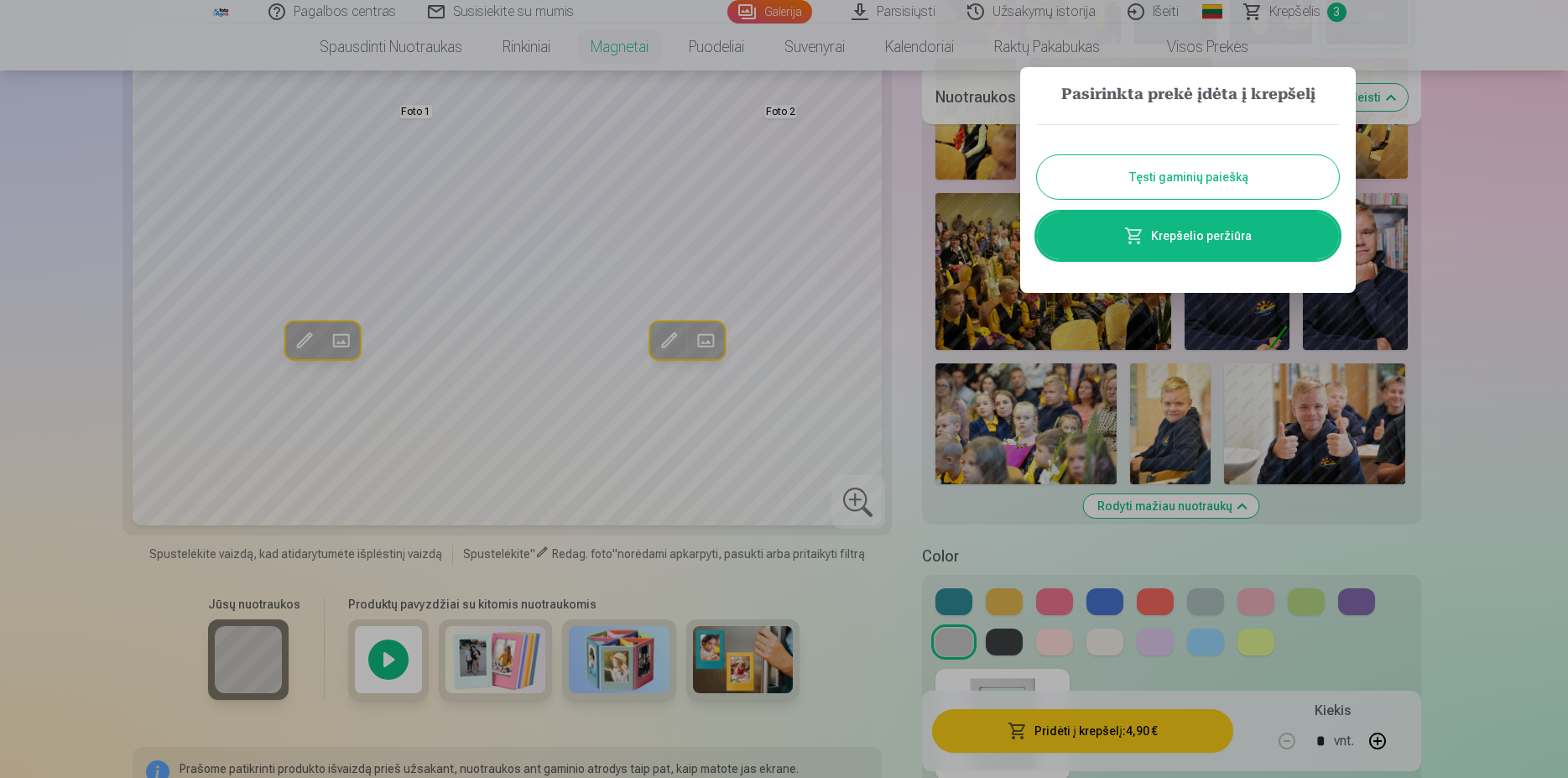
click at [1233, 186] on button "Tęsti gaminių paiešką" at bounding box center [1188, 177] width 302 height 43
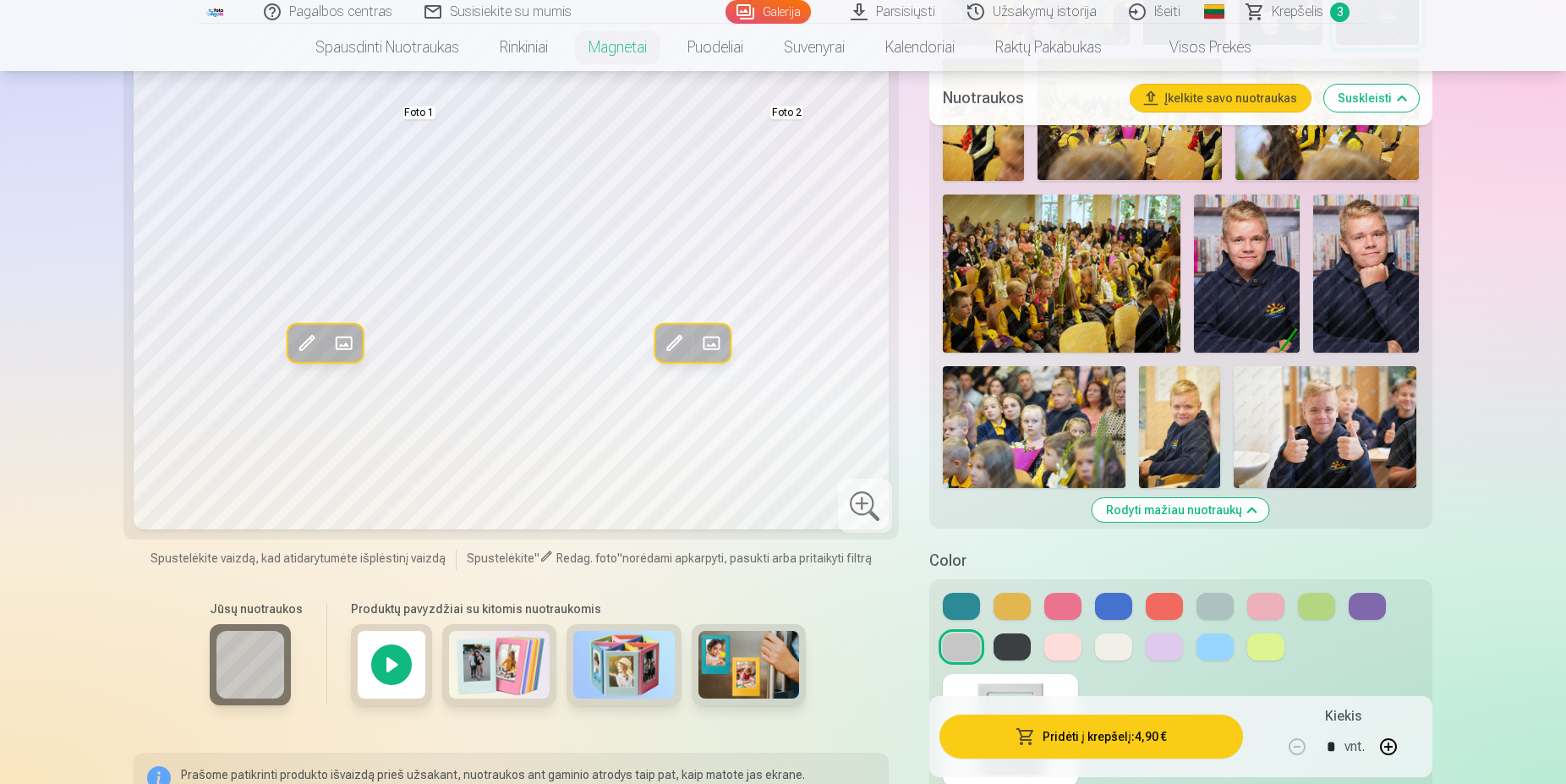
click at [1269, 292] on img at bounding box center [1247, 274] width 106 height 159
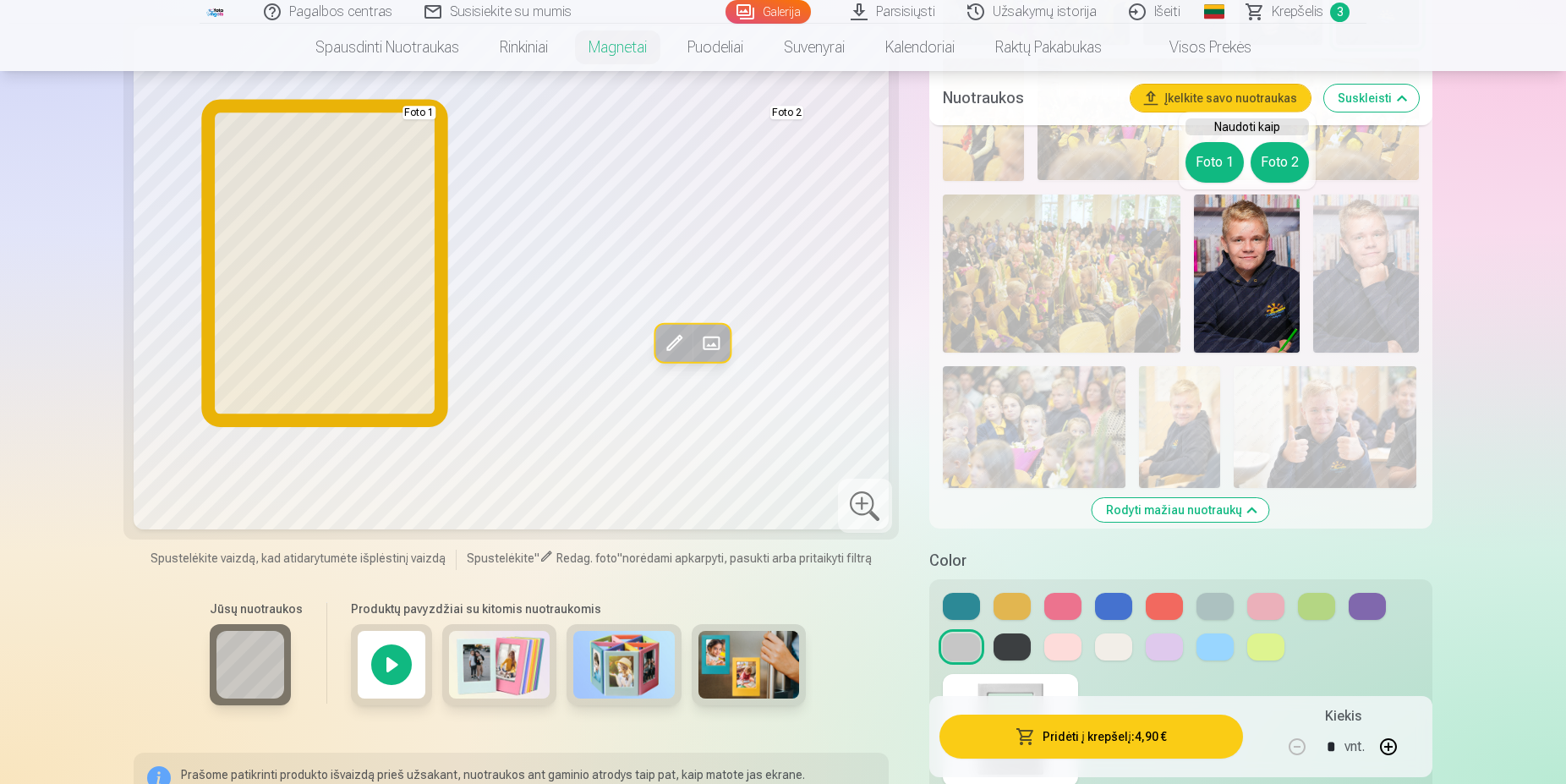
click at [1221, 164] on button "Foto 1" at bounding box center [1214, 162] width 58 height 41
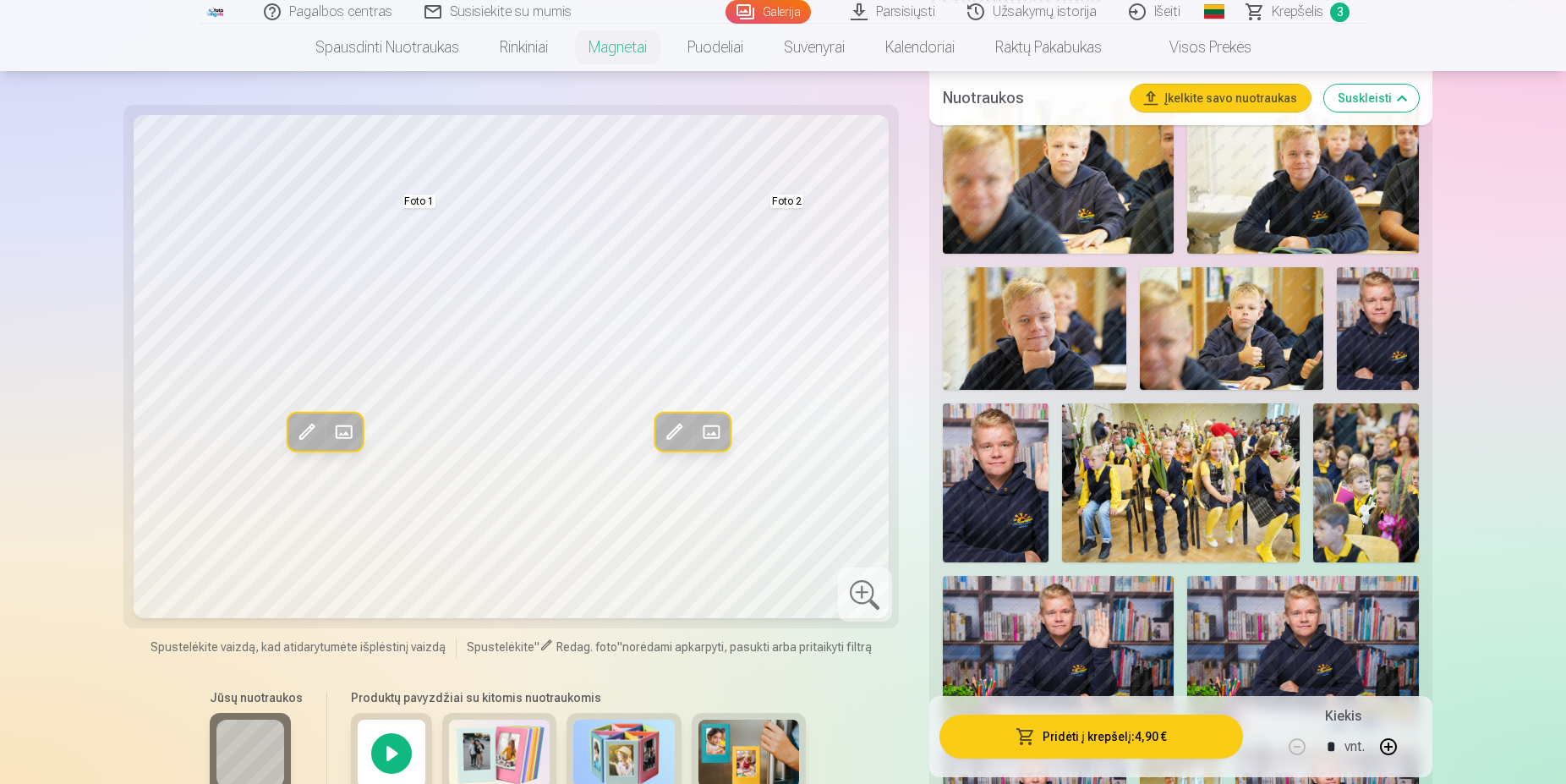
scroll to position [345, 0]
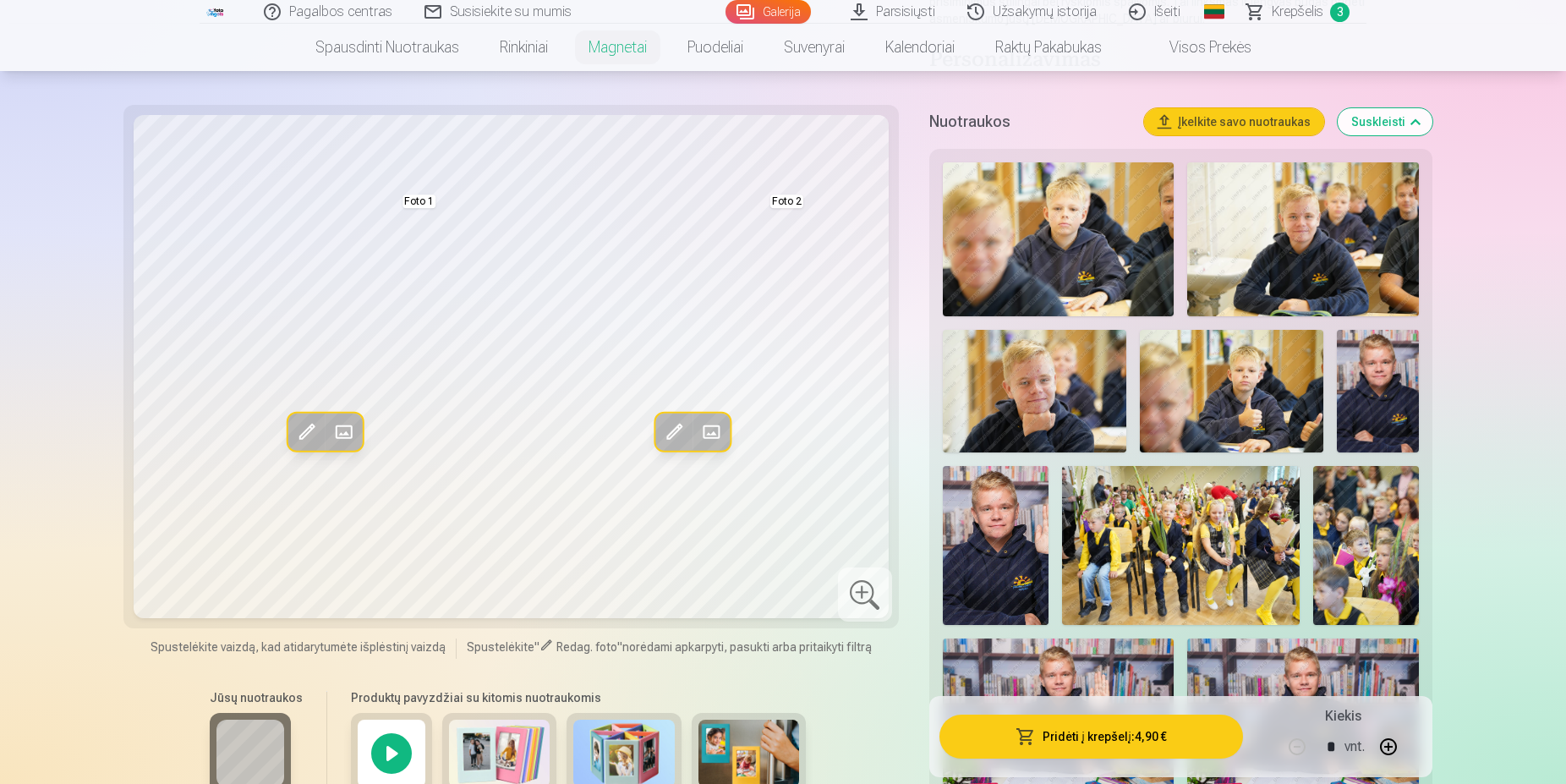
click at [1285, 18] on span "Krepšelis" at bounding box center [1298, 11] width 51 height 20
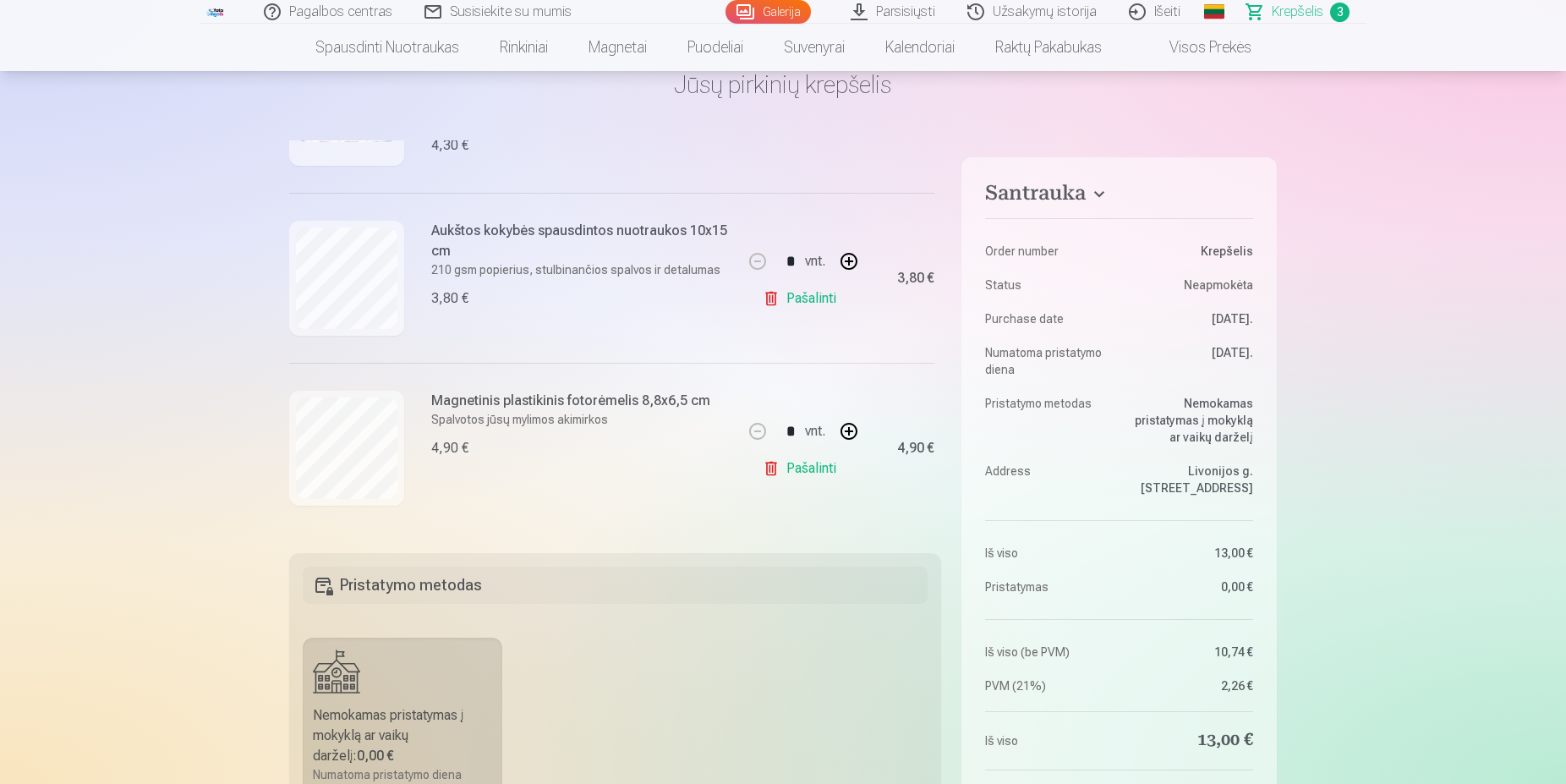
scroll to position [603, 0]
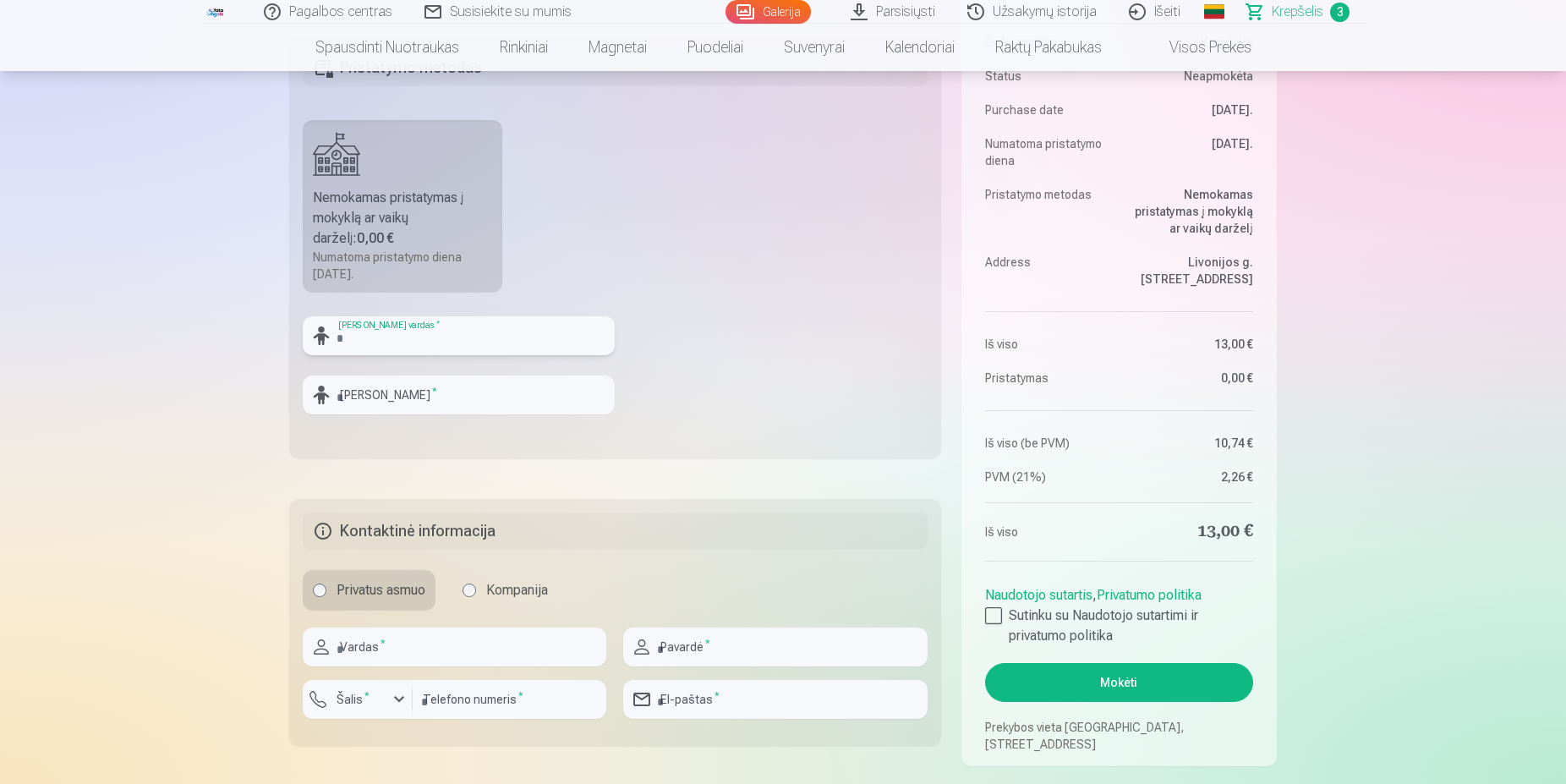
click at [400, 336] on input "text" at bounding box center [458, 335] width 312 height 39
click at [340, 336] on input "*********" at bounding box center [458, 335] width 312 height 39
type input "*********"
click at [379, 403] on input "text" at bounding box center [458, 394] width 312 height 39
type input "******"
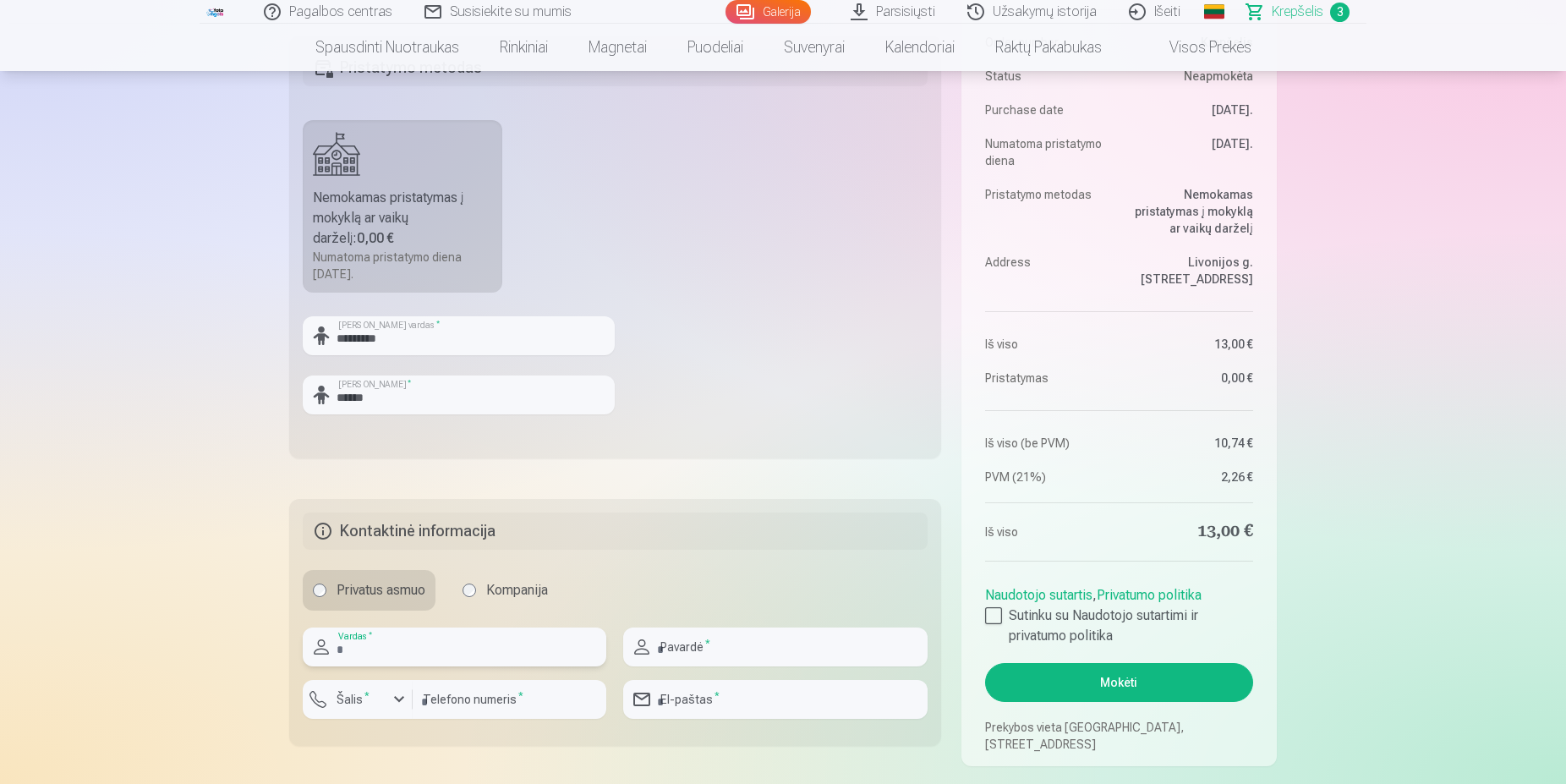
click at [442, 656] on input "text" at bounding box center [454, 646] width 303 height 39
type input "******"
click at [690, 637] on input "text" at bounding box center [775, 646] width 303 height 39
type input "*********"
click at [387, 703] on div "button" at bounding box center [361, 701] width 50 height 17
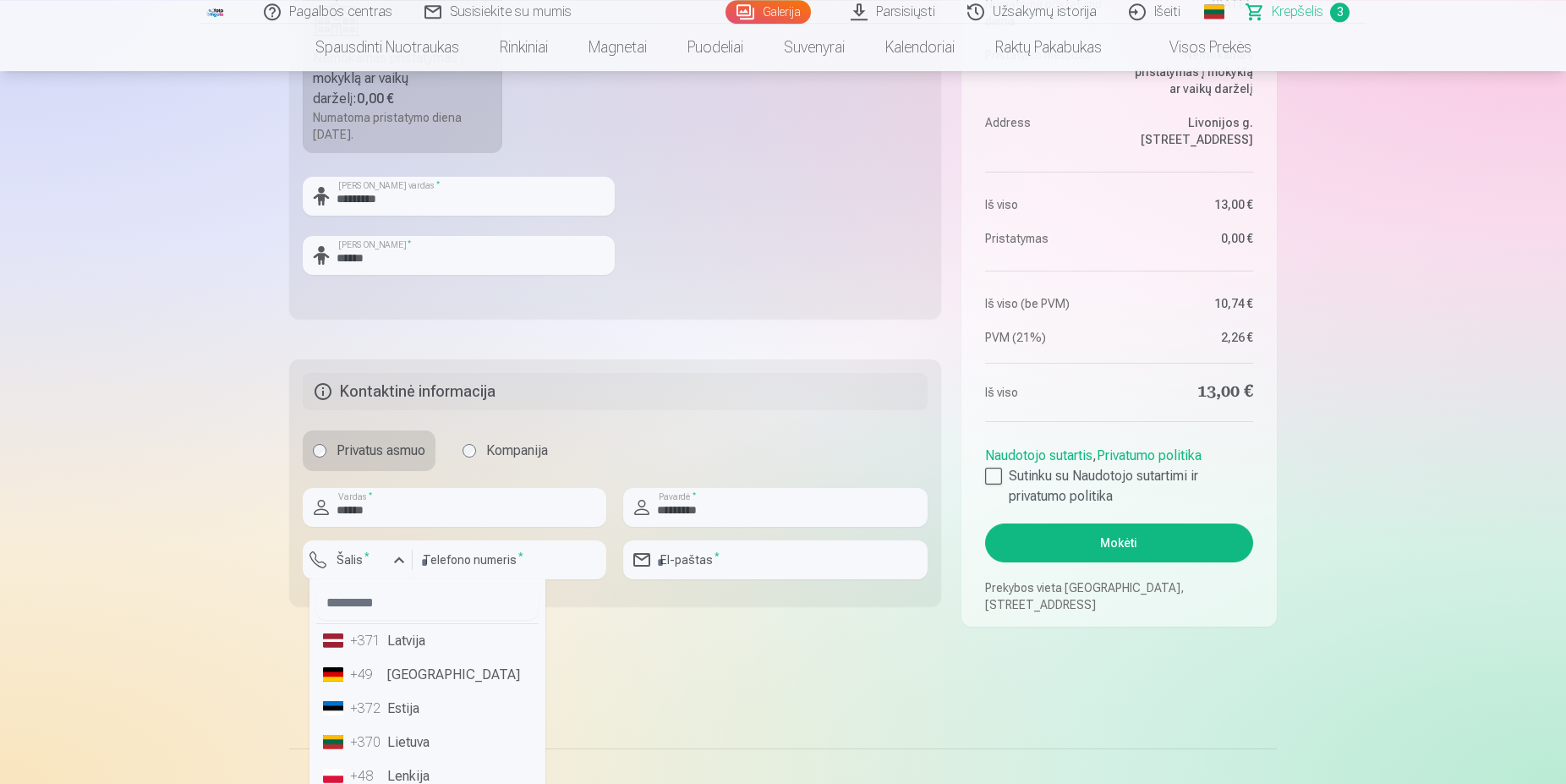
scroll to position [776, 0]
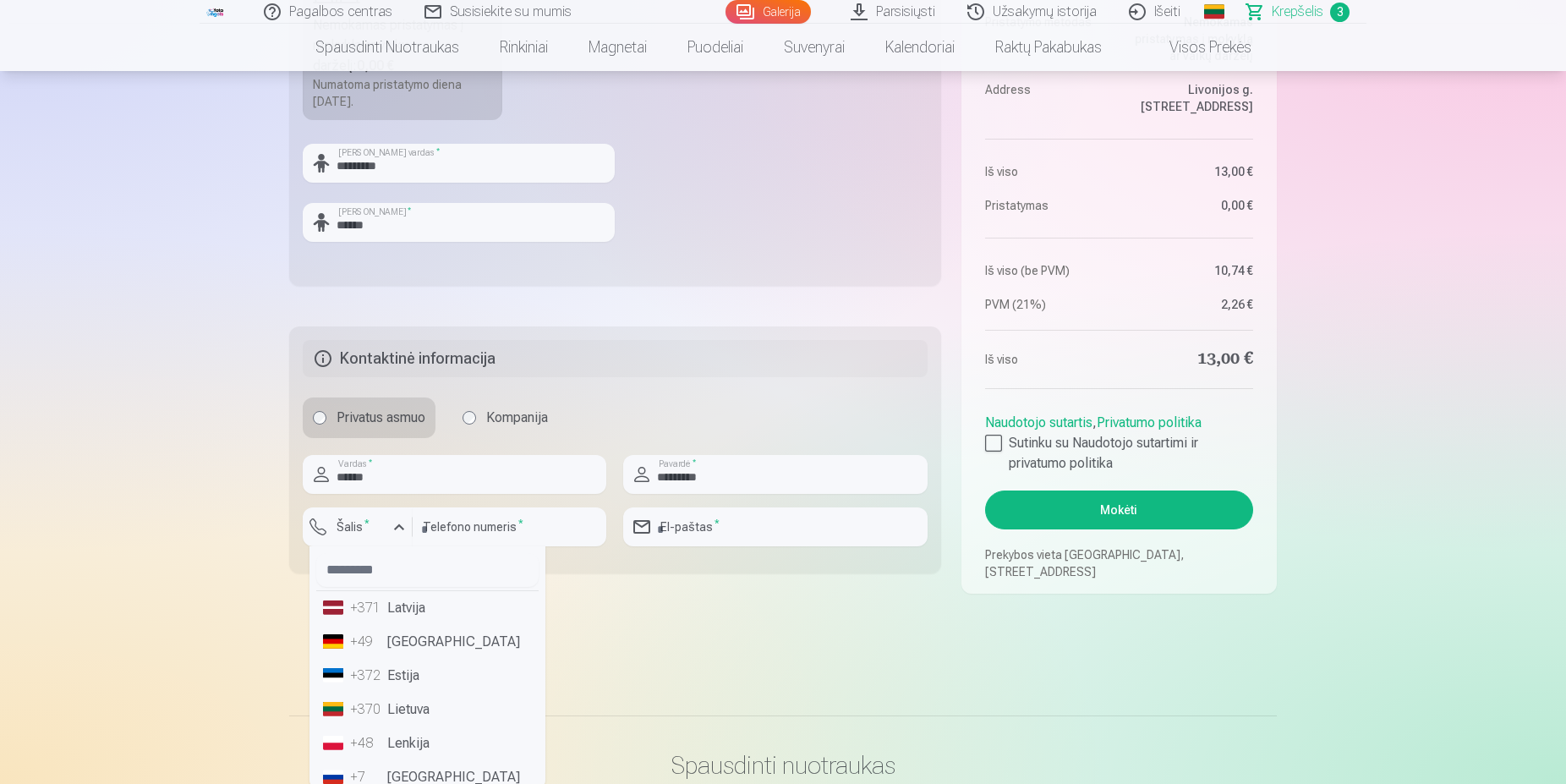
click at [454, 706] on li "+370 Lietuva" at bounding box center [428, 710] width 222 height 34
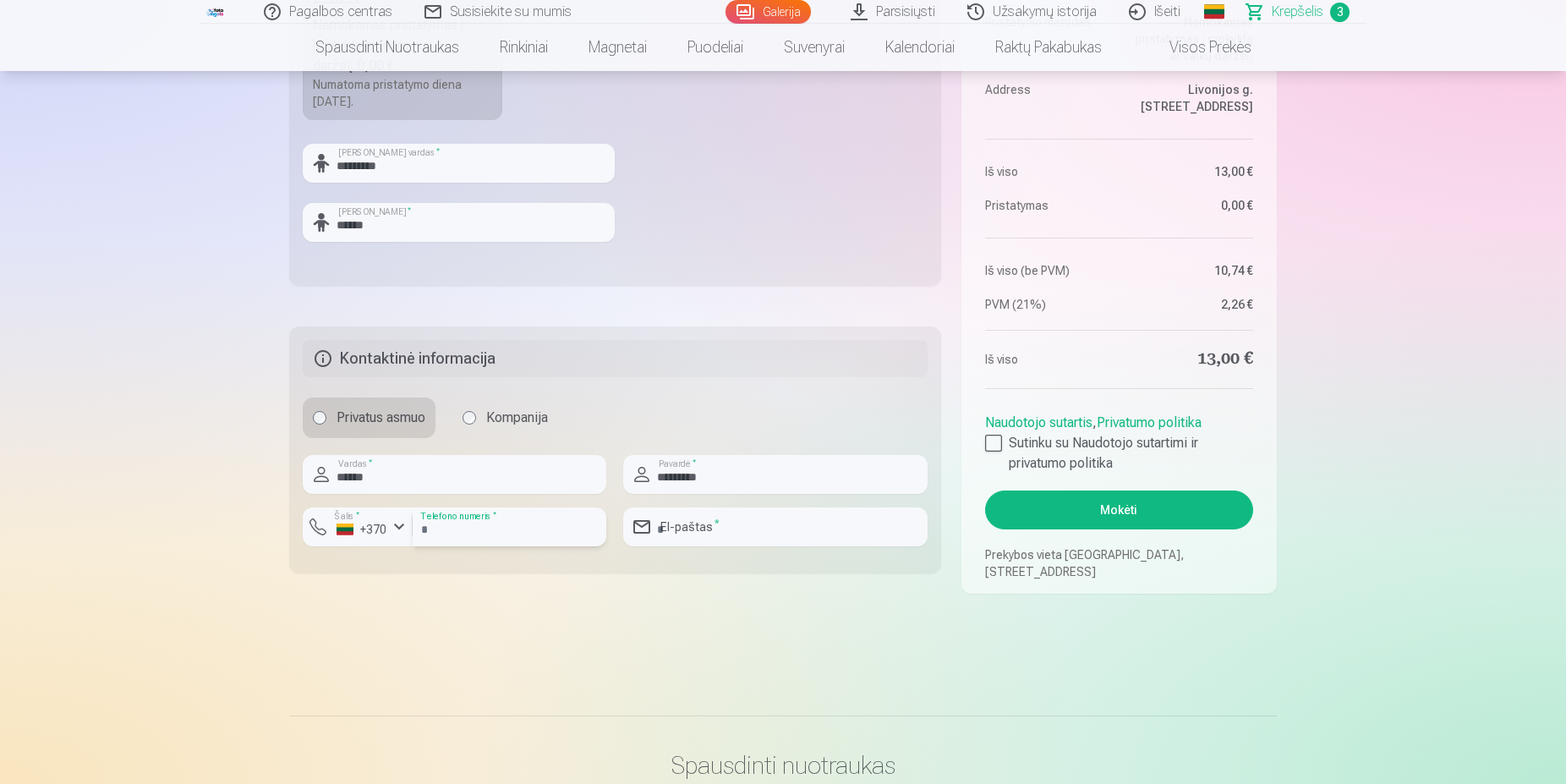
click at [525, 535] on input "number" at bounding box center [510, 526] width 194 height 39
type input "********"
click at [682, 521] on input "email" at bounding box center [775, 526] width 303 height 39
type input "**********"
click at [987, 443] on div at bounding box center [994, 443] width 17 height 17
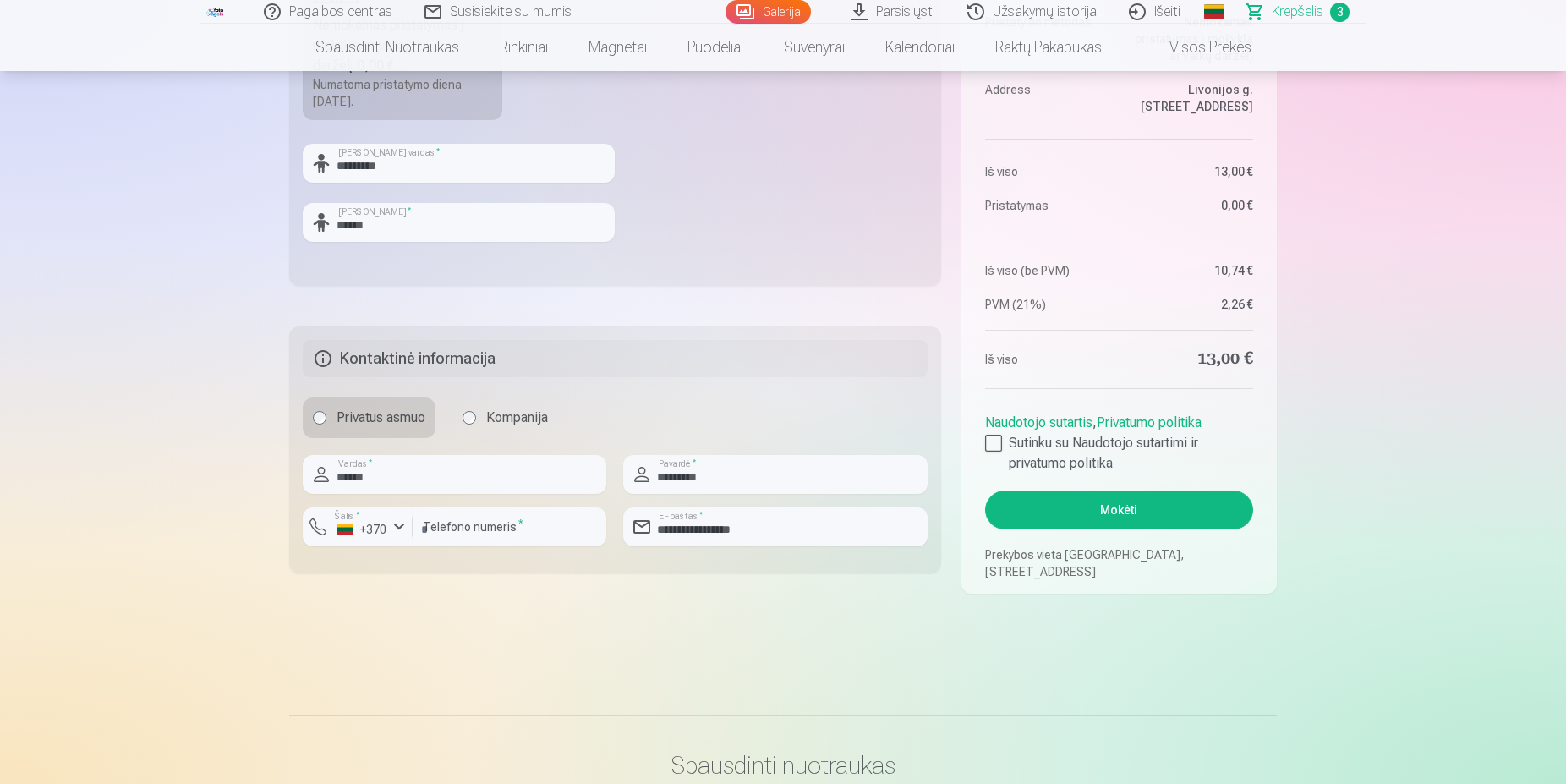
click at [1122, 513] on button "Mokėti" at bounding box center [1119, 509] width 268 height 39
click at [706, 532] on input "**********" at bounding box center [775, 526] width 303 height 39
click at [457, 524] on input "number" at bounding box center [510, 526] width 194 height 39
click at [1150, 517] on button "Mokėti" at bounding box center [1119, 509] width 268 height 39
click at [512, 533] on input "number" at bounding box center [510, 526] width 194 height 39
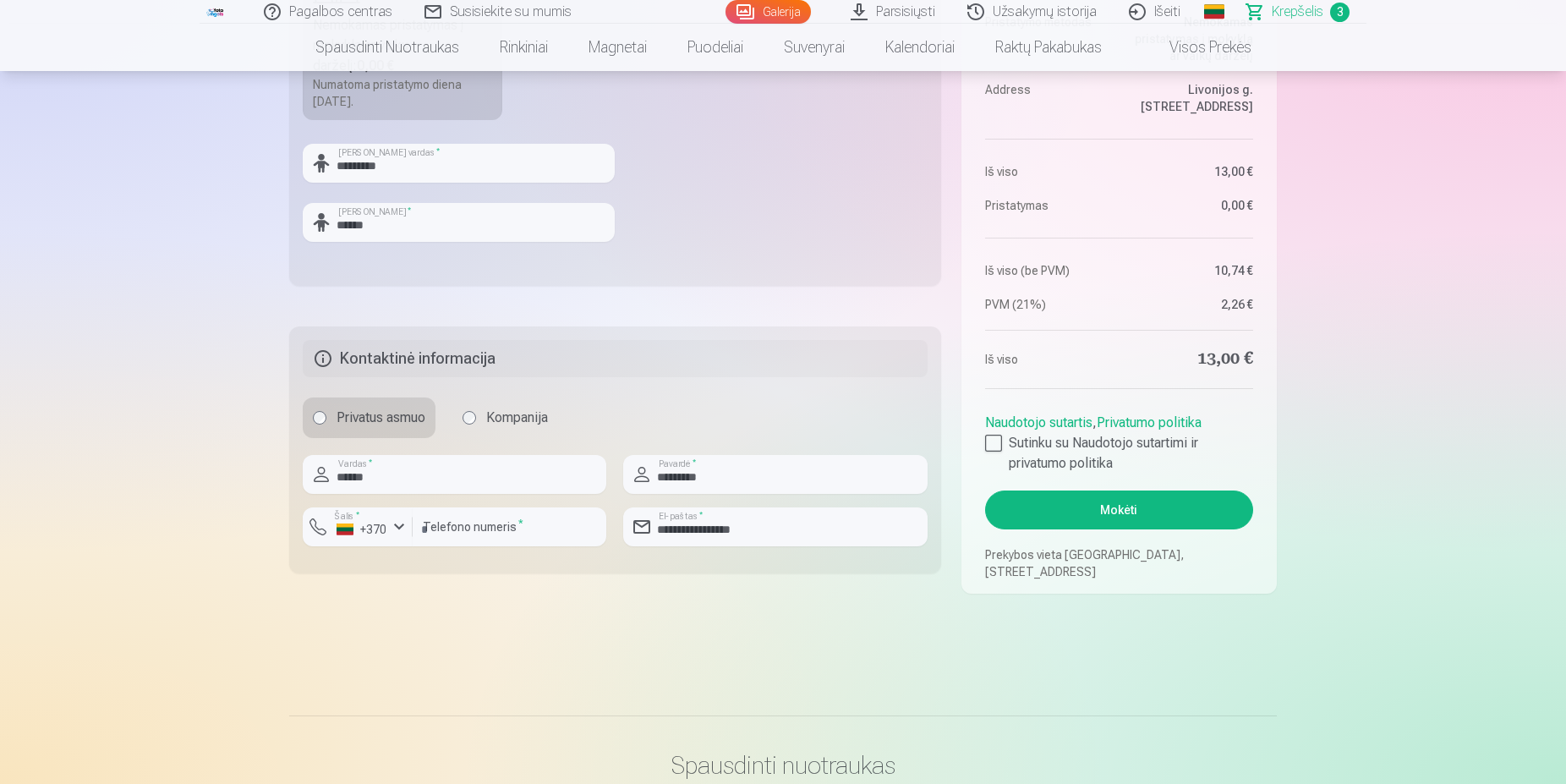
click at [1122, 519] on button "Mokėti" at bounding box center [1119, 509] width 268 height 39
click at [526, 538] on input "number" at bounding box center [510, 526] width 194 height 39
click at [1092, 525] on button "Mokėti" at bounding box center [1119, 509] width 268 height 39
drag, startPoint x: 512, startPoint y: 528, endPoint x: 361, endPoint y: 521, distance: 151.2
click at [413, 521] on input "number" at bounding box center [510, 526] width 194 height 39
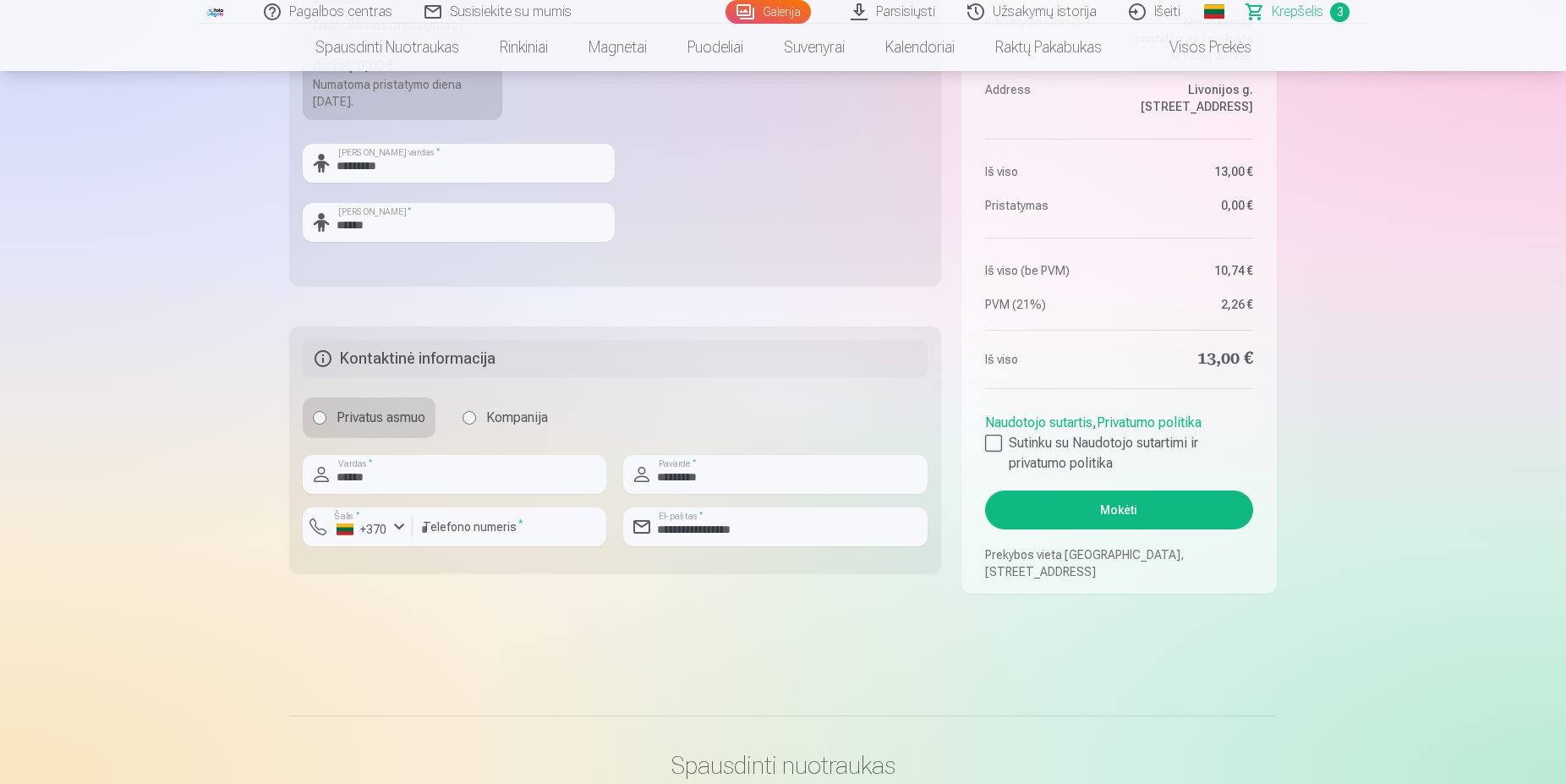
click at [1150, 515] on button "Mokėti" at bounding box center [1119, 509] width 268 height 39
type input "********"
click at [823, 625] on main "Jūsų pirkinių krepšelis Santrauka Order number Krepšelis Status Neapmokėta Purc…" at bounding box center [783, 7] width 988 height 1336
click at [1178, 494] on button "Mokėti" at bounding box center [1119, 509] width 268 height 39
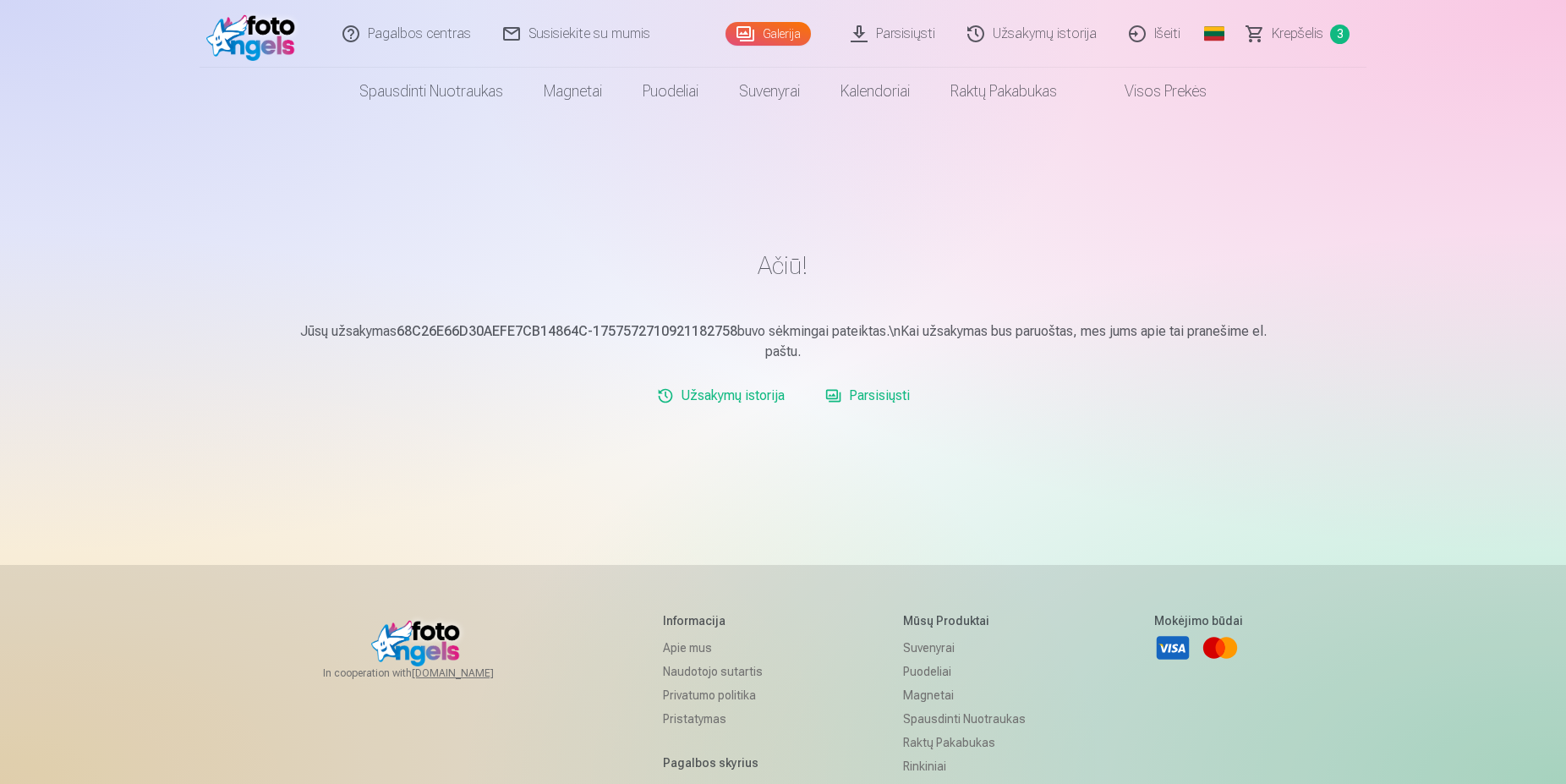
click at [896, 37] on link "Parsisiųsti" at bounding box center [894, 33] width 117 height 67
